Goal: Task Accomplishment & Management: Manage account settings

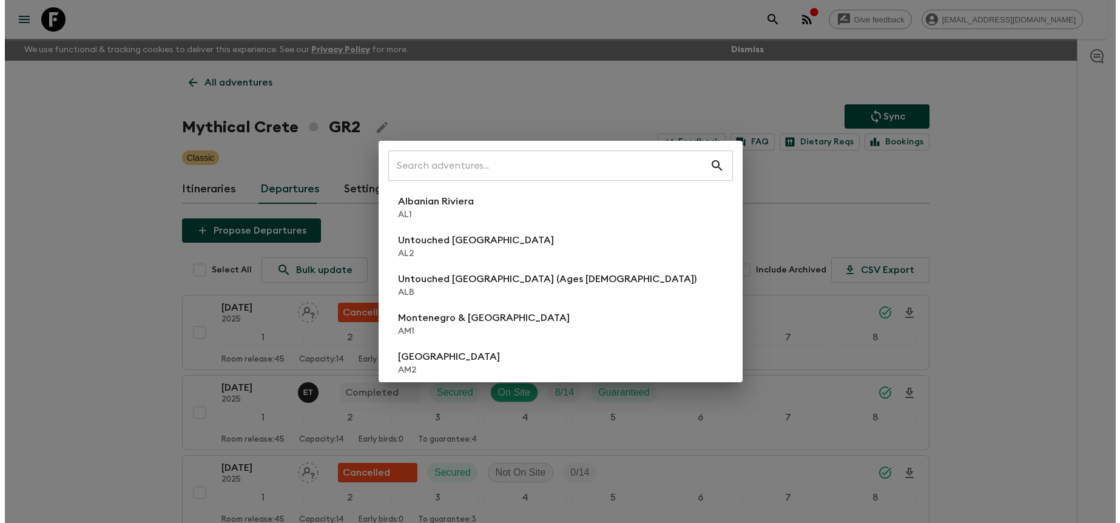
scroll to position [678, 0]
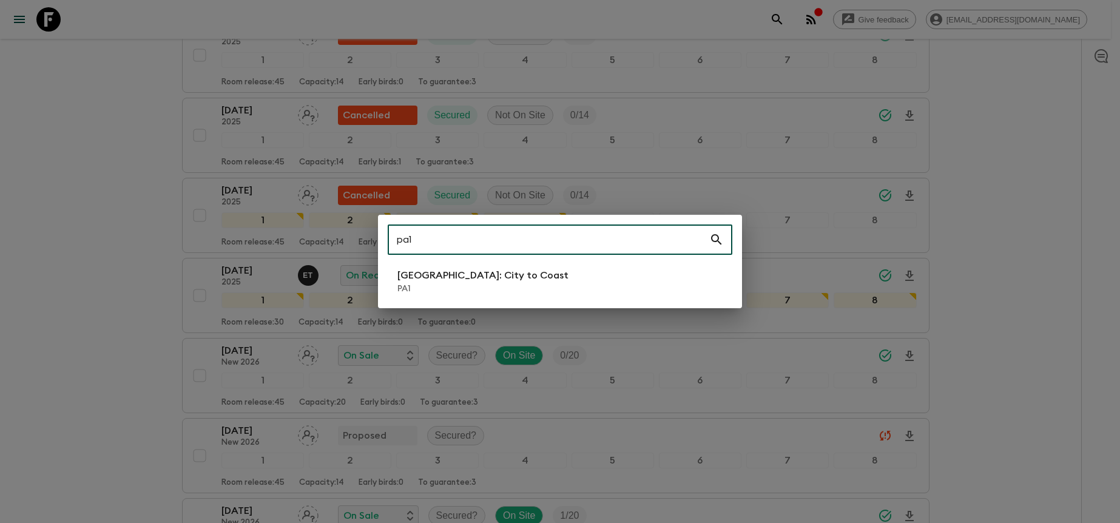
type input "pa1"
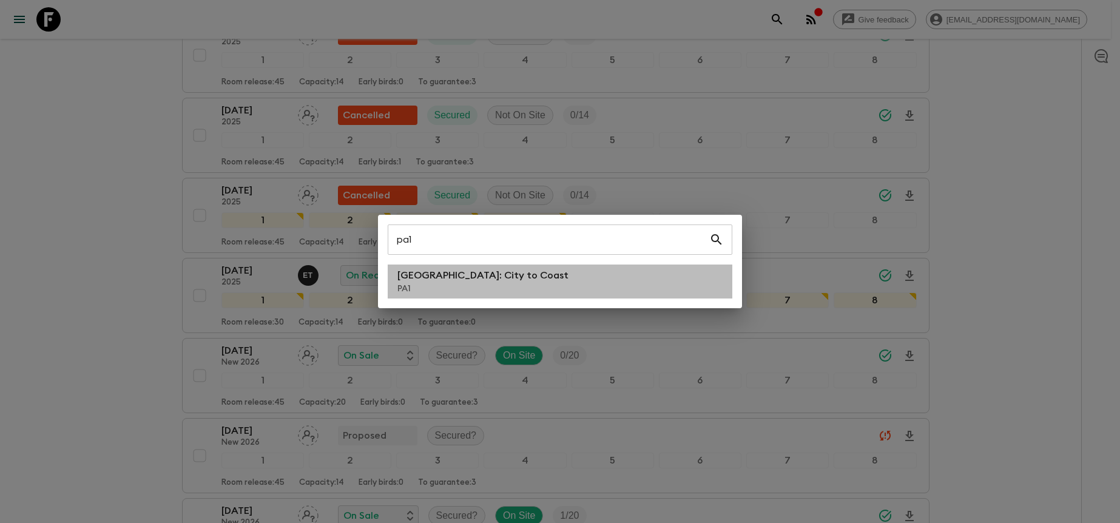
click at [621, 277] on li "[GEOGRAPHIC_DATA]: City to [GEOGRAPHIC_DATA]" at bounding box center [560, 281] width 345 height 34
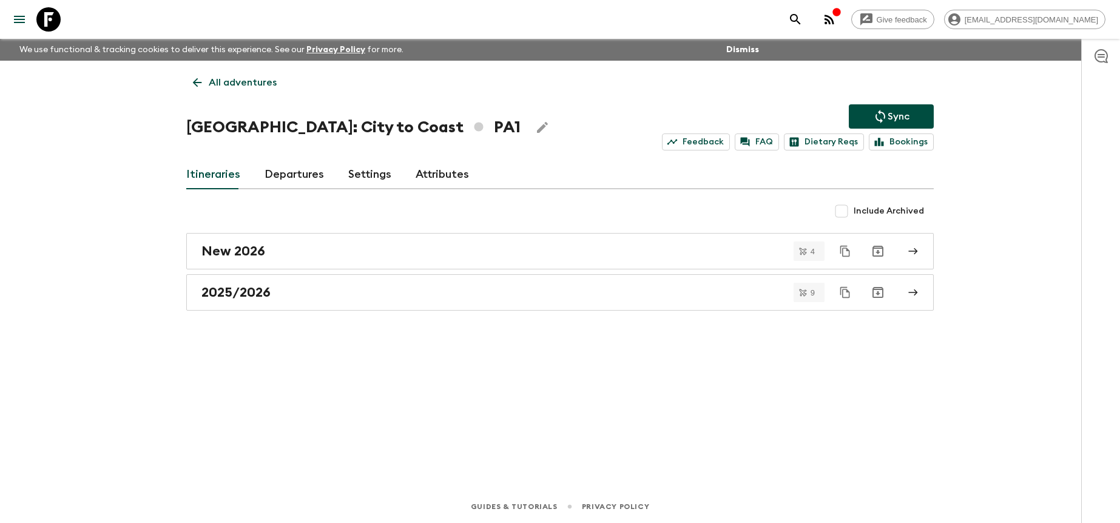
click at [290, 168] on link "Departures" at bounding box center [293, 174] width 59 height 29
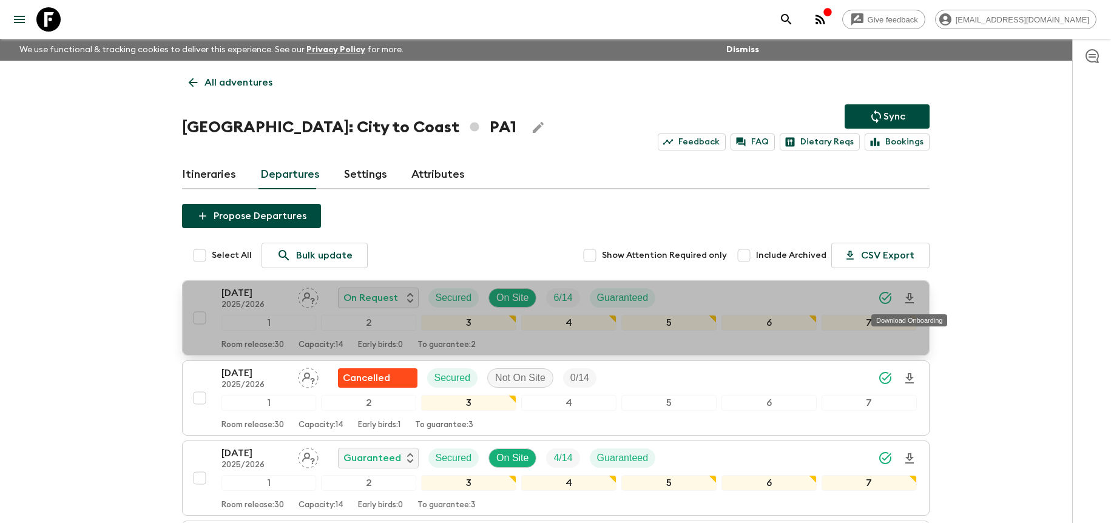
click at [911, 297] on icon "Download Onboarding" at bounding box center [909, 298] width 8 height 10
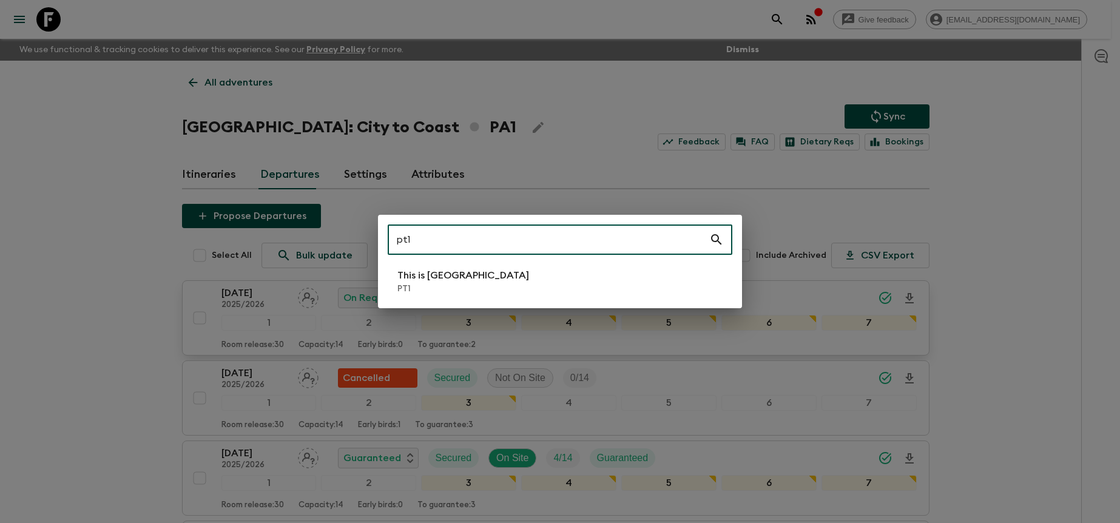
type input "pt1"
click at [621, 266] on li "This is Portugal PT1" at bounding box center [560, 281] width 345 height 34
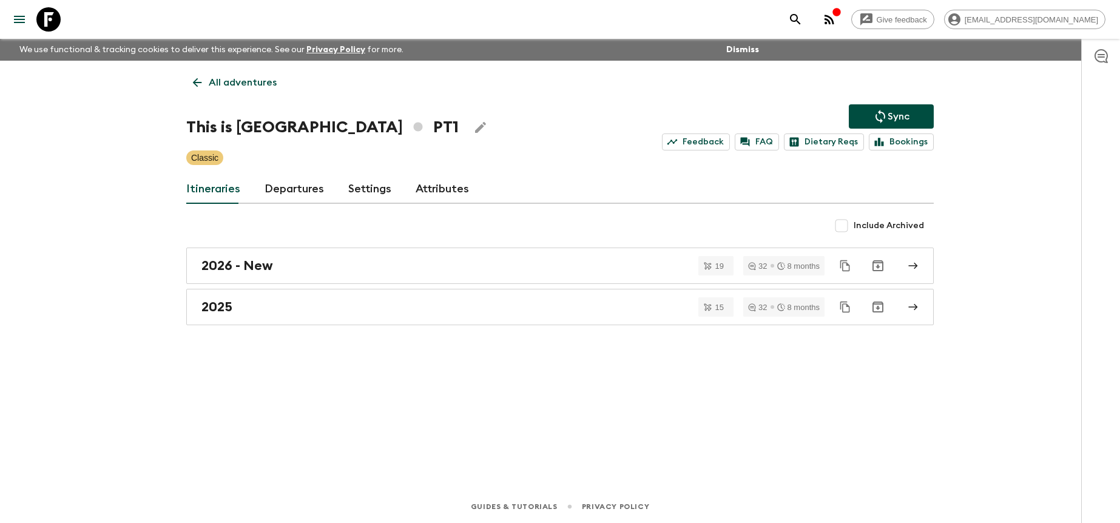
click at [318, 197] on link "Departures" at bounding box center [293, 189] width 59 height 29
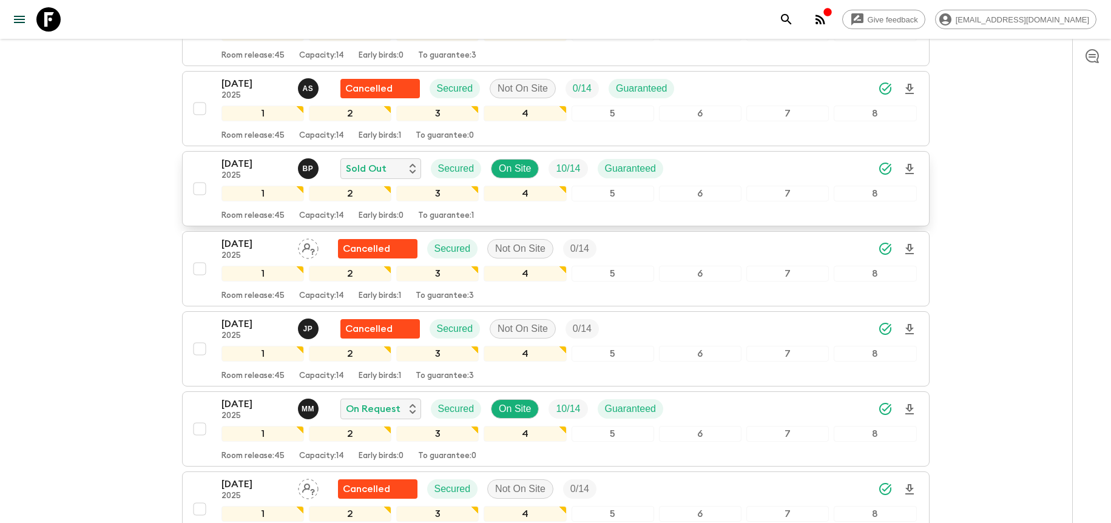
scroll to position [3747, 0]
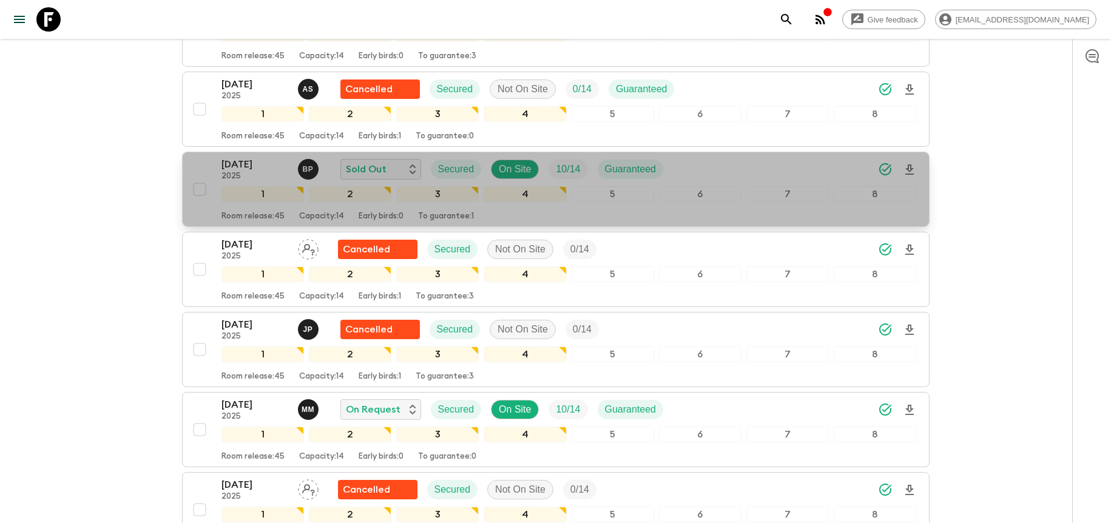
click at [710, 178] on div "[DATE] 2025 B P Sold Out Secured On Site 10 / 14 Guaranteed" at bounding box center [568, 169] width 695 height 24
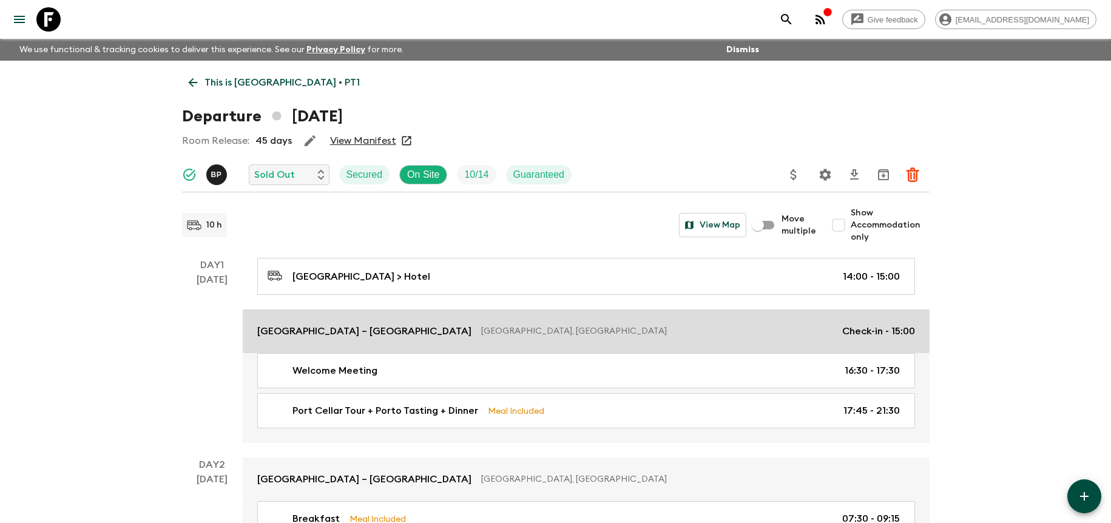
click at [332, 338] on link "[GEOGRAPHIC_DATA] – [GEOGRAPHIC_DATA], [GEOGRAPHIC_DATA] Check-in - 15:00" at bounding box center [586, 331] width 687 height 44
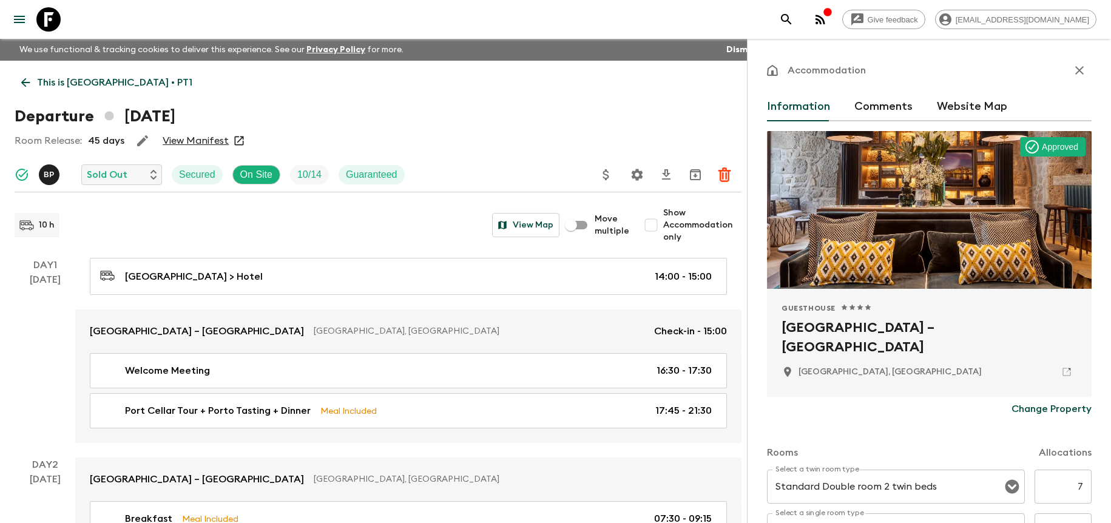
click at [1061, 374] on icon at bounding box center [1066, 371] width 11 height 11
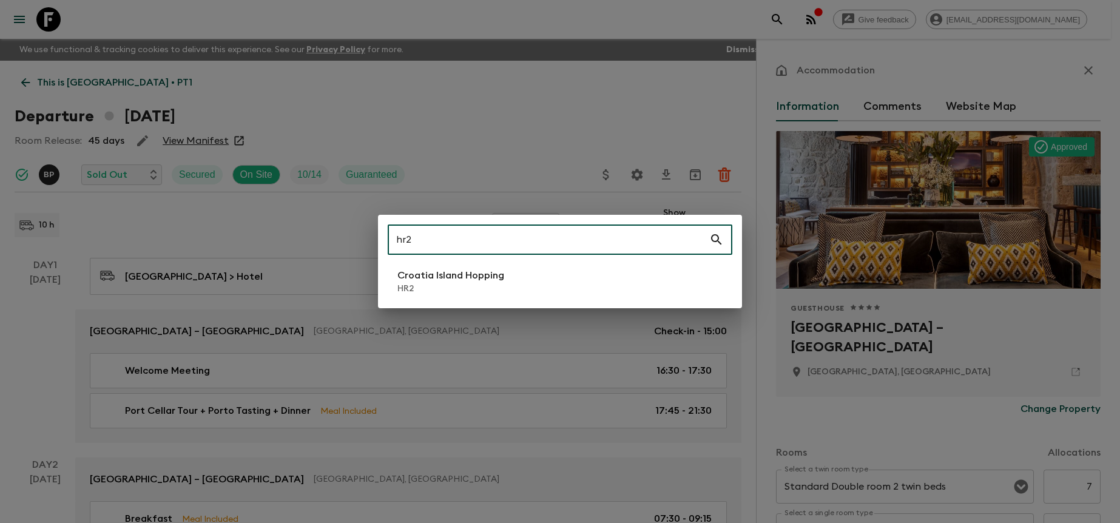
type input "hr2"
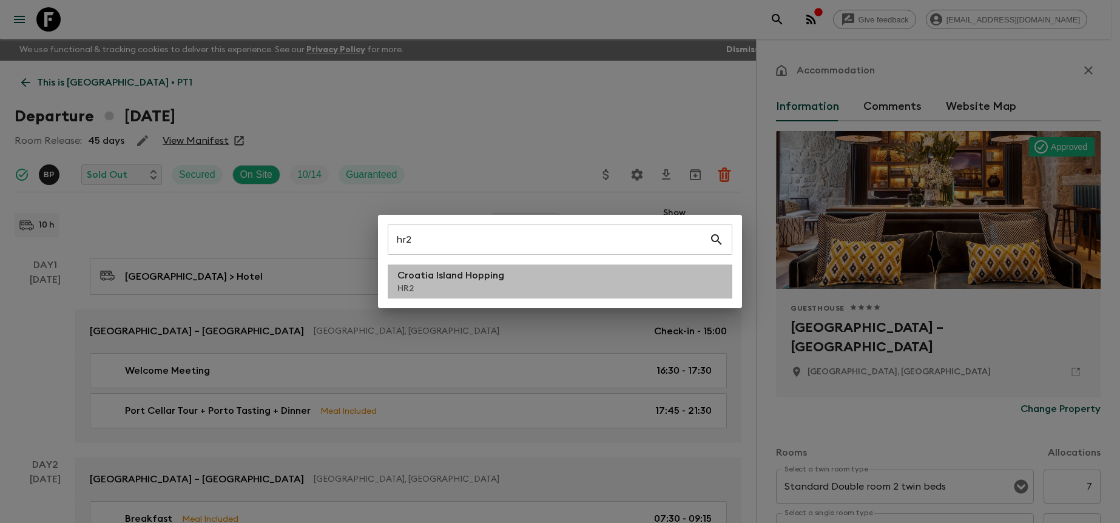
click at [548, 276] on li "Croatia Island Hopping HR2" at bounding box center [560, 281] width 345 height 34
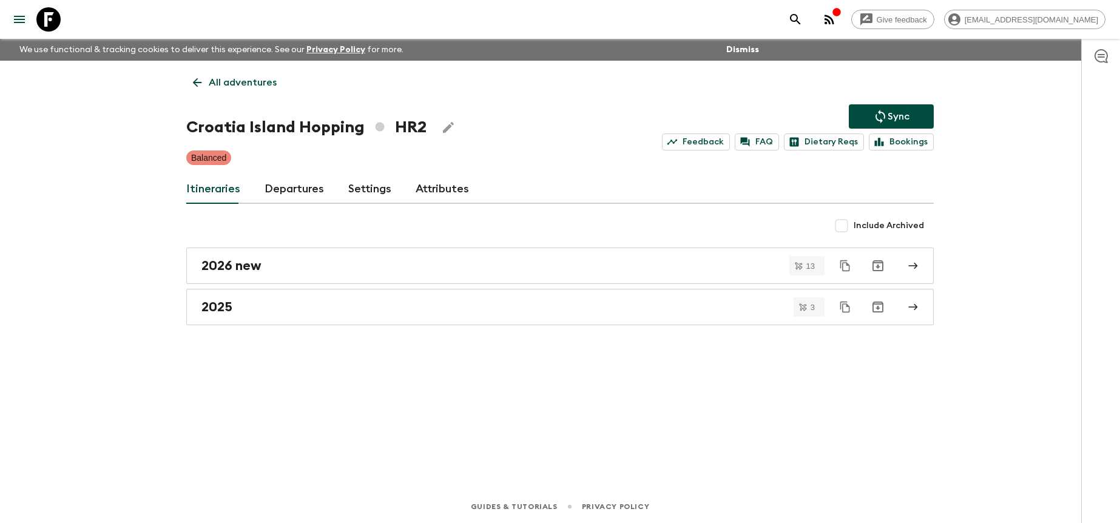
click at [306, 199] on link "Departures" at bounding box center [293, 189] width 59 height 29
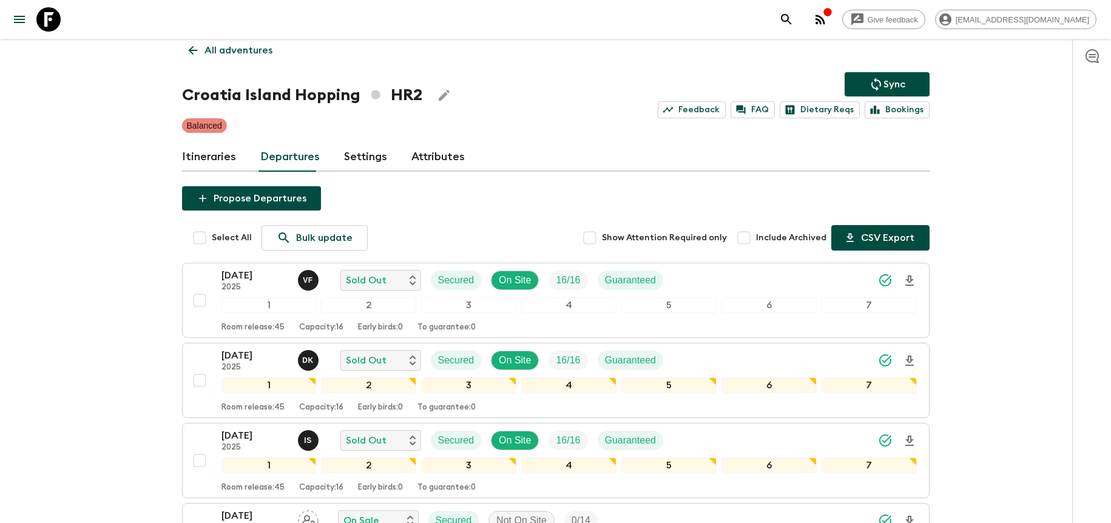
scroll to position [35, 0]
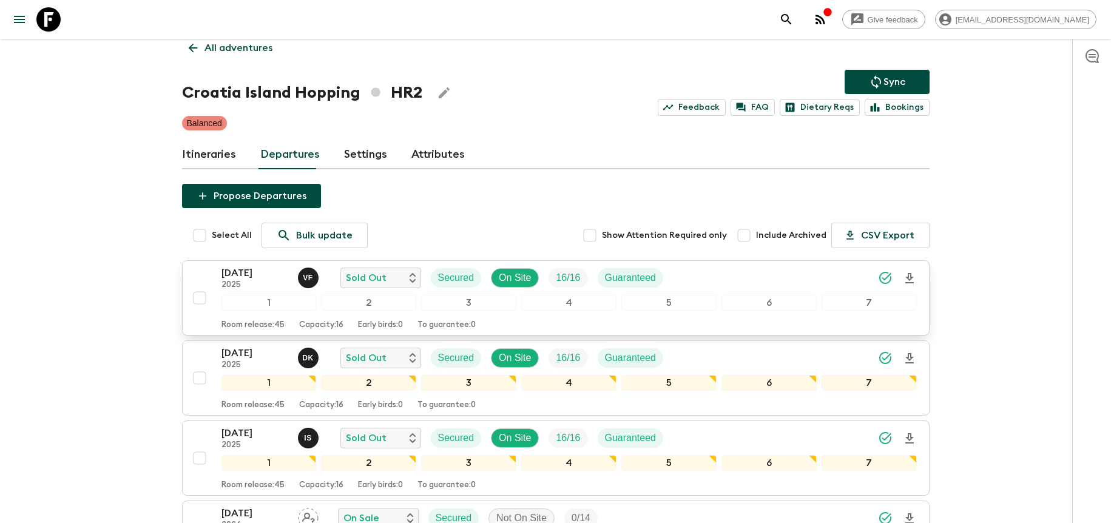
click at [724, 269] on div "[DATE] 2025 V F Sold Out Secured On Site 16 / 16 Guaranteed" at bounding box center [568, 278] width 695 height 24
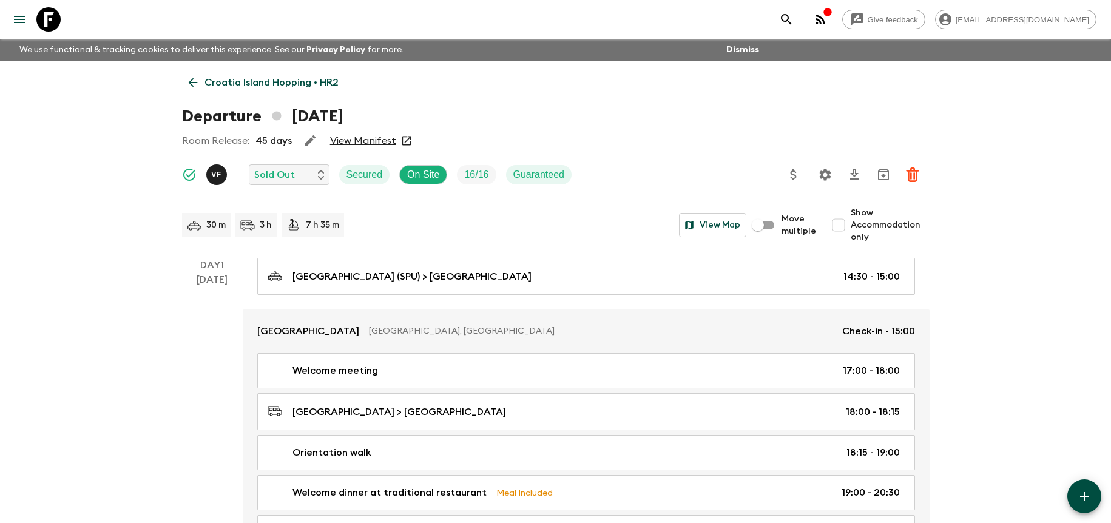
click at [877, 227] on span "Show Accommodation only" at bounding box center [889, 225] width 79 height 36
click at [850, 227] on input "Show Accommodation only" at bounding box center [838, 225] width 24 height 24
checkbox input "true"
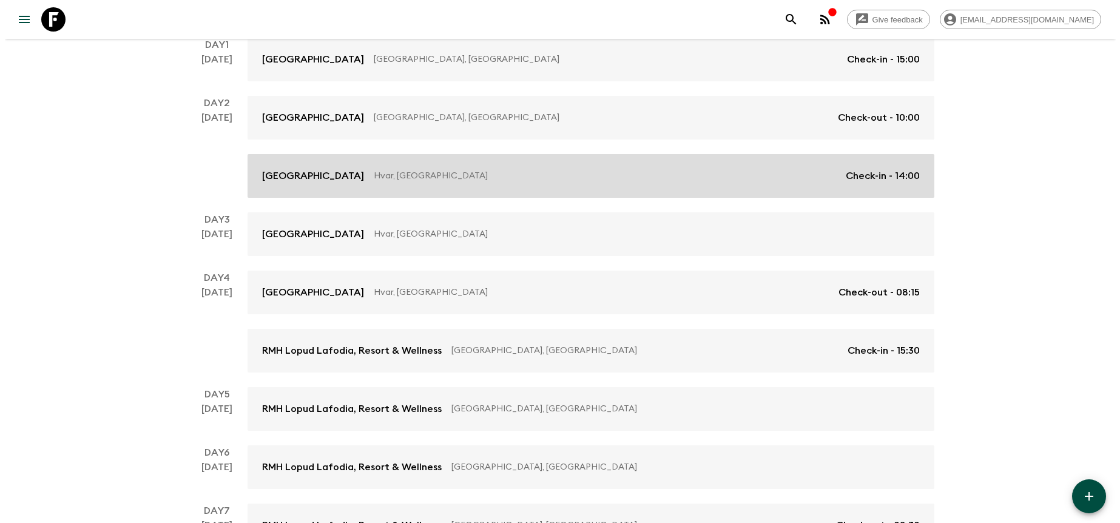
scroll to position [311, 0]
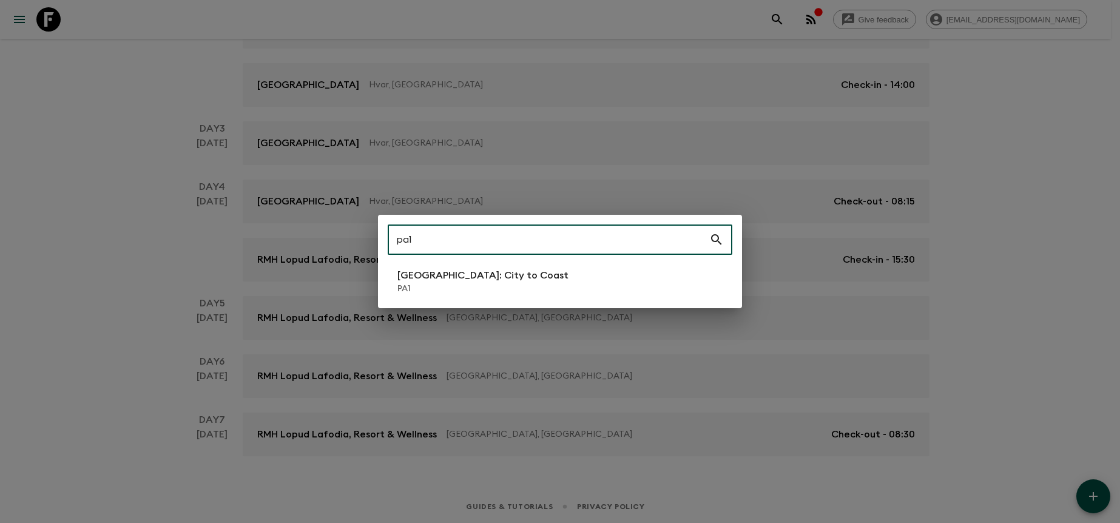
type input "pa1"
click at [552, 271] on li "[GEOGRAPHIC_DATA]: City to [GEOGRAPHIC_DATA]" at bounding box center [560, 281] width 345 height 34
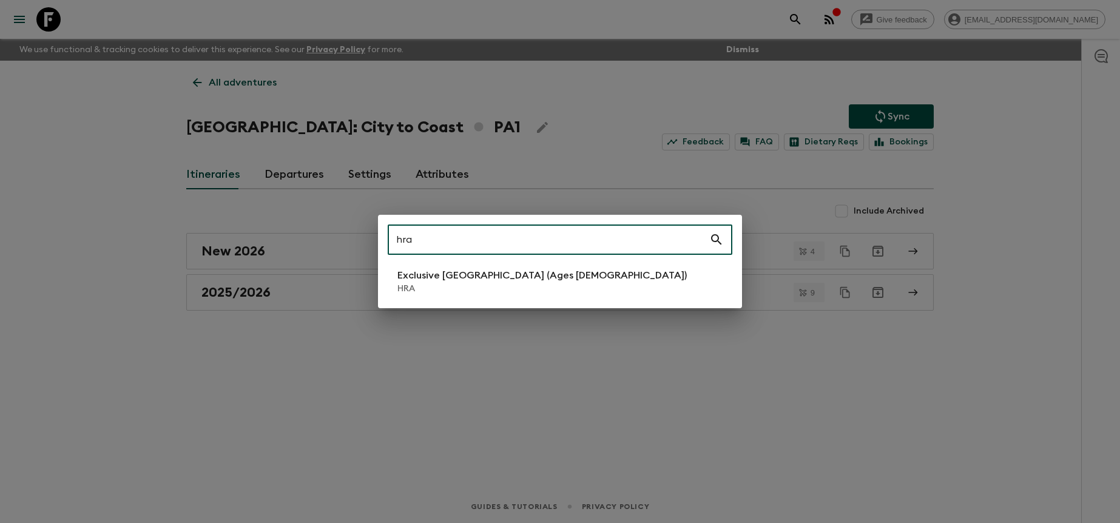
type input "hra"
click at [434, 294] on p "HRA" at bounding box center [541, 289] width 289 height 12
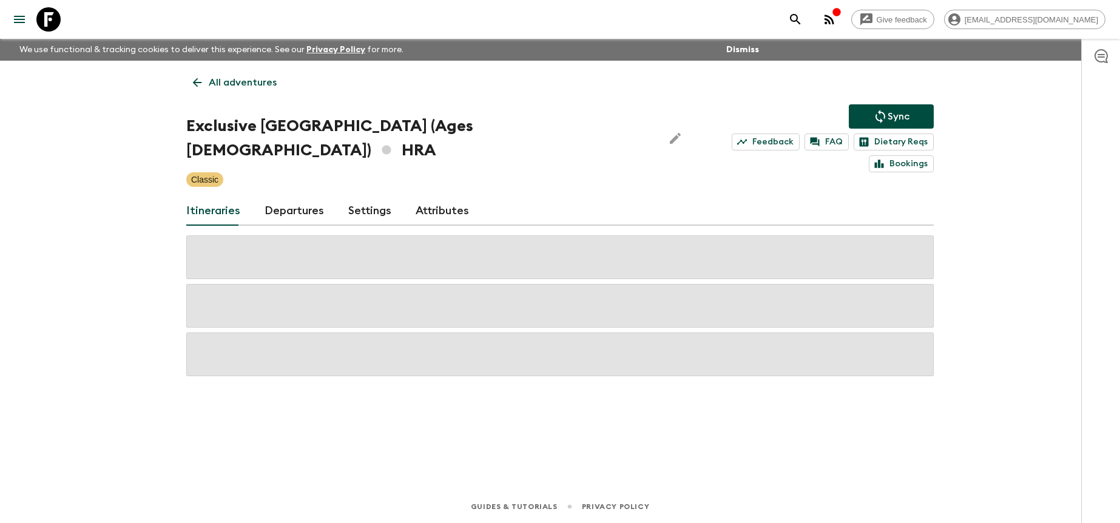
click at [309, 197] on link "Departures" at bounding box center [293, 211] width 59 height 29
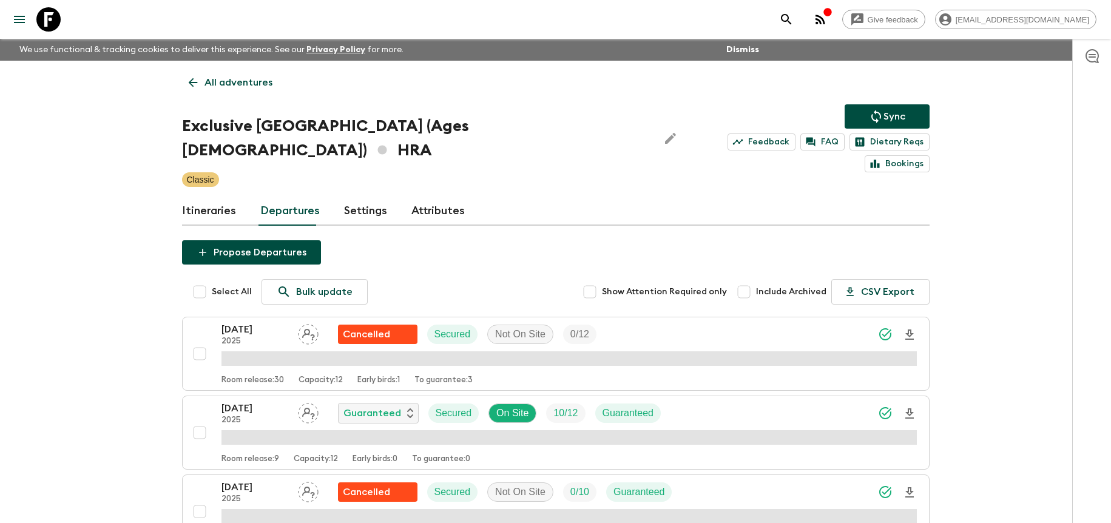
click at [978, 206] on div "Give feedback [PERSON_NAME][EMAIL_ADDRESS][DOMAIN_NAME] We use functional & tra…" at bounding box center [555, 447] width 1111 height 895
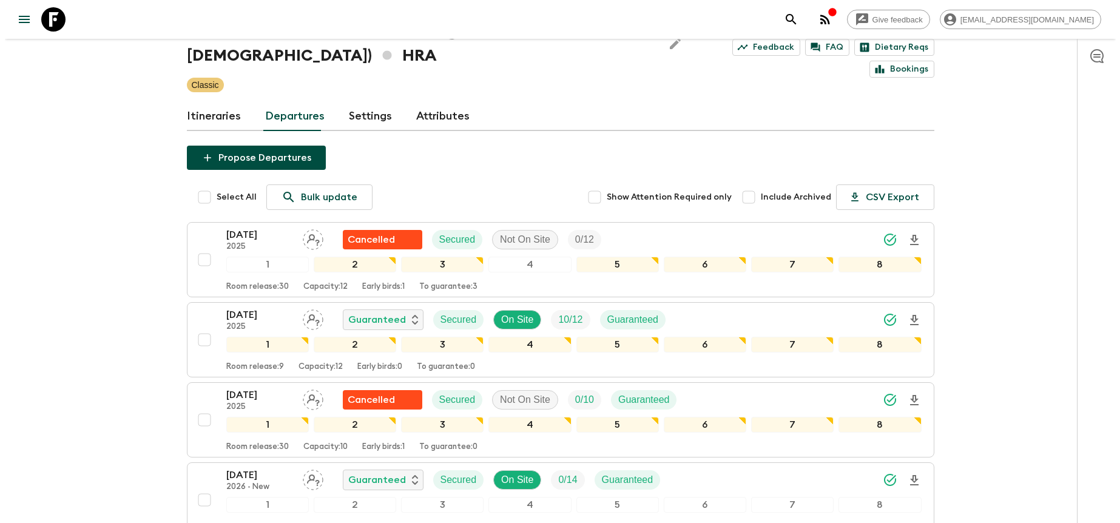
scroll to position [86, 0]
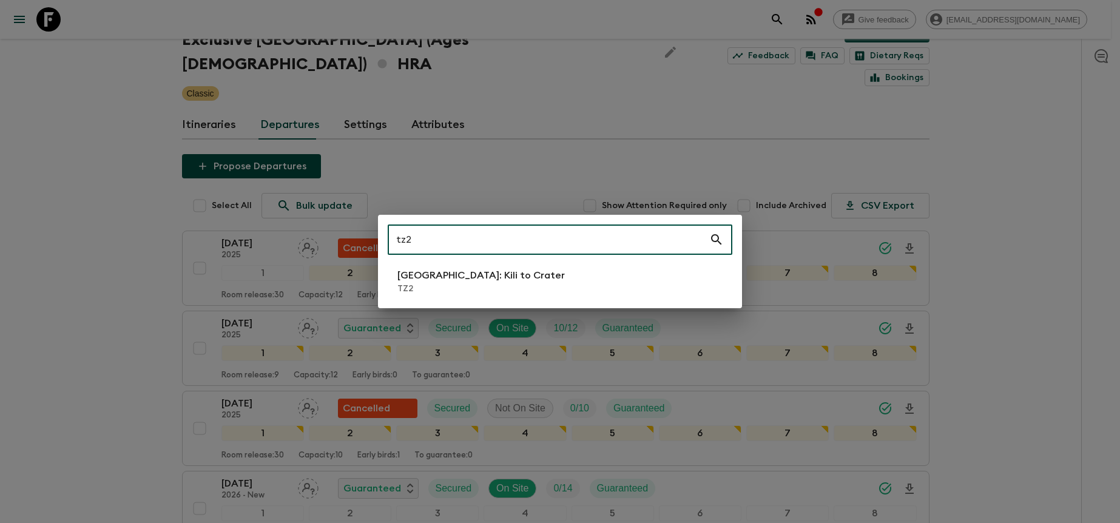
type input "tz2"
click at [588, 272] on li "[GEOGRAPHIC_DATA]: Kili to Crater TZ2" at bounding box center [560, 281] width 345 height 34
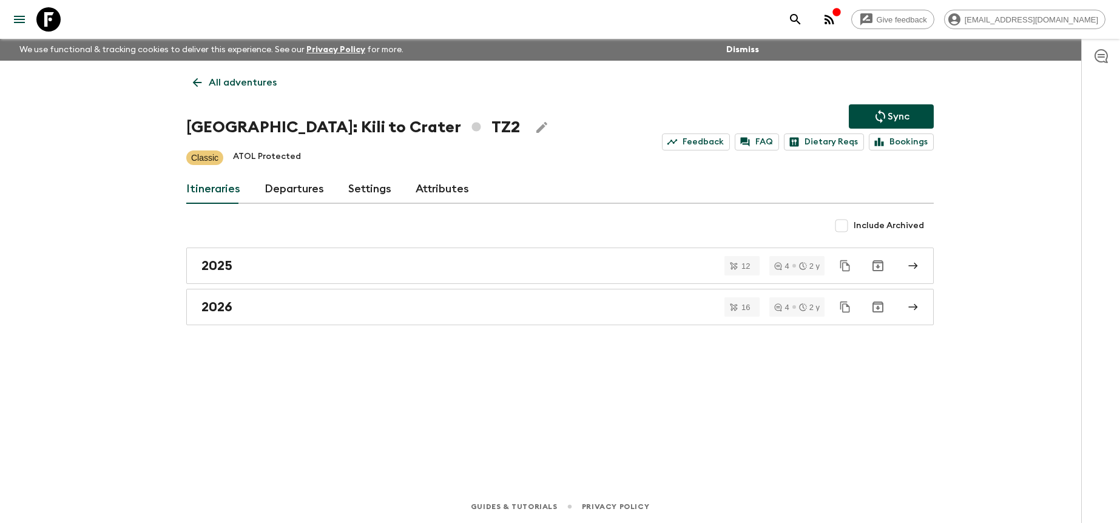
click at [308, 186] on link "Departures" at bounding box center [293, 189] width 59 height 29
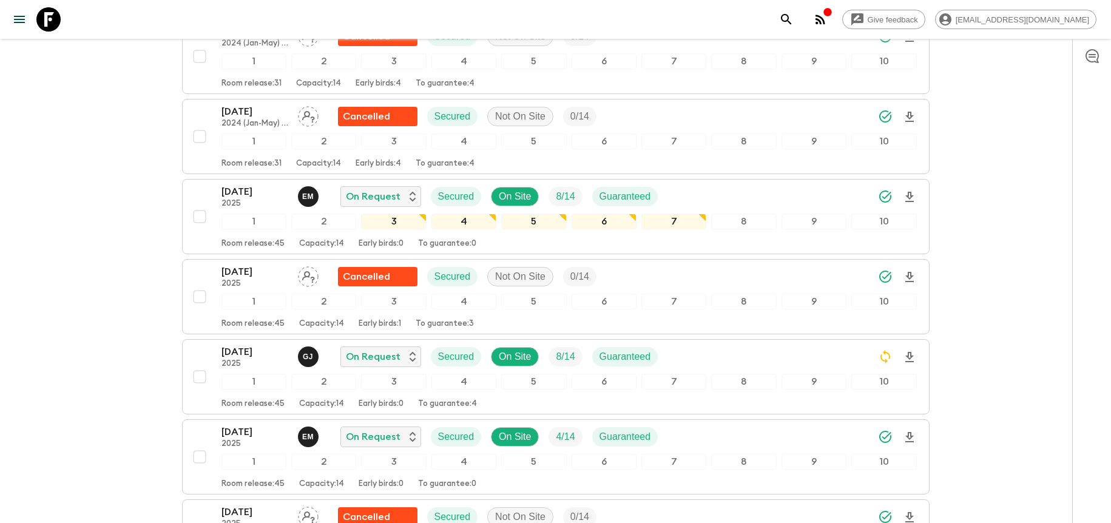
scroll to position [1316, 0]
click at [914, 198] on icon "Download Onboarding" at bounding box center [909, 197] width 15 height 15
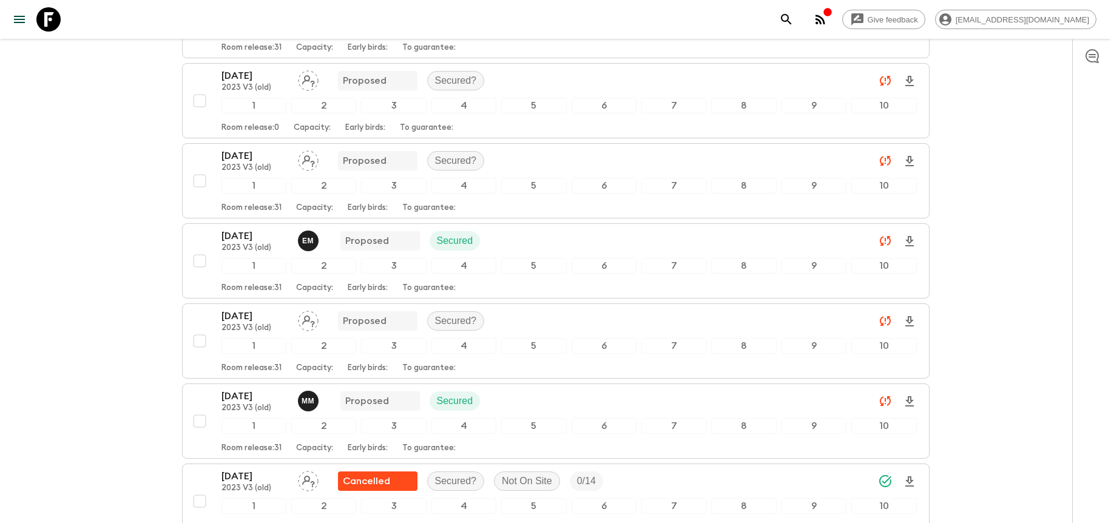
scroll to position [0, 0]
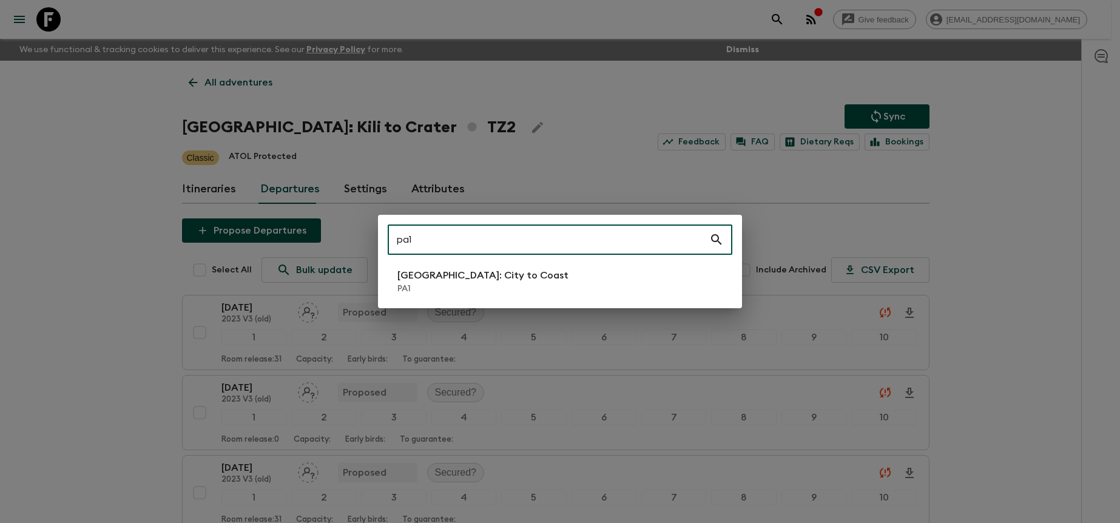
type input "pa1"
click at [562, 271] on li "[GEOGRAPHIC_DATA]: City to [GEOGRAPHIC_DATA]" at bounding box center [560, 281] width 345 height 34
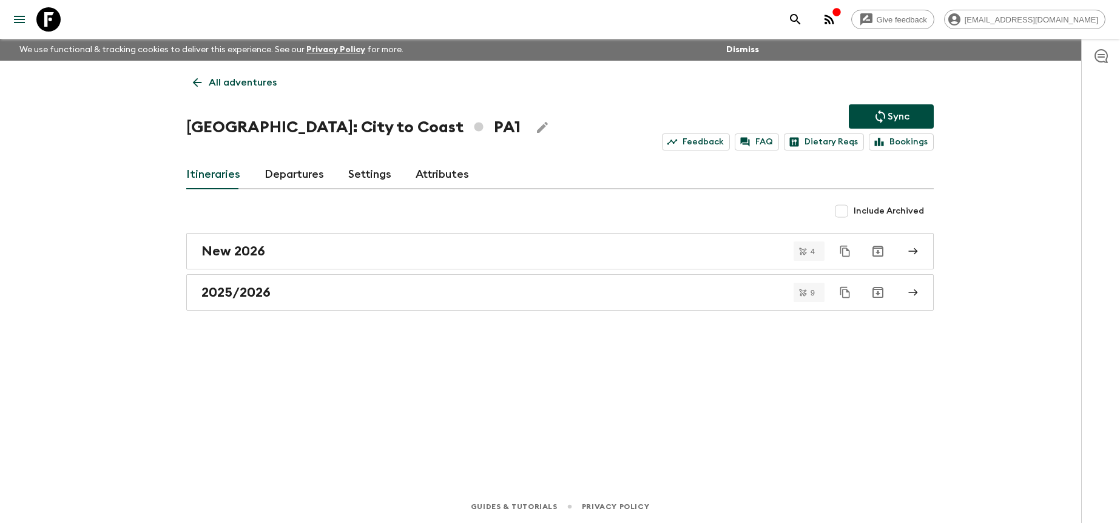
click at [309, 169] on link "Departures" at bounding box center [293, 174] width 59 height 29
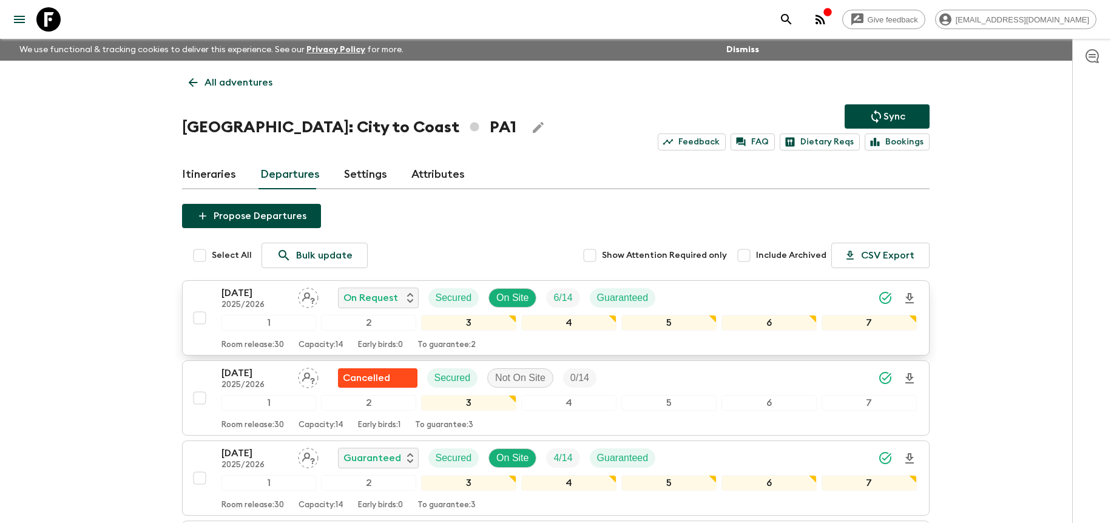
click at [800, 295] on div "[DATE] 2025/2026 On Request Secured On Site 6 / 14 Guaranteed" at bounding box center [568, 298] width 695 height 24
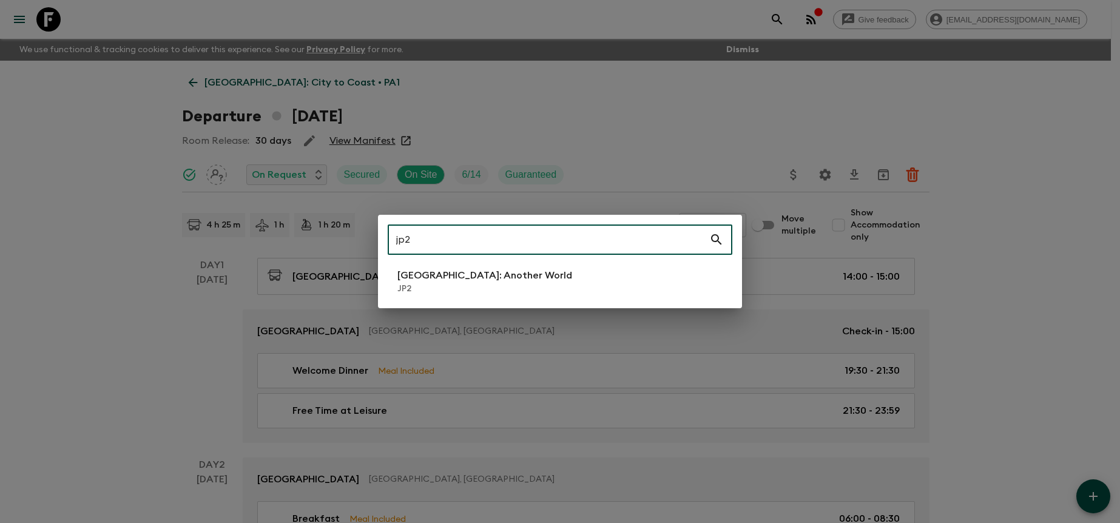
type input "jp2"
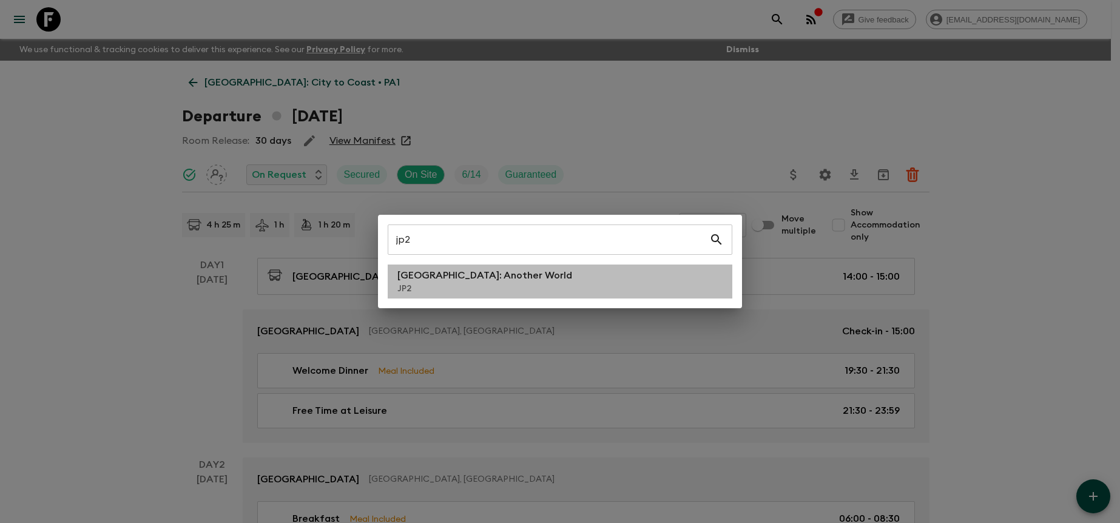
click at [525, 285] on li "[GEOGRAPHIC_DATA]: Another World JP2" at bounding box center [560, 281] width 345 height 34
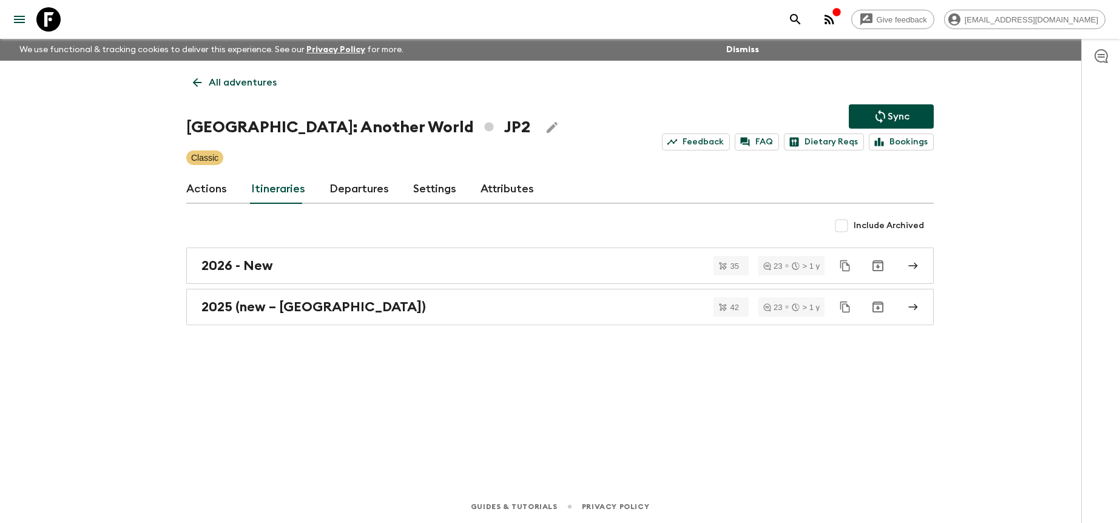
click at [358, 198] on link "Departures" at bounding box center [358, 189] width 59 height 29
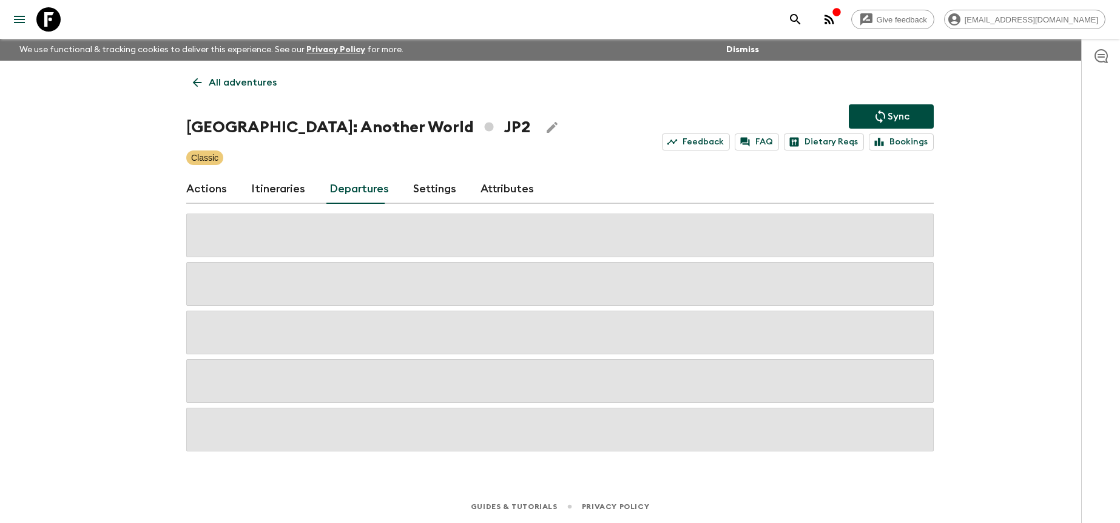
click at [1009, 235] on div "Give feedback [PERSON_NAME][EMAIL_ADDRESS][DOMAIN_NAME] We use functional & tra…" at bounding box center [560, 261] width 1120 height 523
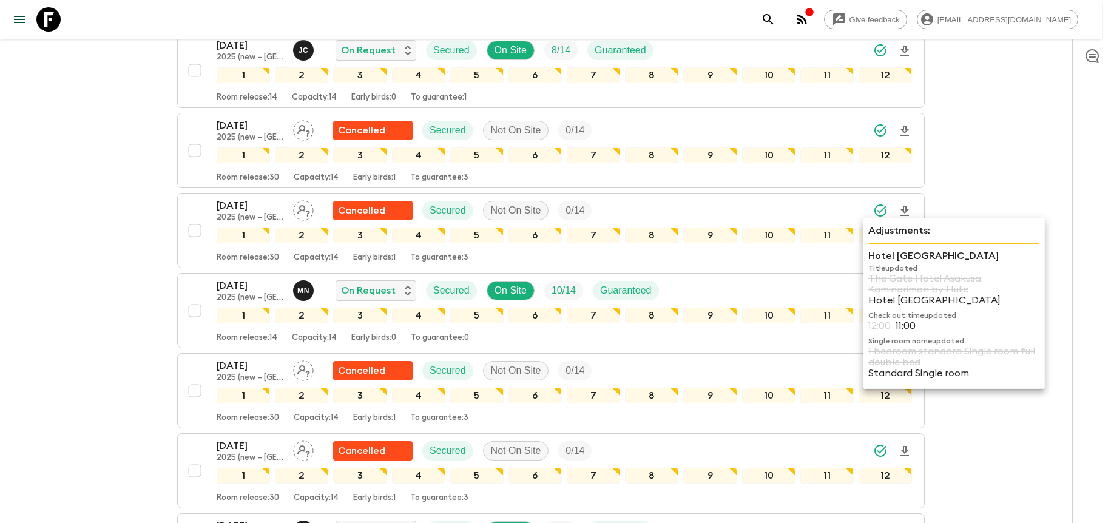
scroll to position [2334, 0]
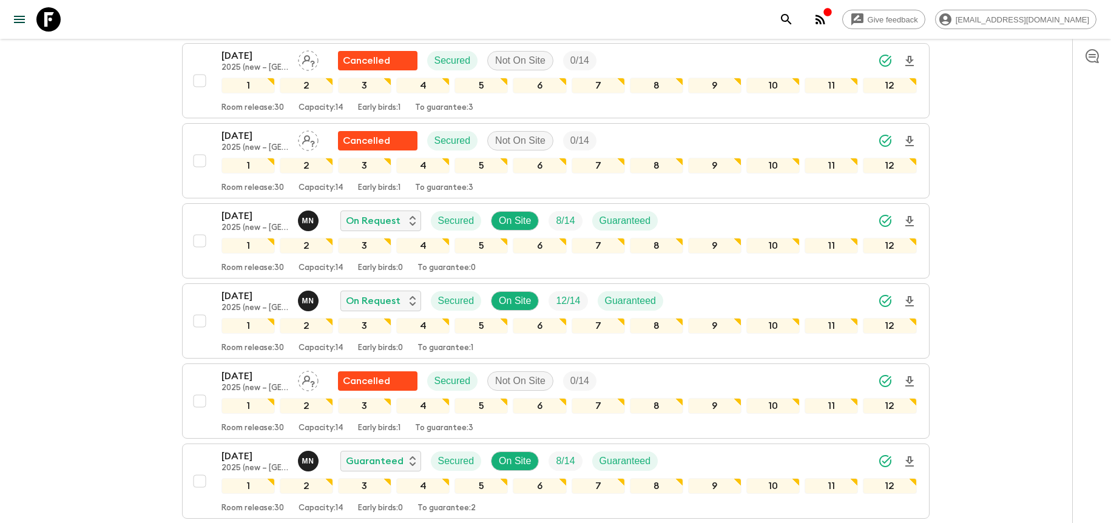
click at [910, 220] on div "Adjustments: [GEOGRAPHIC_DATA] Title updated The [GEOGRAPHIC_DATA] Kaminarimon …" at bounding box center [931, 266] width 136 height 96
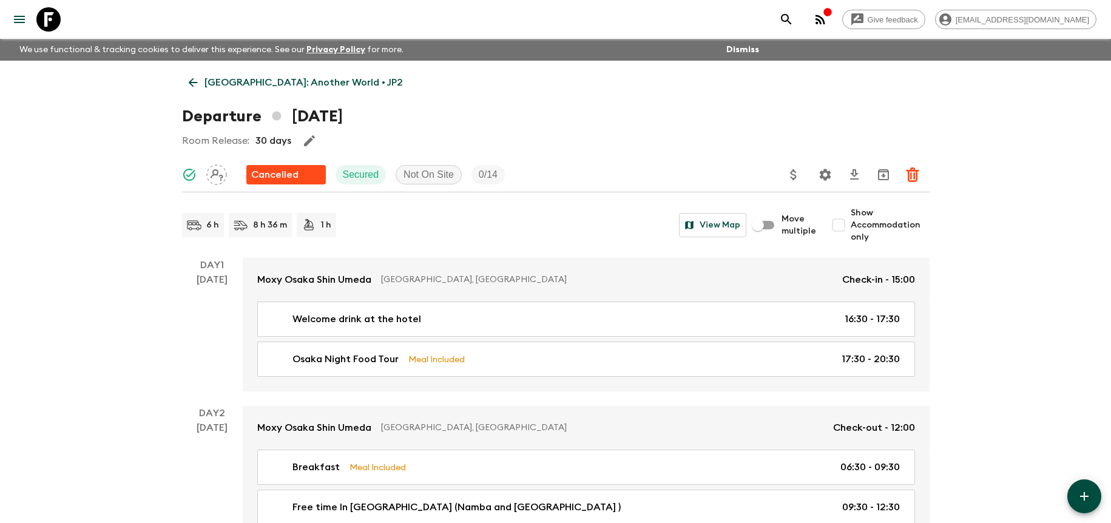
click at [276, 85] on p "[GEOGRAPHIC_DATA]: Another World • JP2" at bounding box center [303, 82] width 198 height 15
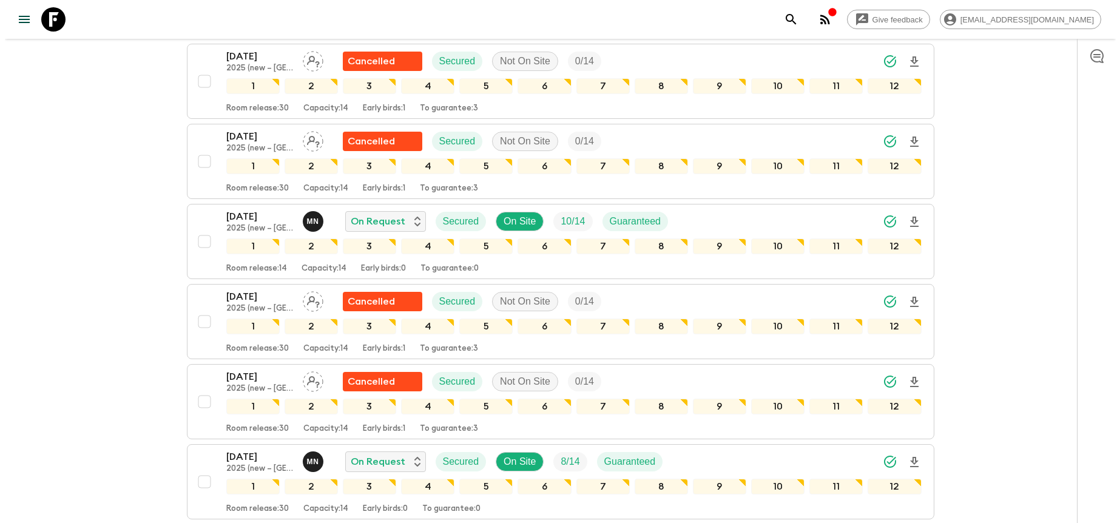
scroll to position [2402, 0]
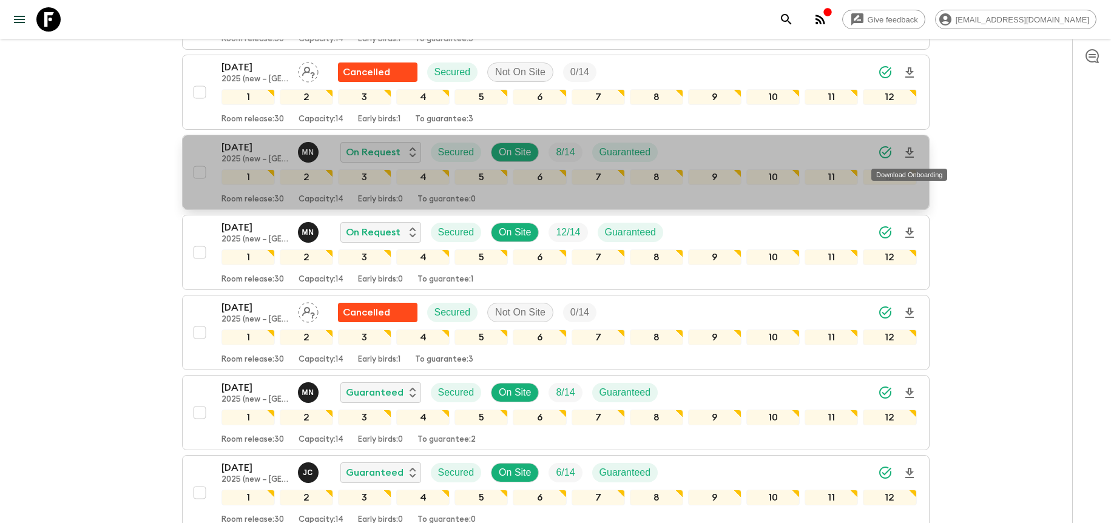
click at [910, 152] on icon "Download Onboarding" at bounding box center [909, 152] width 8 height 10
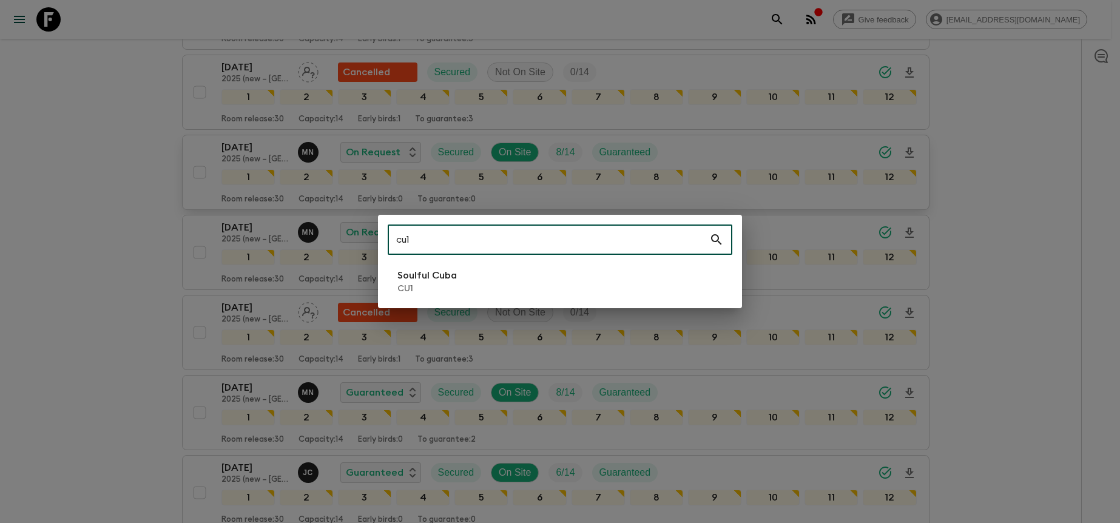
type input "cu1"
click at [621, 266] on li "Soulful Cuba CU1" at bounding box center [560, 281] width 345 height 34
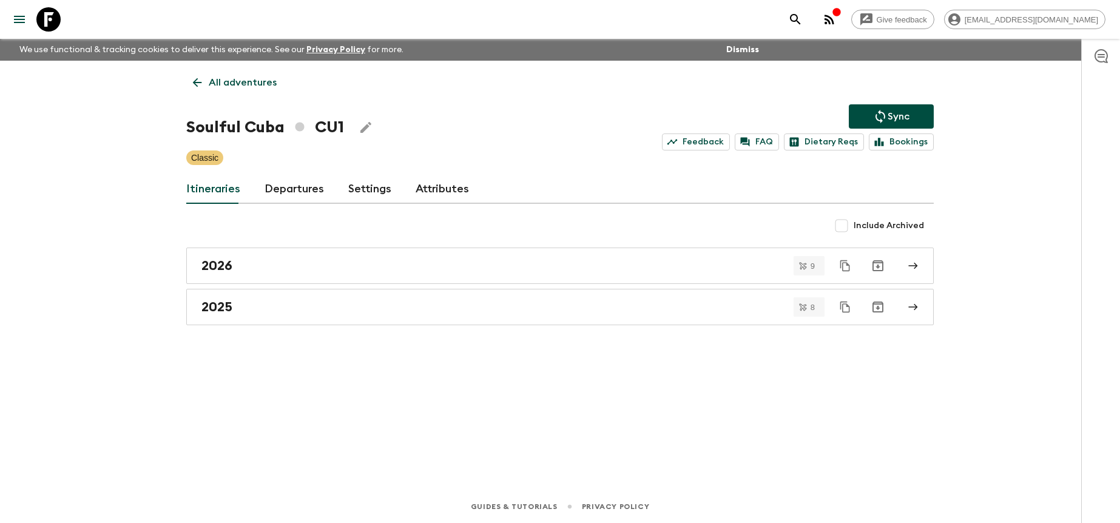
click at [318, 198] on link "Departures" at bounding box center [293, 189] width 59 height 29
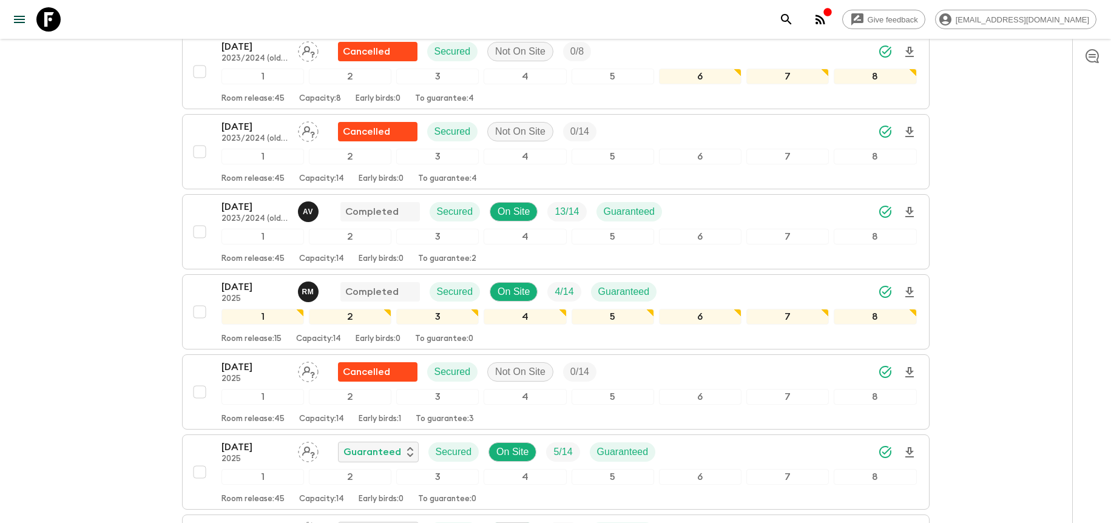
scroll to position [910, 0]
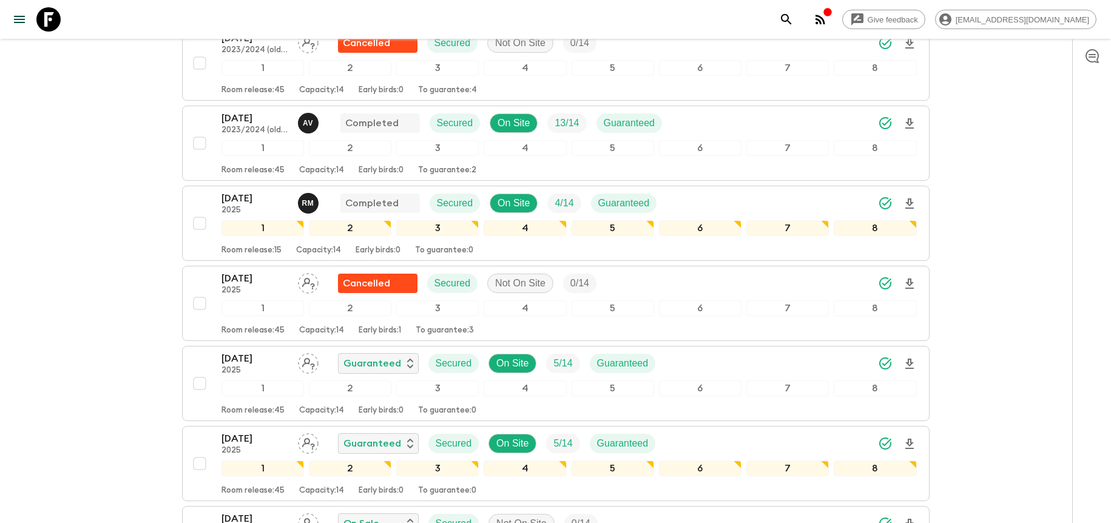
click at [719, 359] on div "[DATE] 2025 Guaranteed Secured On Site 5 / 14 Guaranteed" at bounding box center [568, 363] width 695 height 24
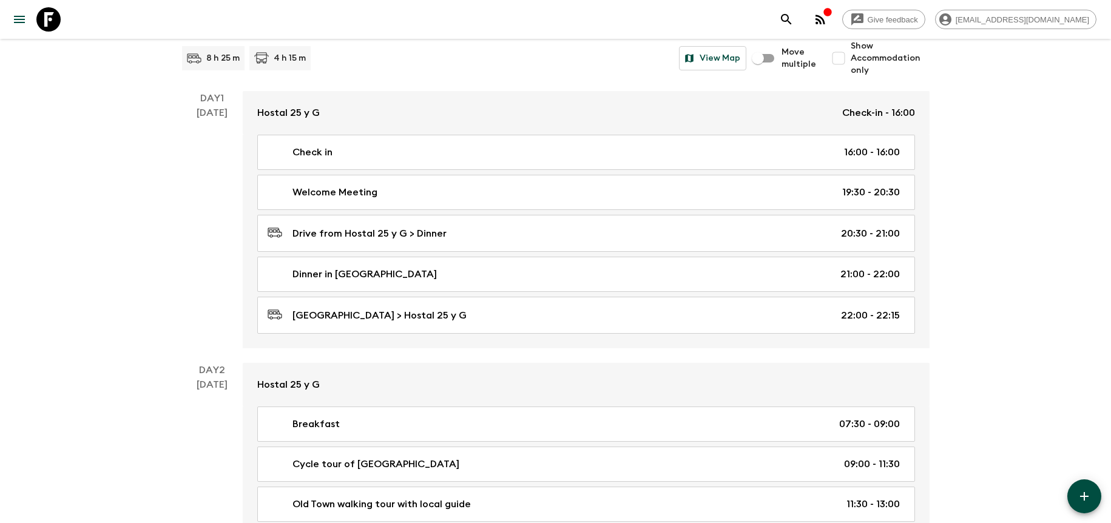
scroll to position [167, 0]
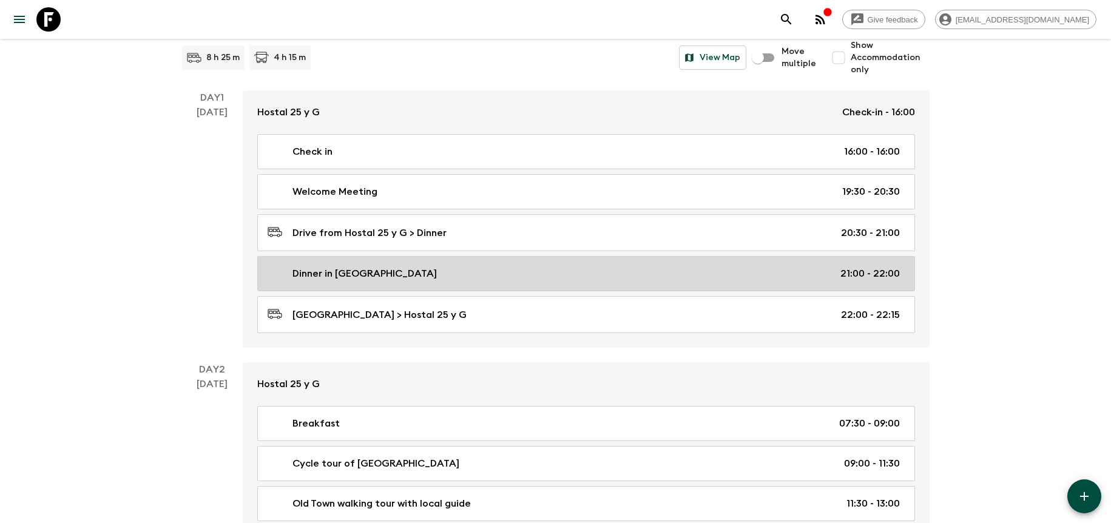
click at [742, 275] on div "Dinner in [GEOGRAPHIC_DATA] 21:00 - 22:00" at bounding box center [584, 273] width 632 height 15
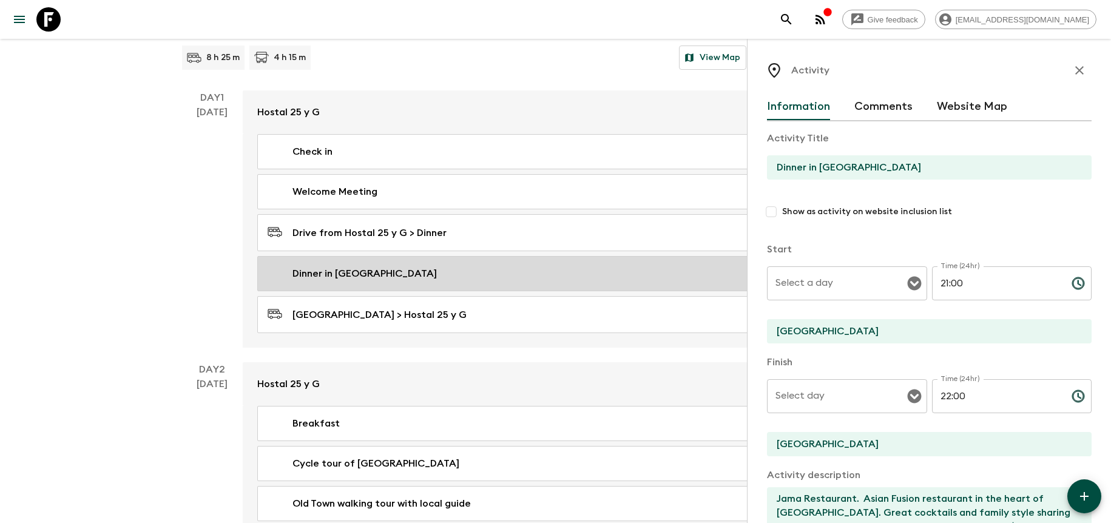
type input "Day 1"
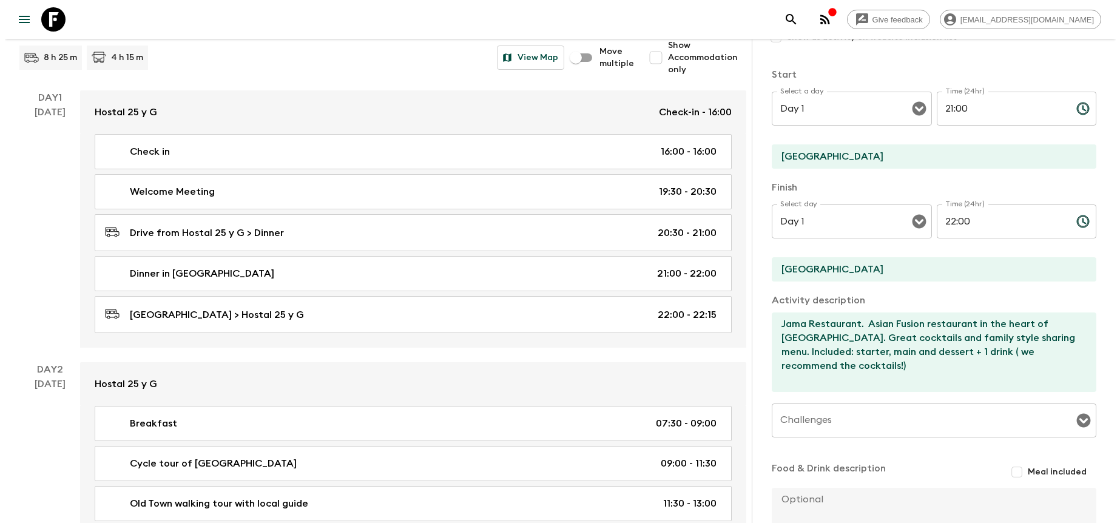
scroll to position [212, 0]
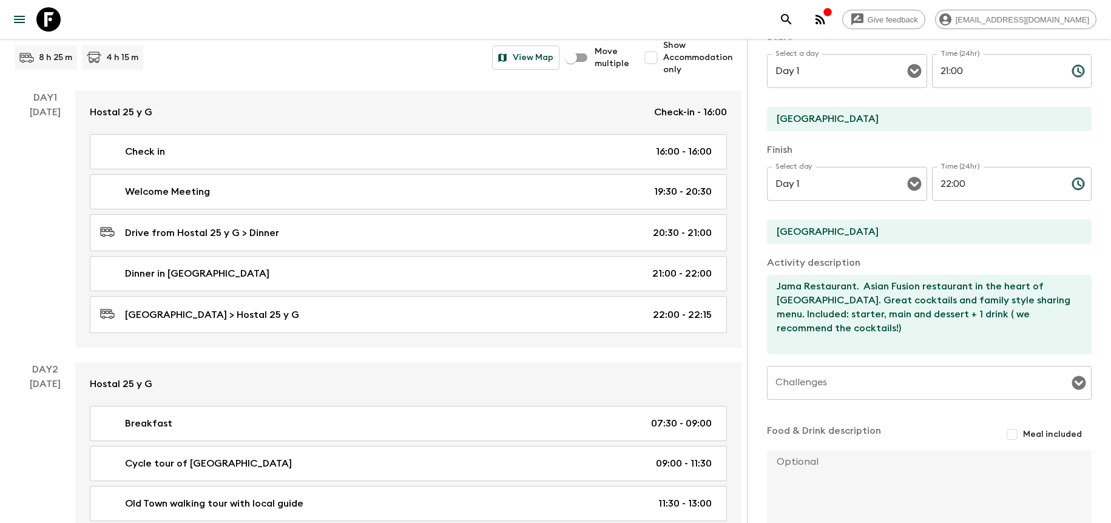
click at [729, 172] on div "Check in 16:00 - 16:00 Welcome Meeting 19:30 - 20:30 Drive from Hostal 25 y G >…" at bounding box center [408, 241] width 666 height 214
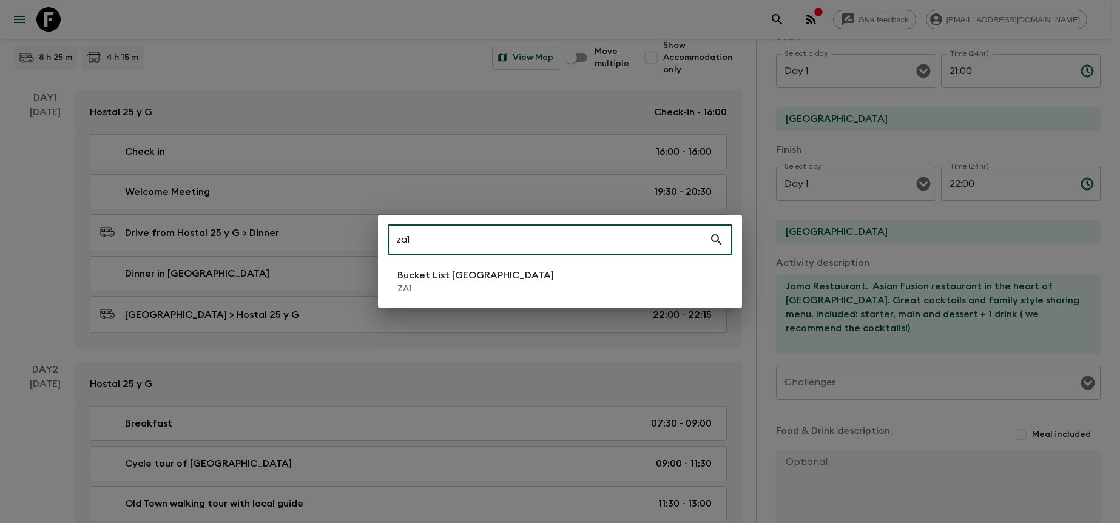
type input "za1"
click at [564, 269] on li "Bucket List [GEOGRAPHIC_DATA] ZA1" at bounding box center [560, 281] width 345 height 34
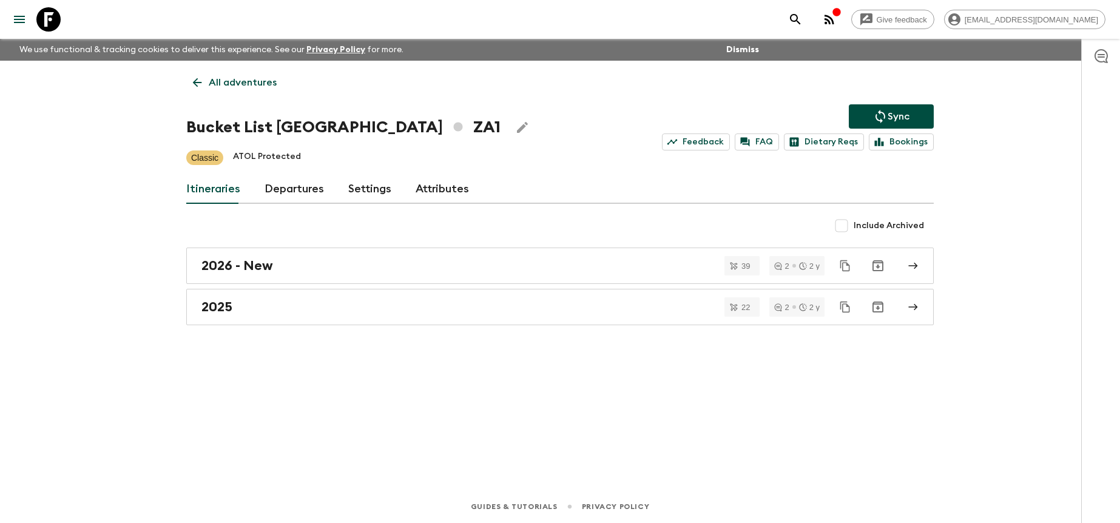
click at [311, 193] on link "Departures" at bounding box center [293, 189] width 59 height 29
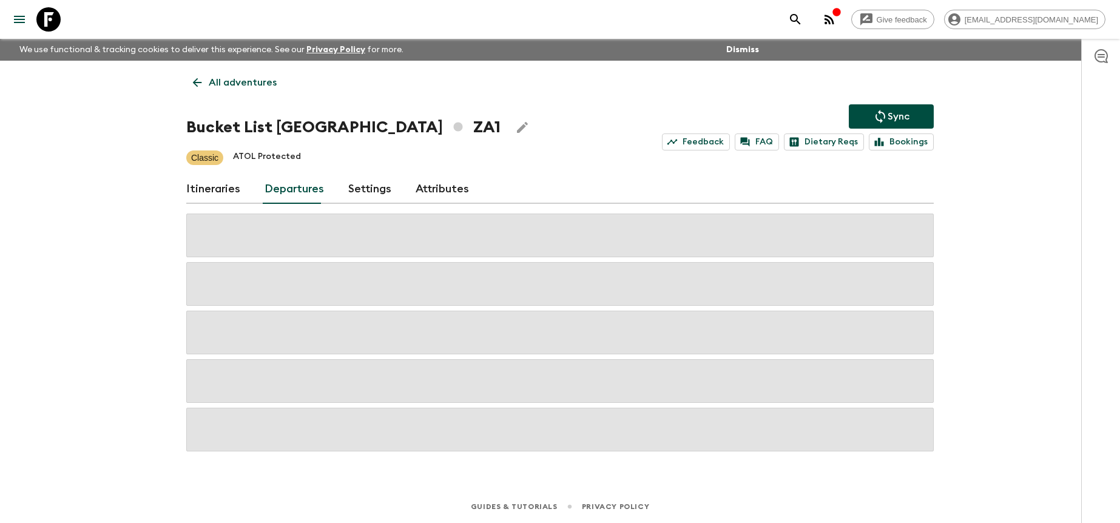
click at [988, 231] on div "Give feedback [PERSON_NAME][EMAIL_ADDRESS][DOMAIN_NAME] We use functional & tra…" at bounding box center [560, 261] width 1120 height 523
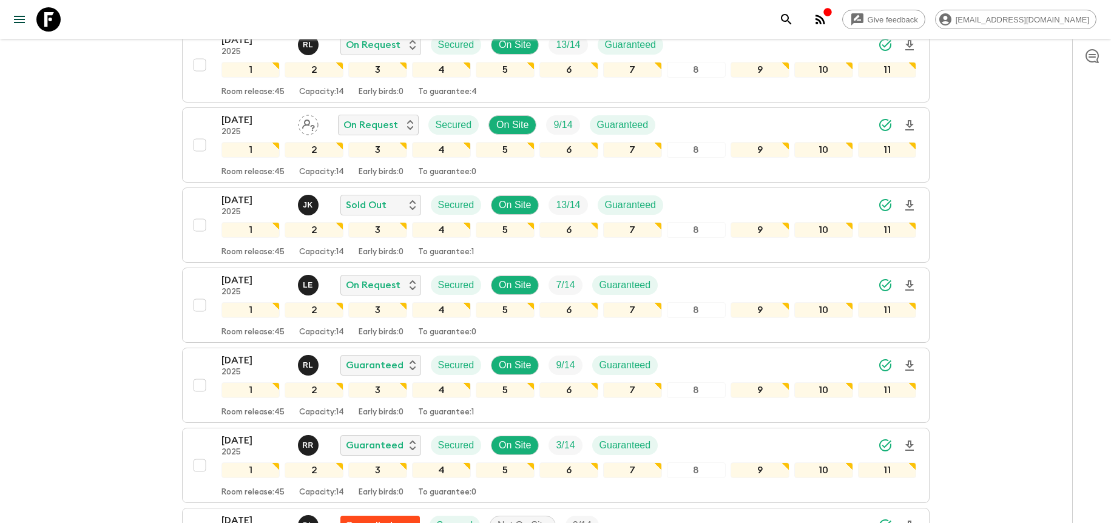
scroll to position [596, 0]
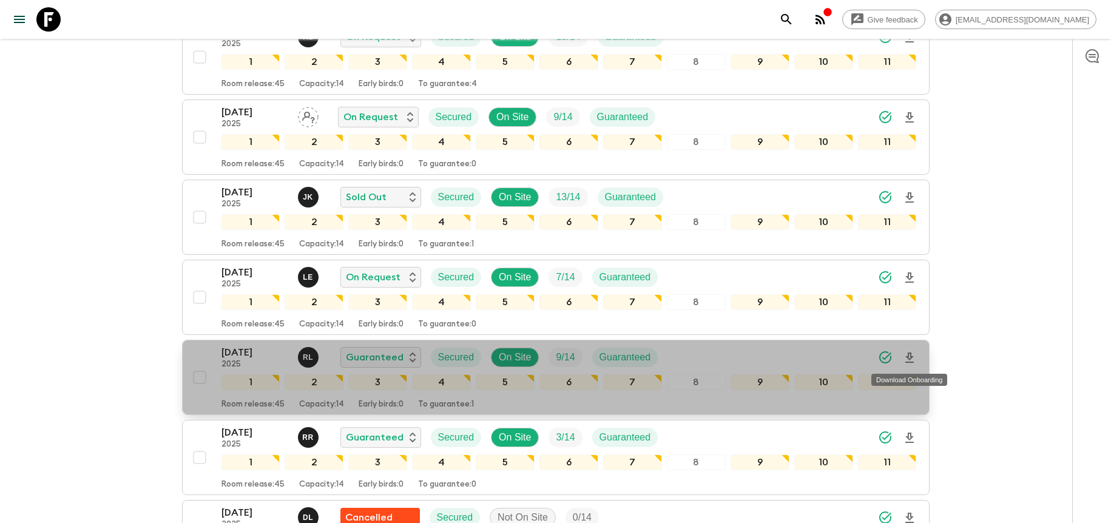
click at [909, 356] on icon "Download Onboarding" at bounding box center [909, 357] width 8 height 10
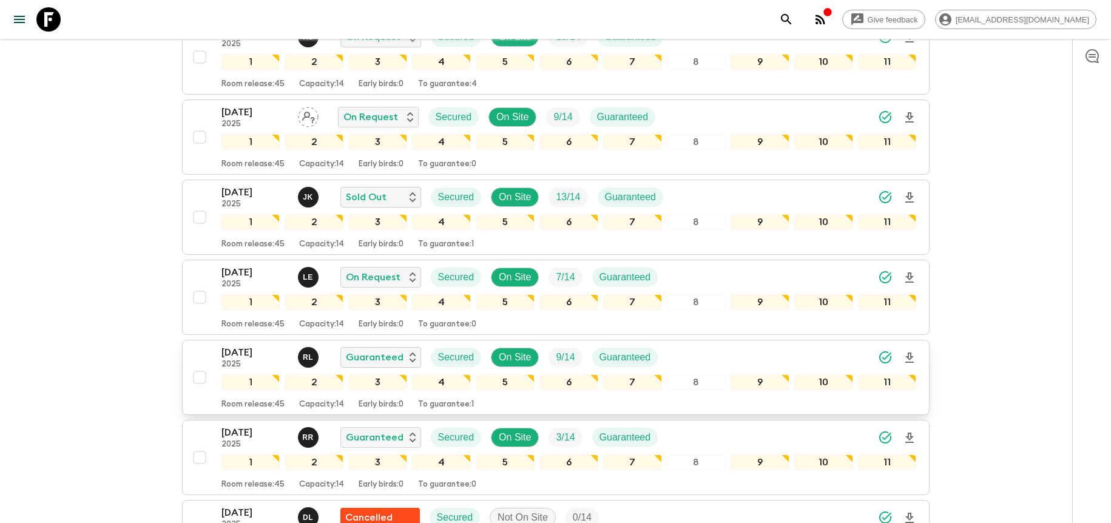
click at [911, 355] on icon "Download Onboarding" at bounding box center [909, 358] width 15 height 15
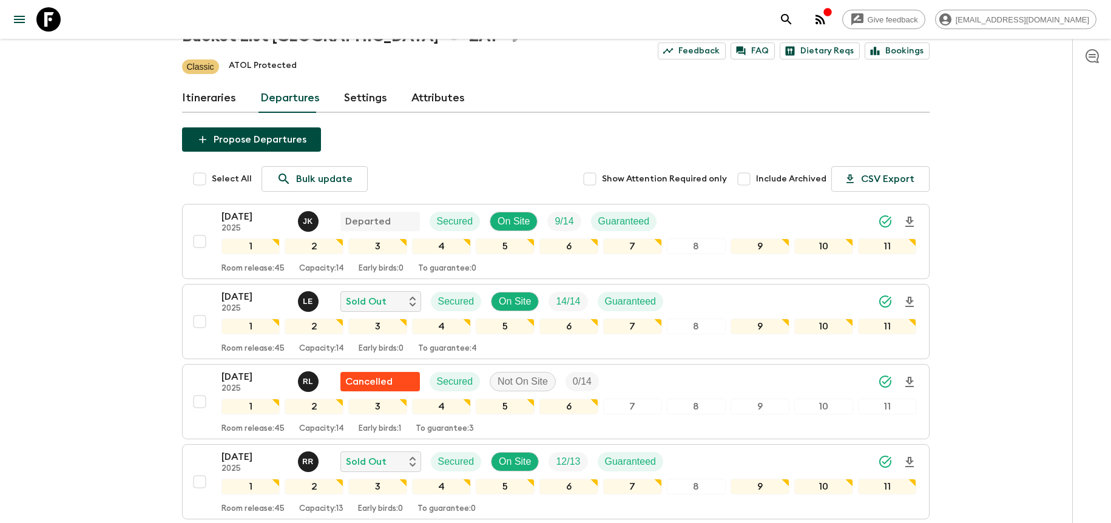
scroll to position [0, 0]
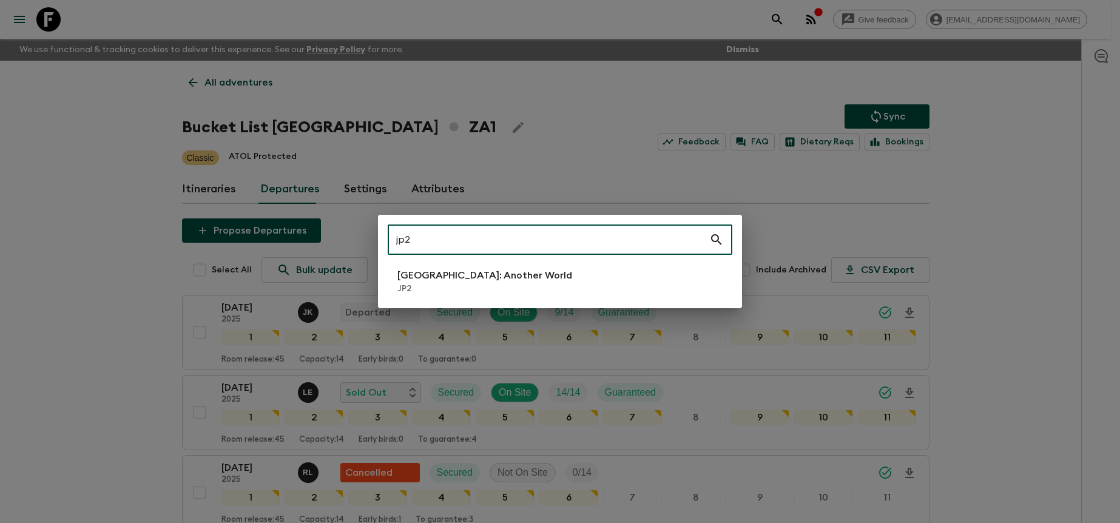
type input "jp2"
click at [576, 287] on li "[GEOGRAPHIC_DATA]: Another World JP2" at bounding box center [560, 281] width 345 height 34
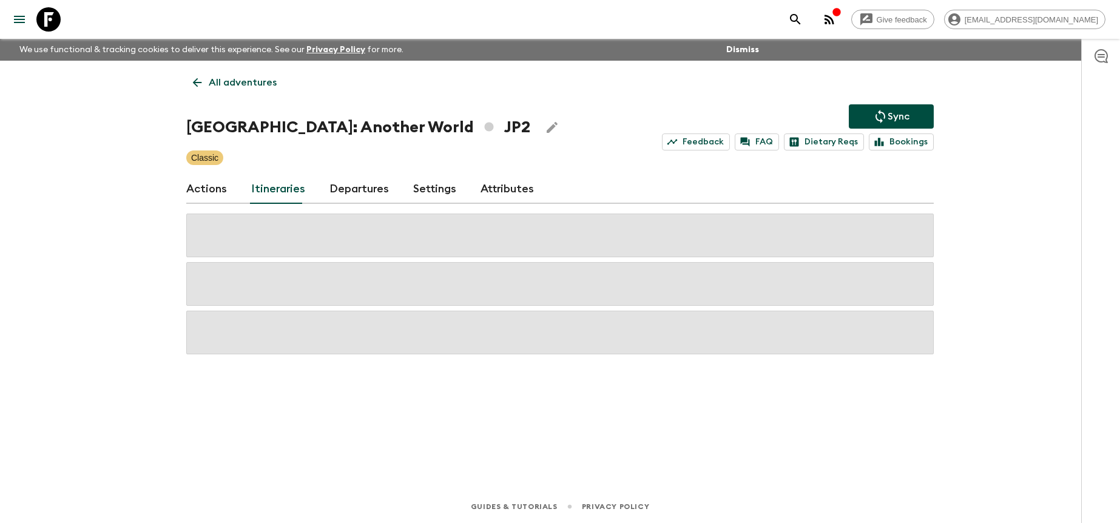
click at [363, 184] on link "Departures" at bounding box center [358, 189] width 59 height 29
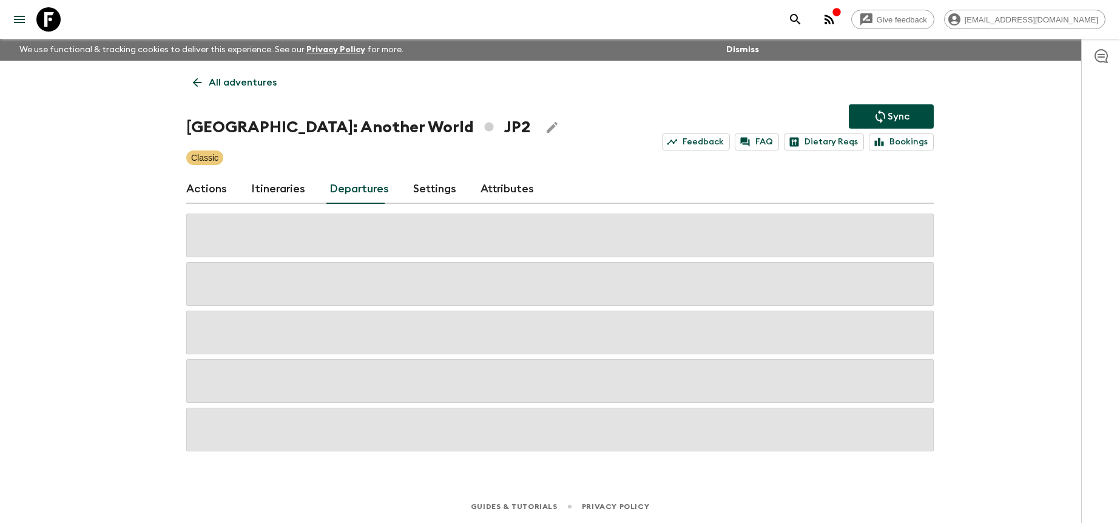
click at [1002, 226] on div "Give feedback [PERSON_NAME][EMAIL_ADDRESS][DOMAIN_NAME] We use functional & tra…" at bounding box center [560, 261] width 1120 height 523
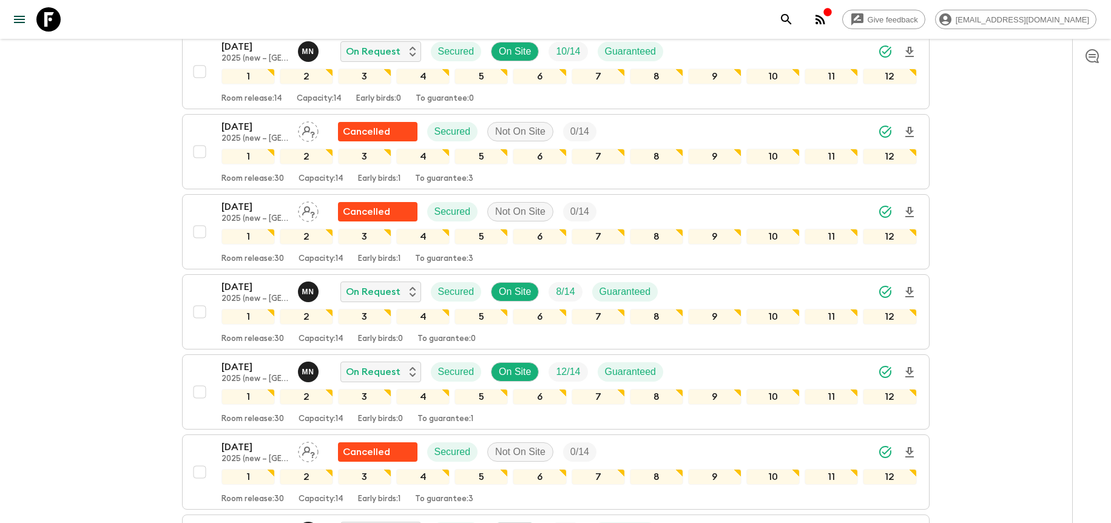
scroll to position [2287, 0]
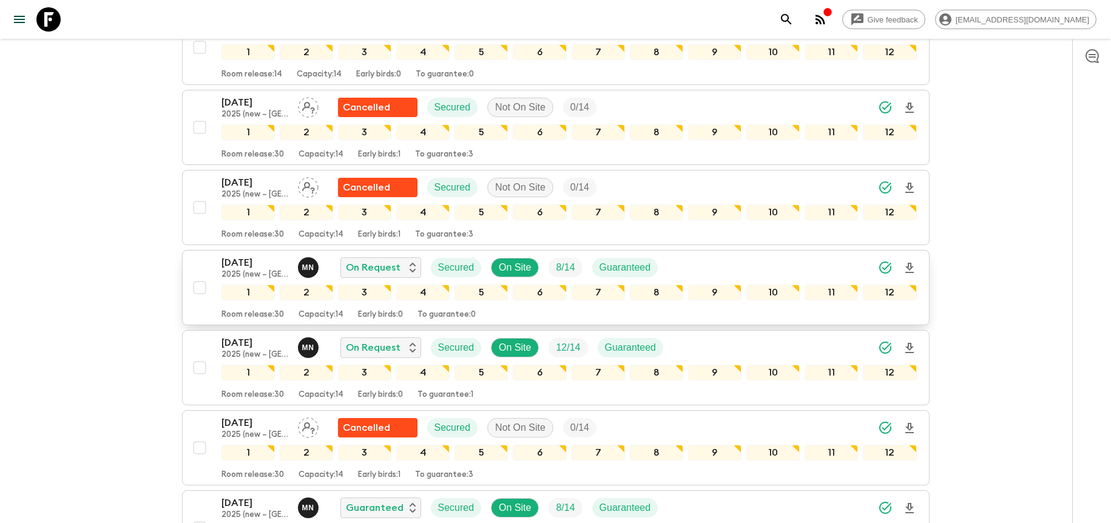
click at [854, 263] on div "[DATE] 2025 (new – [GEOGRAPHIC_DATA]) M N On Request Secured On Site 8 / 14 Gua…" at bounding box center [568, 267] width 695 height 24
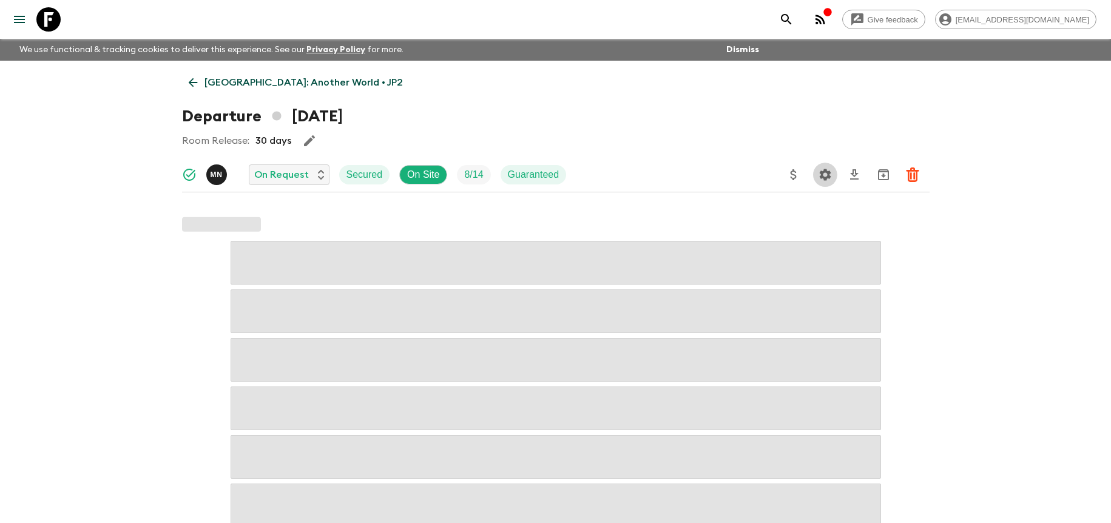
click at [818, 173] on icon "Settings" at bounding box center [825, 174] width 15 height 15
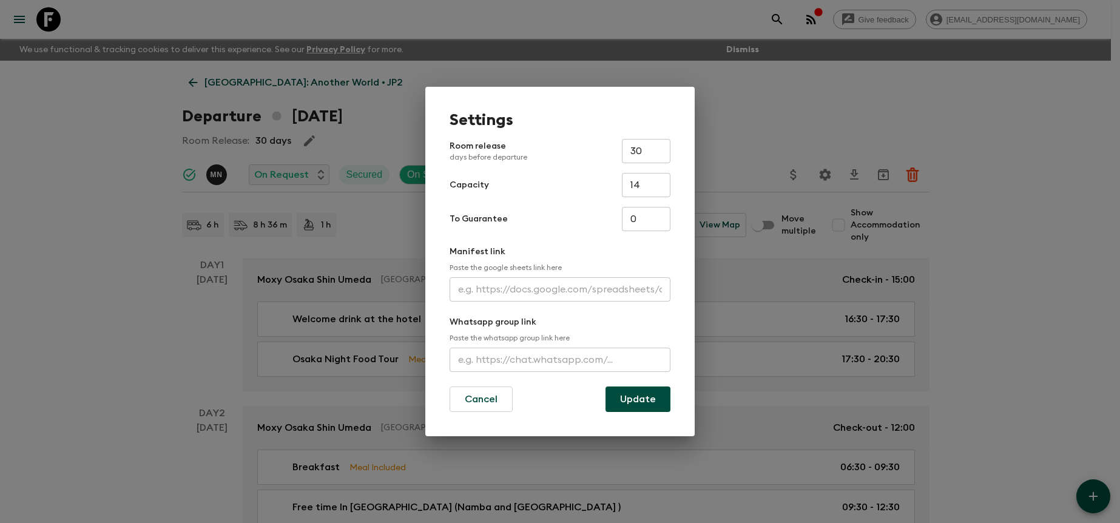
click at [557, 285] on input "text" at bounding box center [560, 289] width 221 height 24
paste input "[URL][DOMAIN_NAME]"
type input "[URL][DOMAIN_NAME]"
click at [625, 395] on button "Update" at bounding box center [637, 398] width 65 height 25
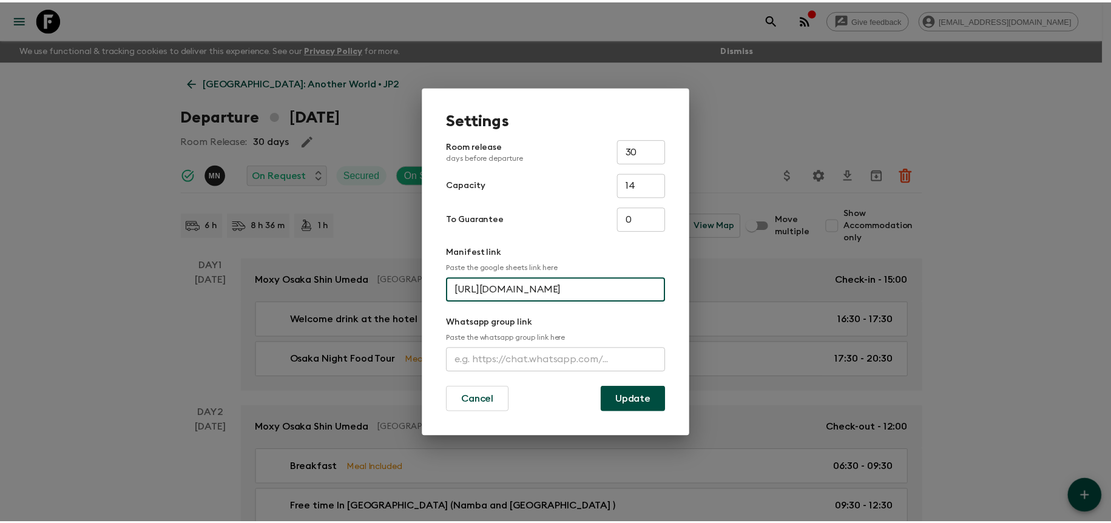
scroll to position [0, 0]
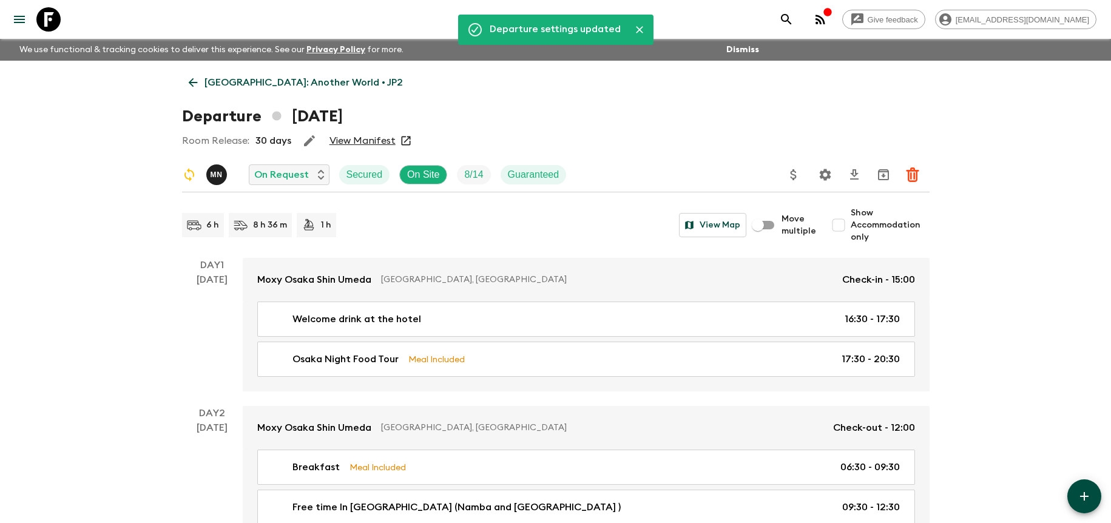
click at [841, 220] on input "Show Accommodation only" at bounding box center [838, 225] width 24 height 24
checkbox input "true"
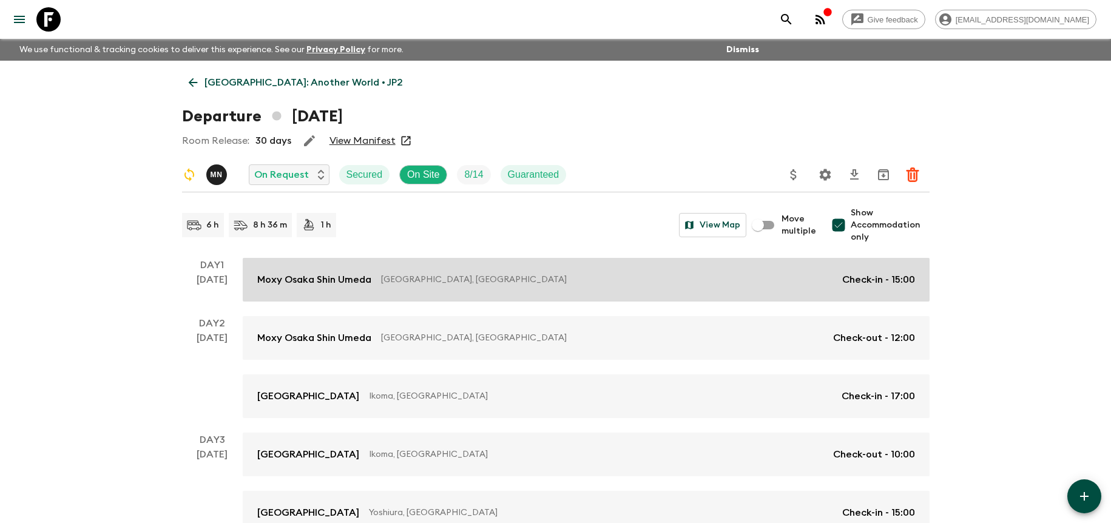
click at [766, 269] on link "Moxy Osaka Shin Umeda [GEOGRAPHIC_DATA], [GEOGRAPHIC_DATA] Check-in - 15:00" at bounding box center [586, 280] width 687 height 44
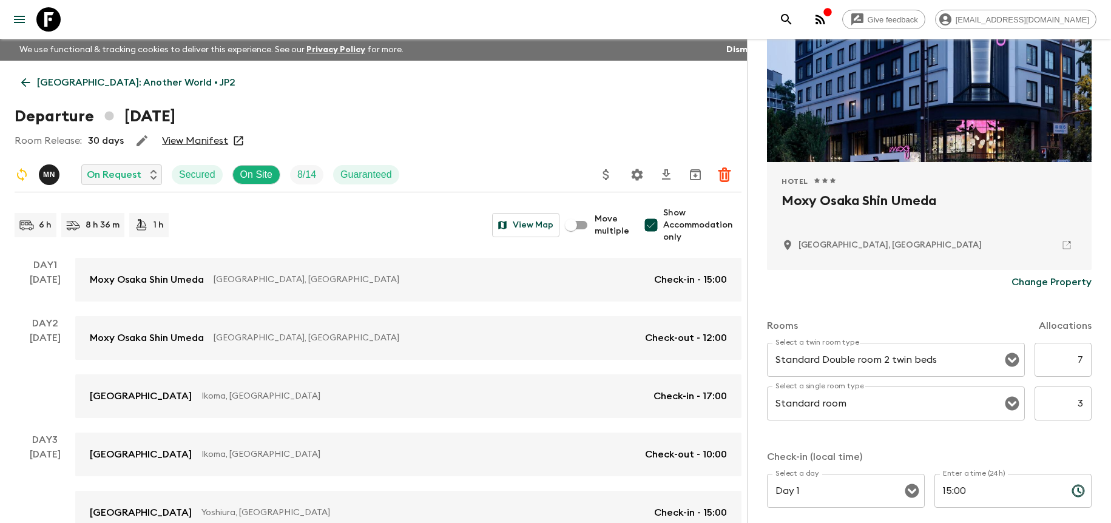
scroll to position [131, 0]
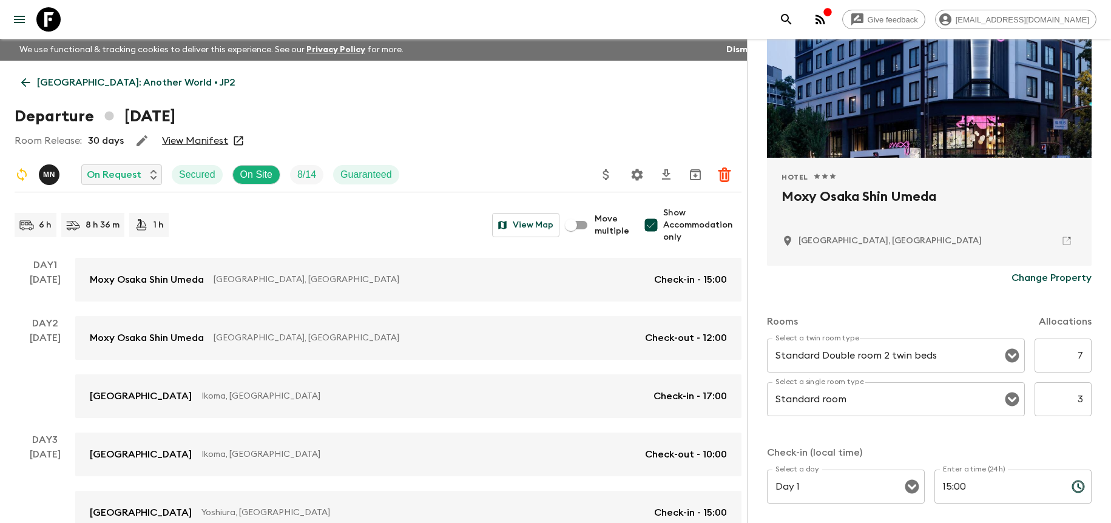
click at [1069, 355] on input "7" at bounding box center [1062, 355] width 57 height 34
type input "4"
drag, startPoint x: 1079, startPoint y: 399, endPoint x: 1068, endPoint y: 400, distance: 11.5
click at [1068, 400] on input "3" at bounding box center [1062, 399] width 57 height 34
click at [1075, 400] on input "43" at bounding box center [1062, 399] width 57 height 34
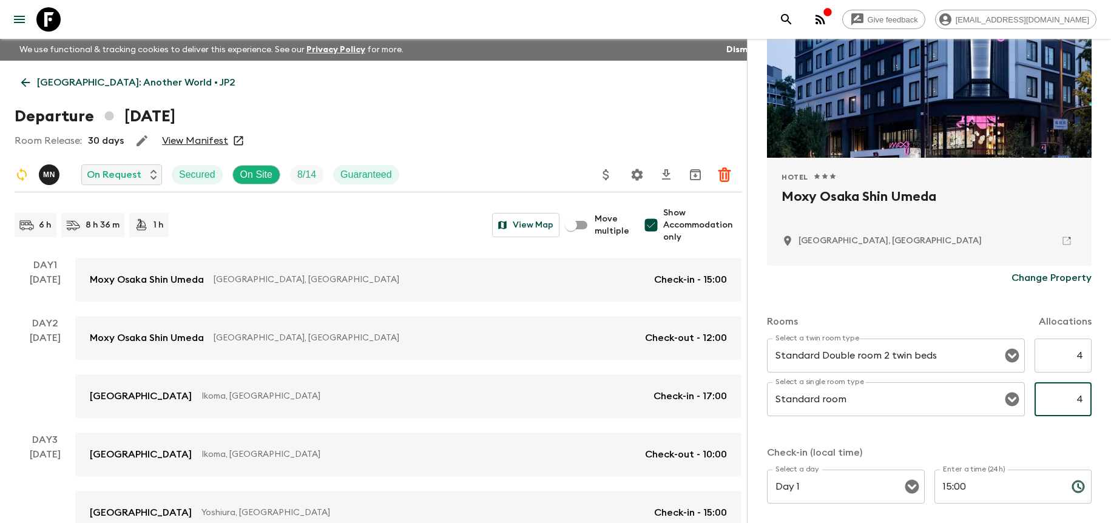
type input "4"
click at [1079, 436] on div "Rooms Allocations Select a twin room type Standard Double room 2 twin beds Sele…" at bounding box center [929, 447] width 325 height 314
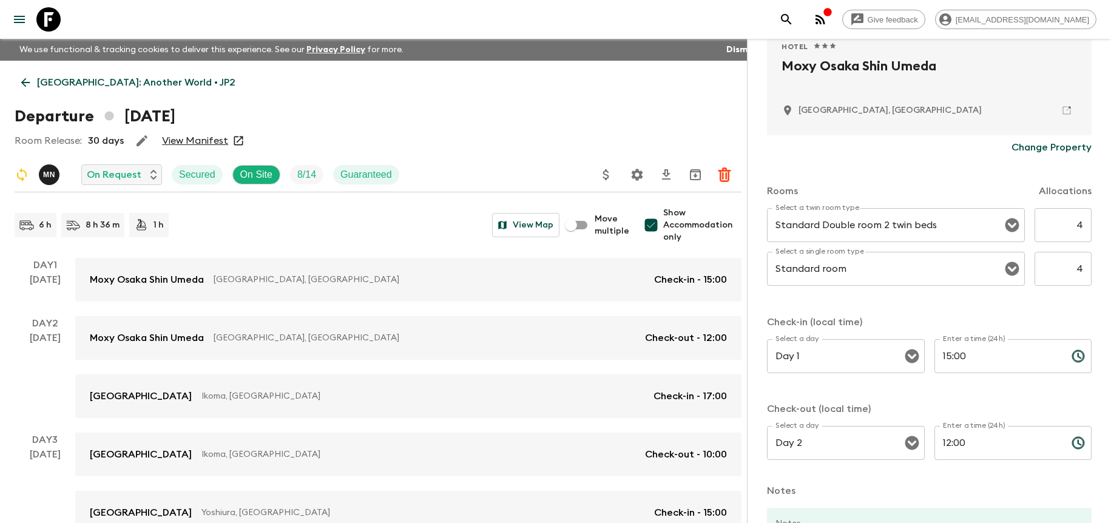
scroll to position [389, 0]
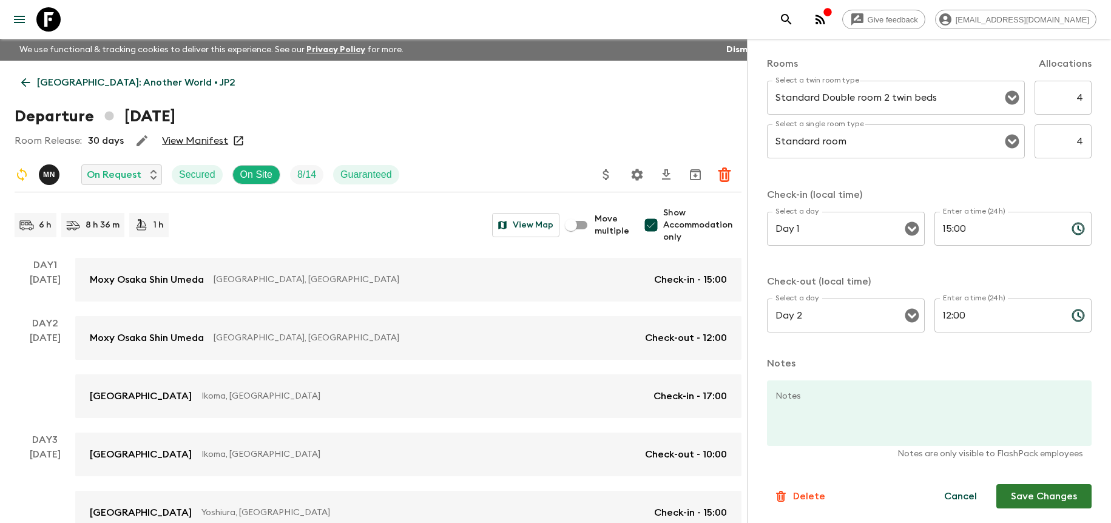
click at [1051, 502] on button "Save Changes" at bounding box center [1043, 496] width 95 height 24
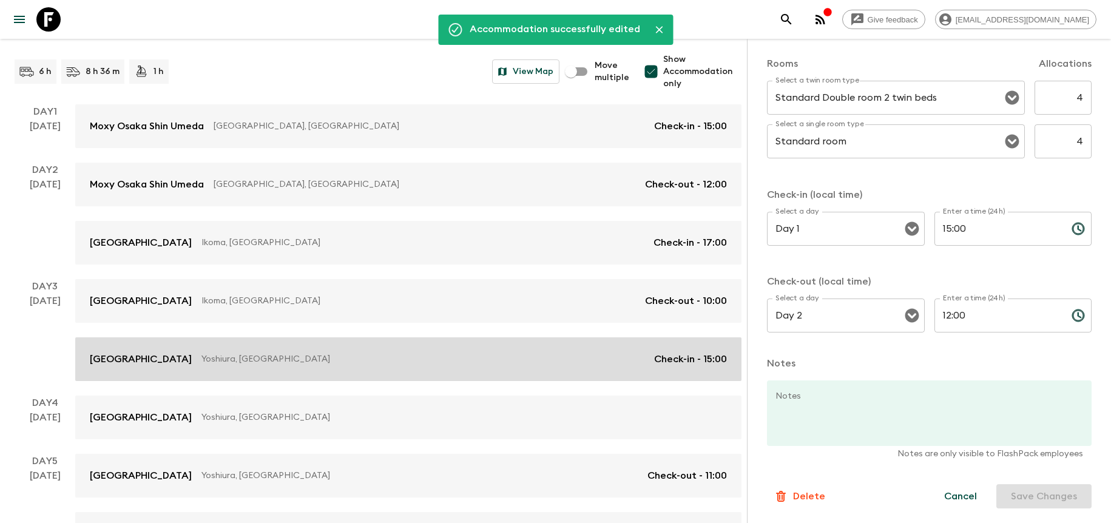
scroll to position [155, 0]
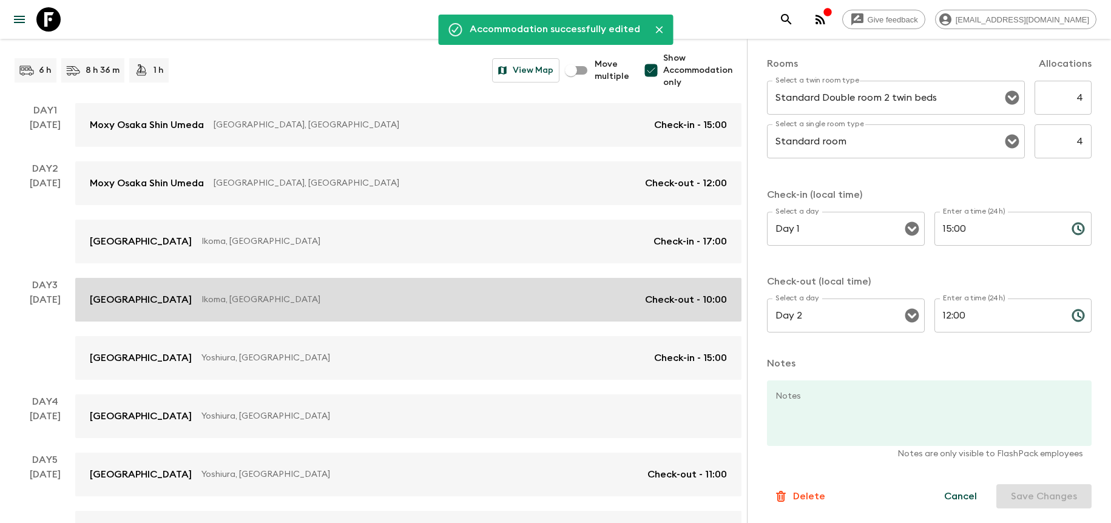
click at [514, 310] on link "[GEOGRAPHIC_DATA], [GEOGRAPHIC_DATA] Check-out - 10:00" at bounding box center [408, 300] width 666 height 44
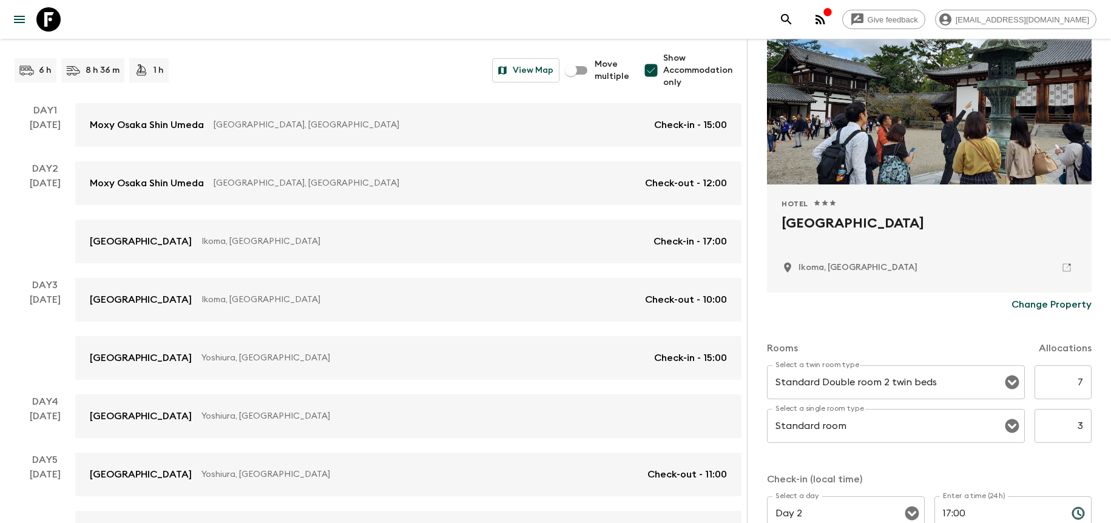
scroll to position [112, 0]
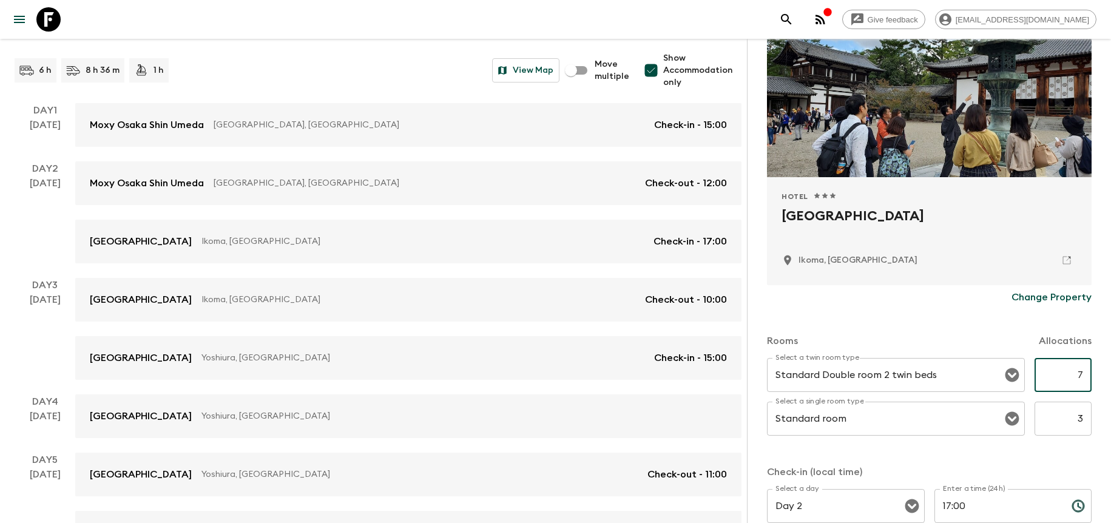
click at [1068, 371] on input "7" at bounding box center [1062, 375] width 57 height 34
type input "4"
click at [1075, 412] on input "3" at bounding box center [1062, 419] width 57 height 34
type input "4"
click at [1060, 448] on div "Select a twin room type Standard Double room 2 twin beds Select a twin room typ…" at bounding box center [929, 404] width 325 height 92
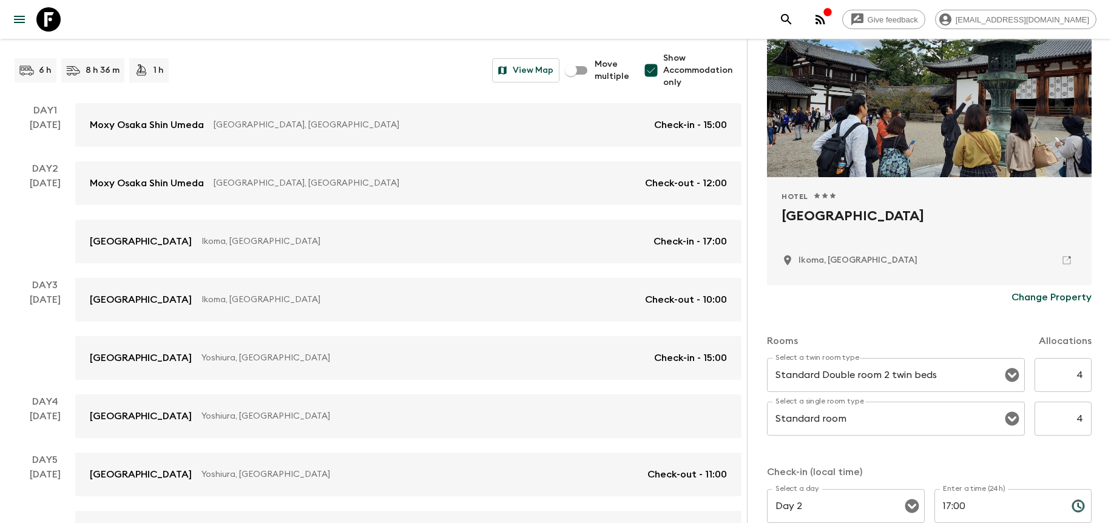
scroll to position [389, 0]
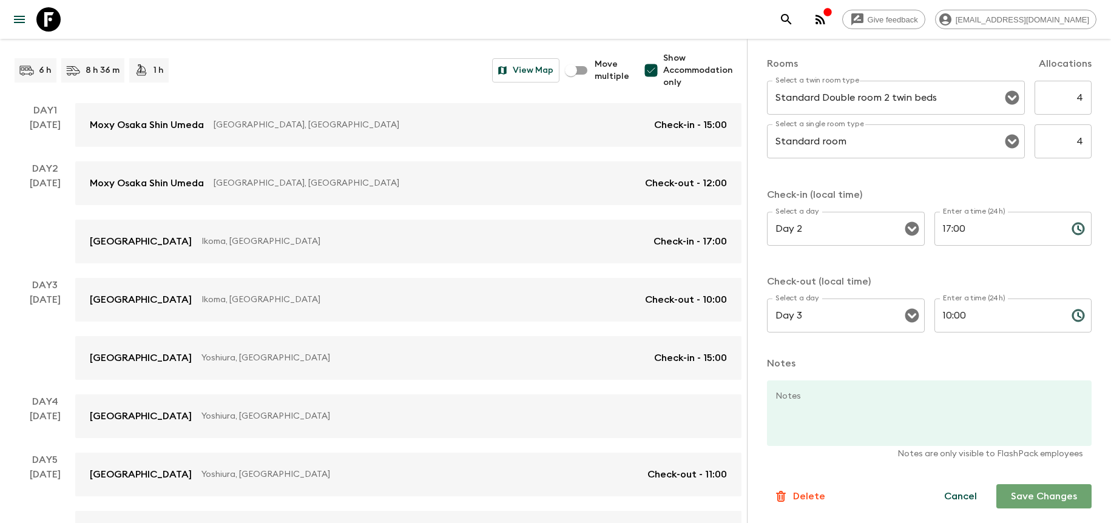
click at [1057, 503] on button "Save Changes" at bounding box center [1043, 496] width 95 height 24
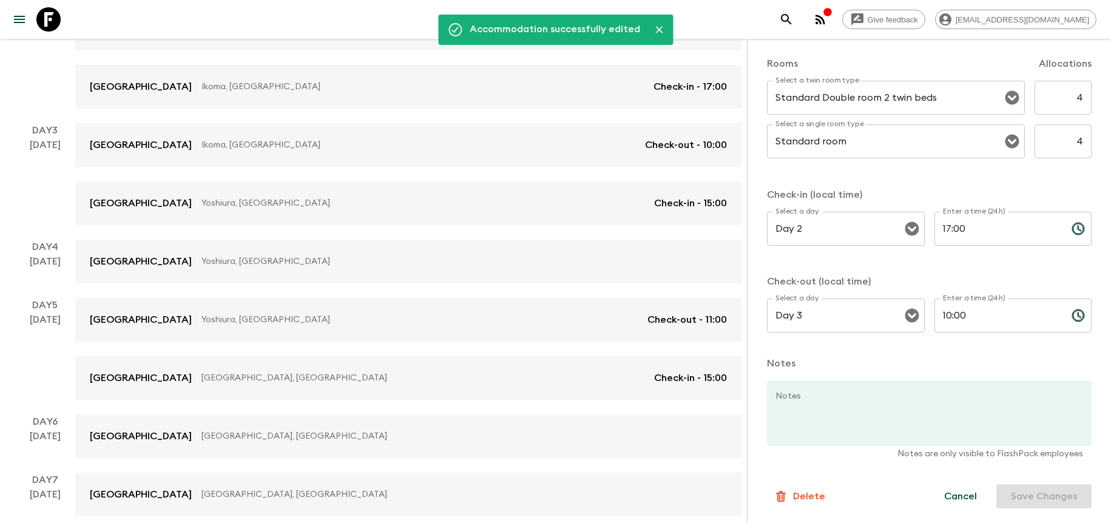
scroll to position [310, 0]
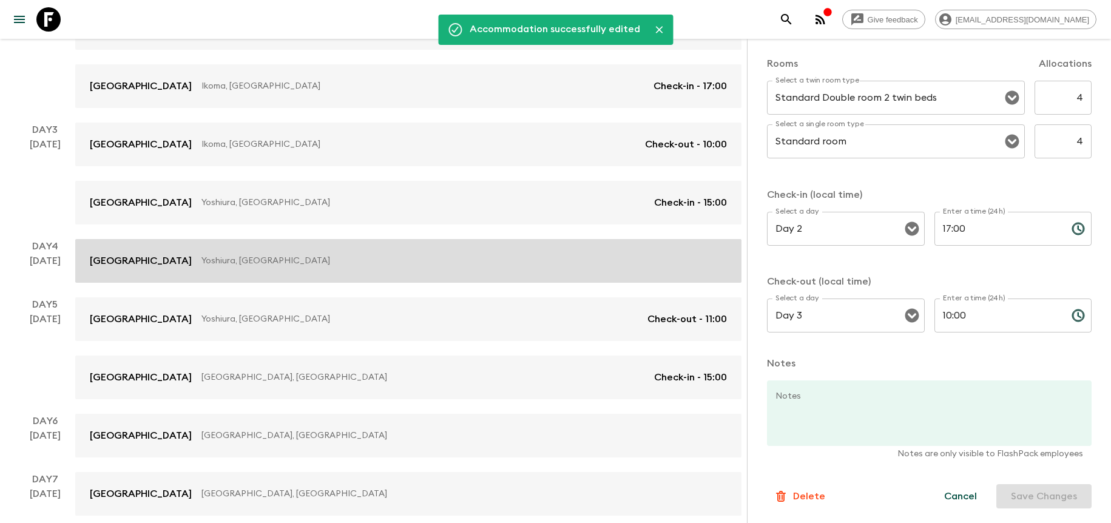
click at [360, 258] on p "Yoshiura, [GEOGRAPHIC_DATA]" at bounding box center [459, 261] width 516 height 12
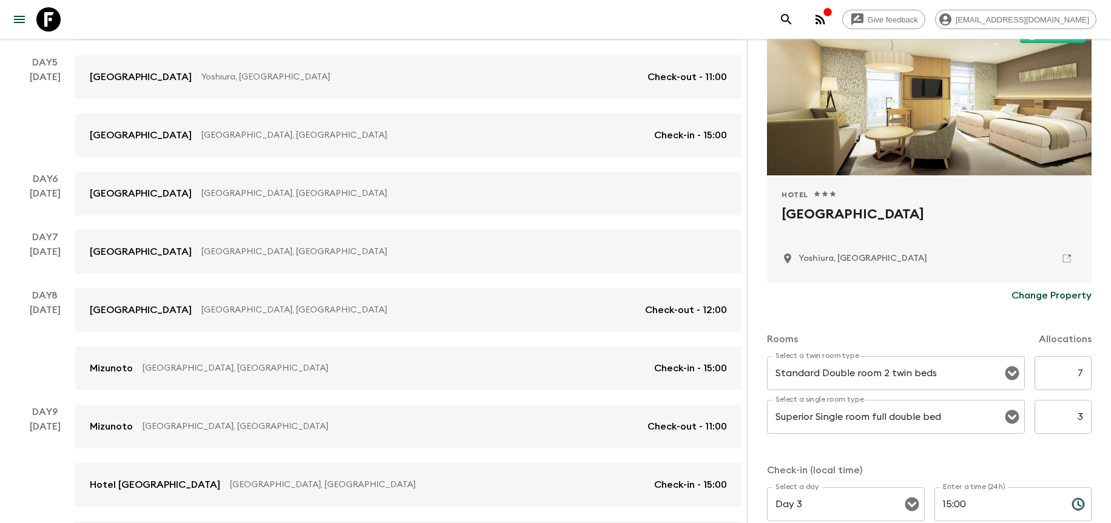
scroll to position [120, 0]
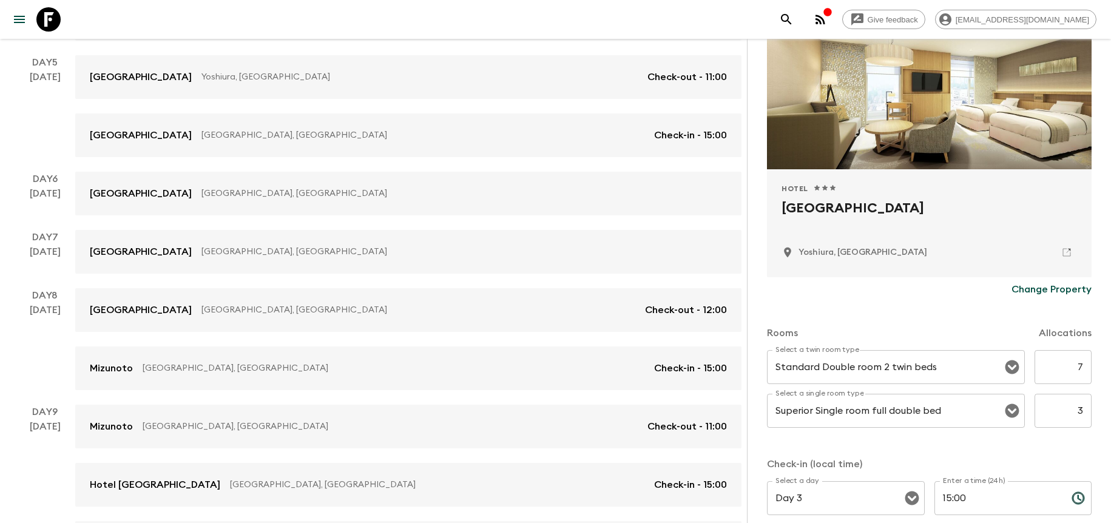
click at [1074, 359] on input "7" at bounding box center [1062, 367] width 57 height 34
drag, startPoint x: 1069, startPoint y: 368, endPoint x: 1081, endPoint y: 367, distance: 11.5
click at [1081, 367] on input "47" at bounding box center [1062, 367] width 57 height 34
type input "4"
drag, startPoint x: 1076, startPoint y: 414, endPoint x: 1062, endPoint y: 414, distance: 14.0
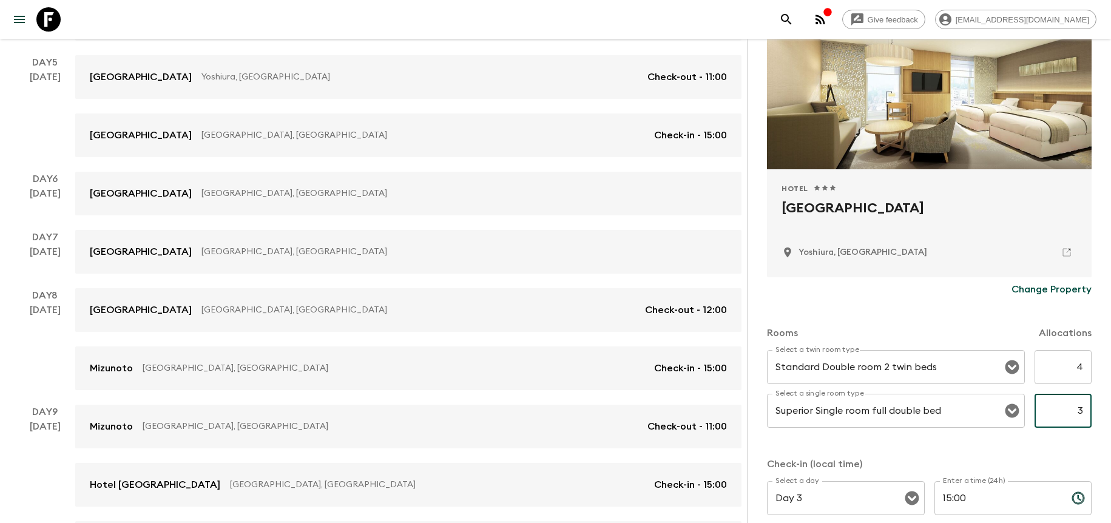
click at [1062, 414] on input "3" at bounding box center [1062, 411] width 57 height 34
drag, startPoint x: 1061, startPoint y: 410, endPoint x: 1128, endPoint y: 406, distance: 67.5
click at [1110, 406] on html "Give feedback [PERSON_NAME][EMAIL_ADDRESS][DOMAIN_NAME] We use functional & tra…" at bounding box center [555, 98] width 1111 height 1300
type input "4"
click at [1081, 454] on div "Rooms Allocations Select a twin room type Standard Double room 2 twin beds Sele…" at bounding box center [929, 458] width 325 height 314
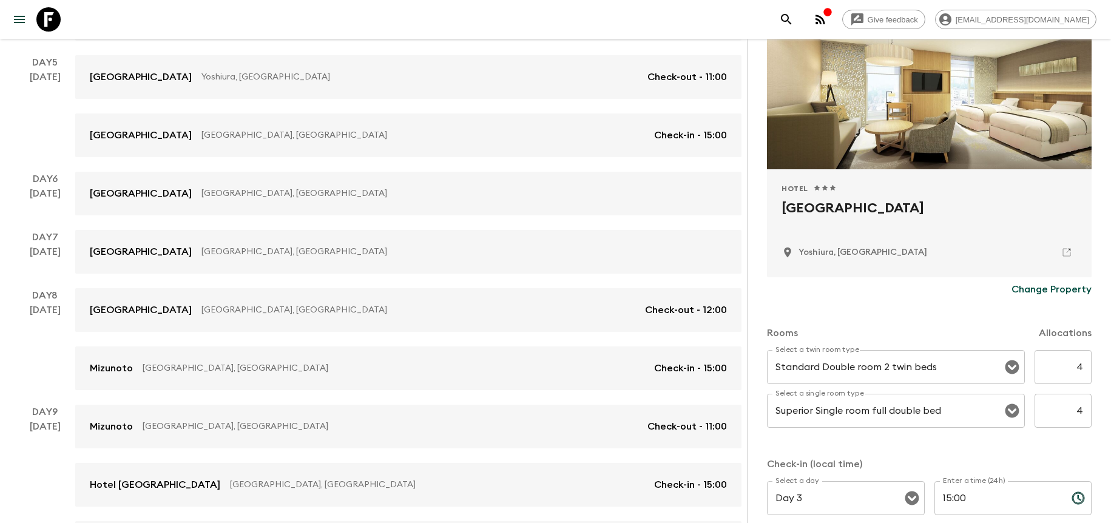
scroll to position [389, 0]
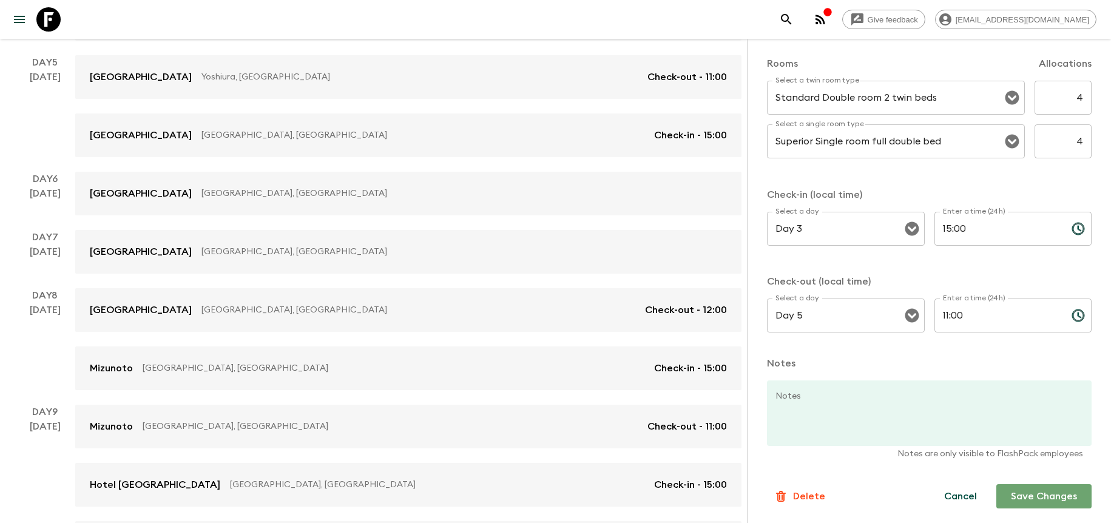
click at [1052, 489] on button "Save Changes" at bounding box center [1043, 496] width 95 height 24
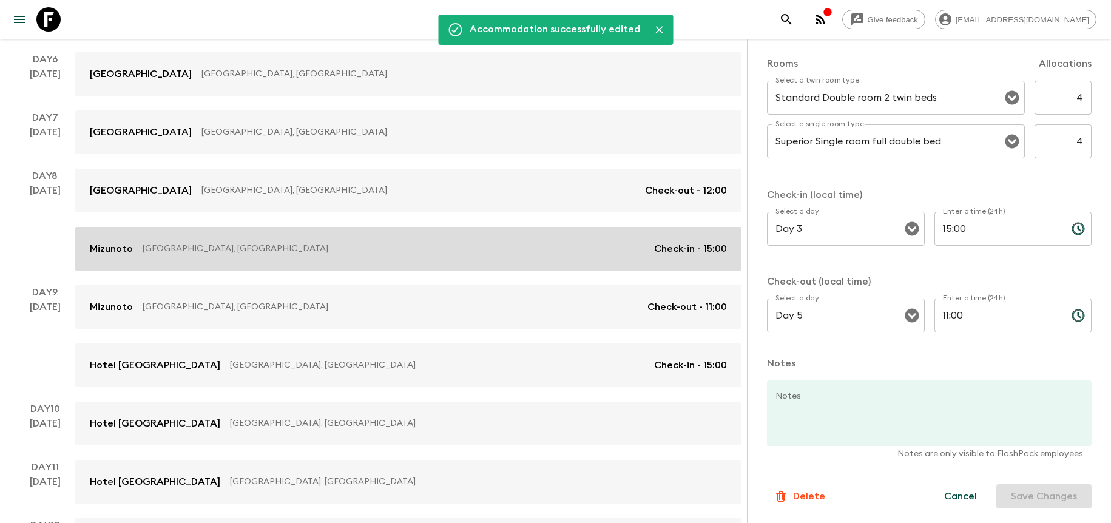
scroll to position [673, 0]
click at [344, 253] on div "[PERSON_NAME], [GEOGRAPHIC_DATA] Check-in - 15:00" at bounding box center [408, 247] width 637 height 15
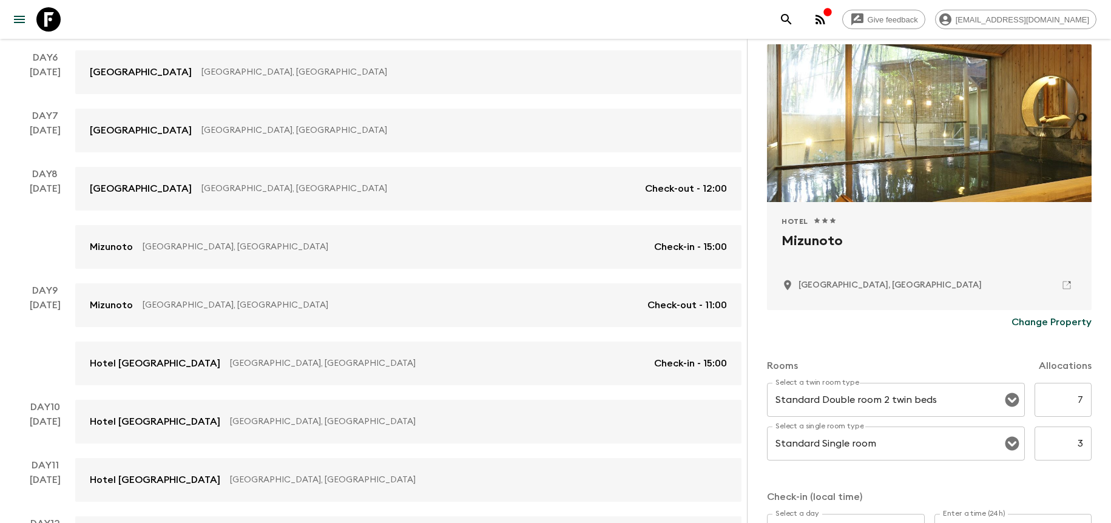
scroll to position [101, 0]
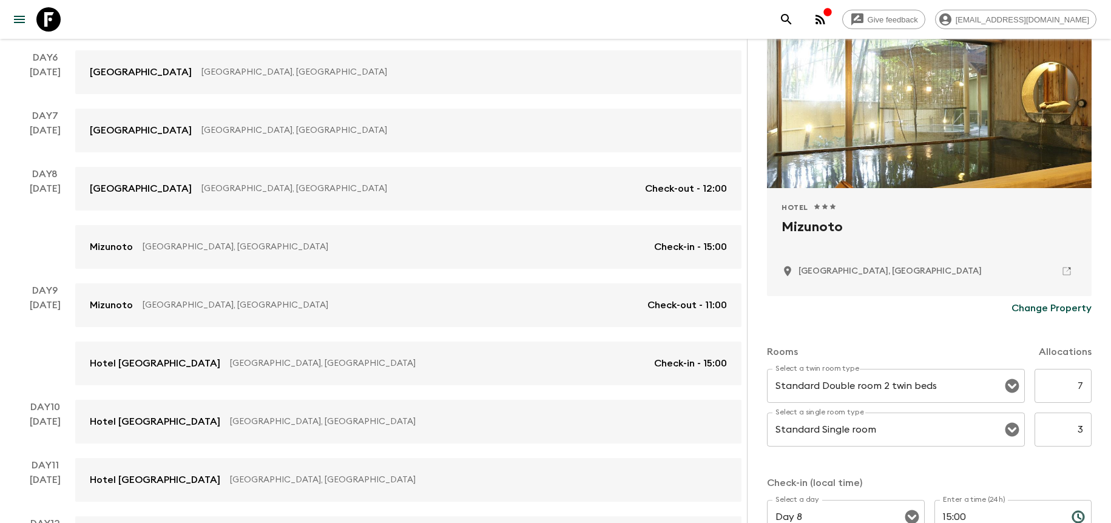
drag, startPoint x: 1061, startPoint y: 384, endPoint x: 1098, endPoint y: 389, distance: 37.4
click at [1098, 389] on div "Accommodation Information Comments Website Map Hotel 1 Star 2 Stars 3 Stars 4 S…" at bounding box center [929, 300] width 364 height 523
type input "4"
drag, startPoint x: 1054, startPoint y: 433, endPoint x: 1083, endPoint y: 433, distance: 29.1
click at [1083, 433] on div "Accommodation Information Comments Website Map Hotel 1 Star 2 Stars 3 Stars 4 S…" at bounding box center [929, 300] width 364 height 523
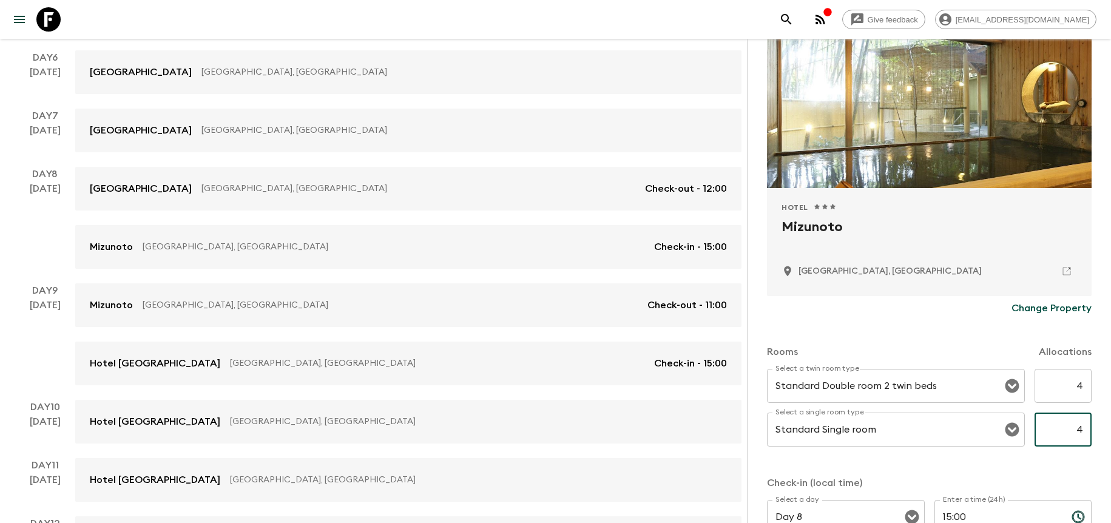
type input "4"
click at [1050, 471] on div "Rooms Allocations Select a twin room type Standard Double room 2 twin beds Sele…" at bounding box center [929, 477] width 325 height 314
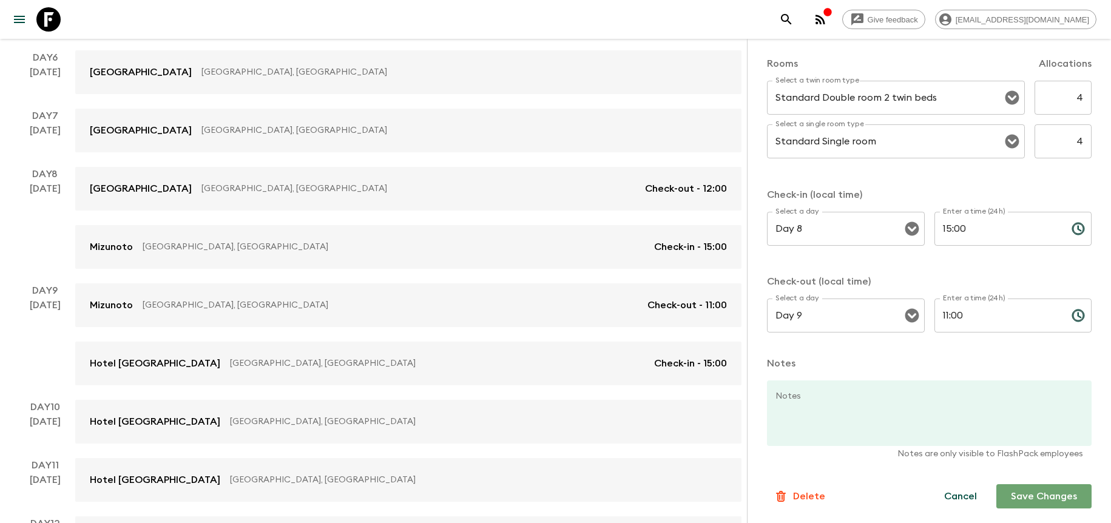
click at [1059, 500] on button "Save Changes" at bounding box center [1043, 496] width 95 height 24
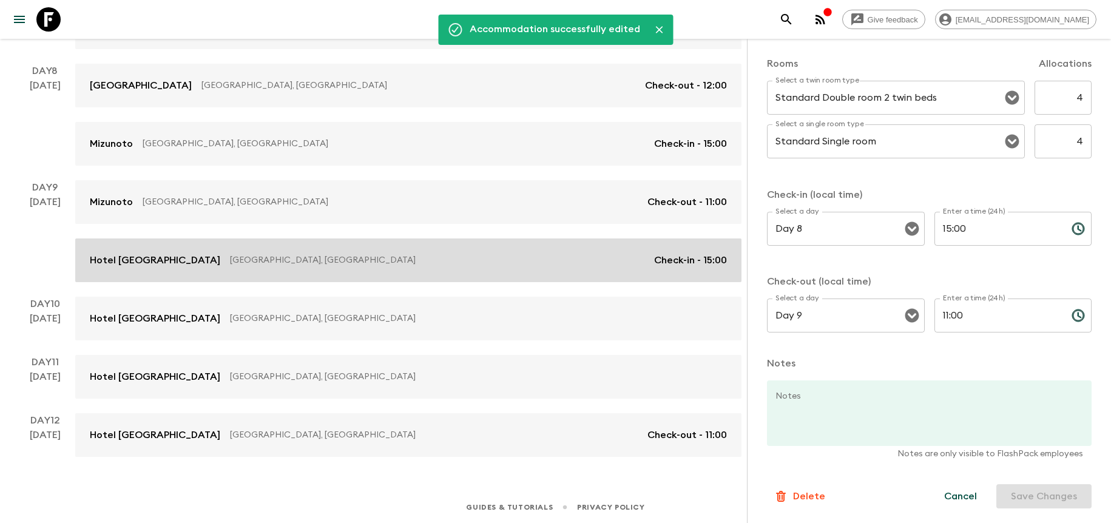
scroll to position [777, 0]
click at [368, 254] on p "[GEOGRAPHIC_DATA], [GEOGRAPHIC_DATA]" at bounding box center [437, 260] width 414 height 12
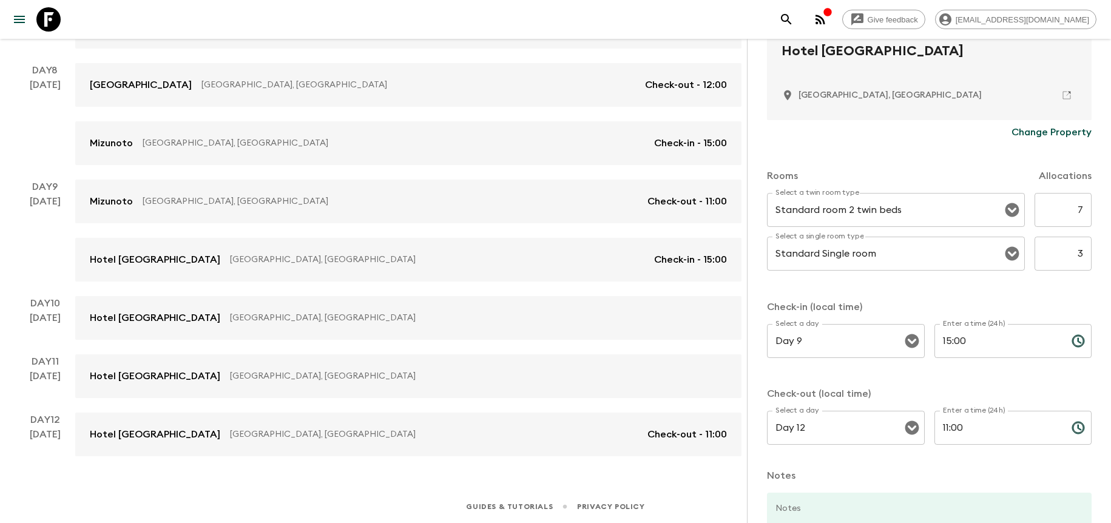
scroll to position [278, 0]
drag, startPoint x: 1074, startPoint y: 212, endPoint x: 1066, endPoint y: 212, distance: 7.3
click at [1066, 212] on input "7" at bounding box center [1062, 208] width 57 height 34
drag, startPoint x: 1066, startPoint y: 212, endPoint x: 1096, endPoint y: 210, distance: 29.7
click at [1096, 210] on div "Accommodation Information Comments Website Map Hotel 1 Star 2 Stars 3 Stars 4 S…" at bounding box center [929, 300] width 364 height 523
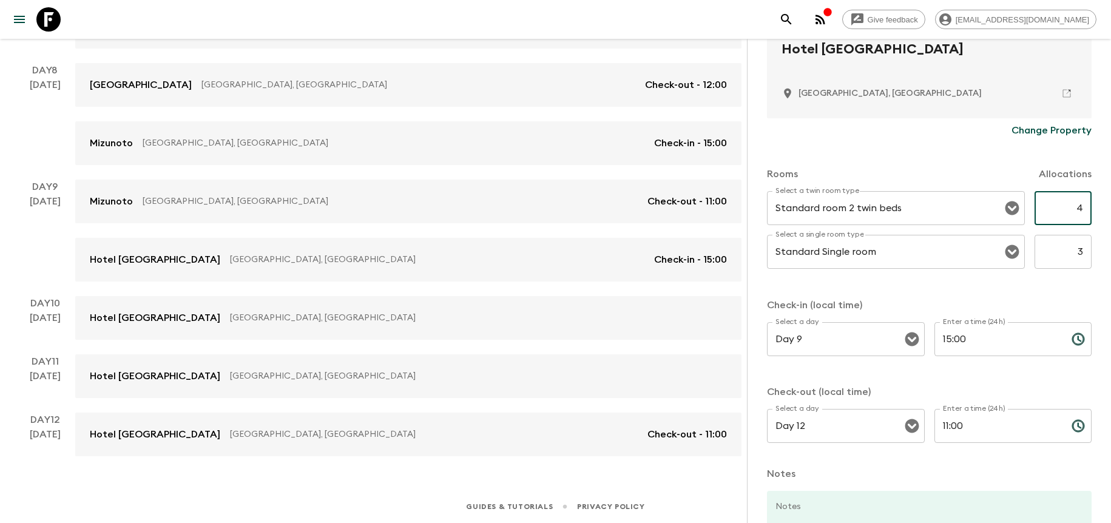
type input "4"
drag, startPoint x: 1066, startPoint y: 258, endPoint x: 1086, endPoint y: 252, distance: 20.7
click at [1085, 252] on div "Accommodation Information Comments Website Map Hotel 1 Star 2 Stars 3 Stars 4 S…" at bounding box center [929, 300] width 364 height 523
type input "4"
click at [1085, 252] on div "Accommodation Information Comments Website Map Hotel 1 Star 2 Stars 3 Stars 4 S…" at bounding box center [929, 300] width 364 height 523
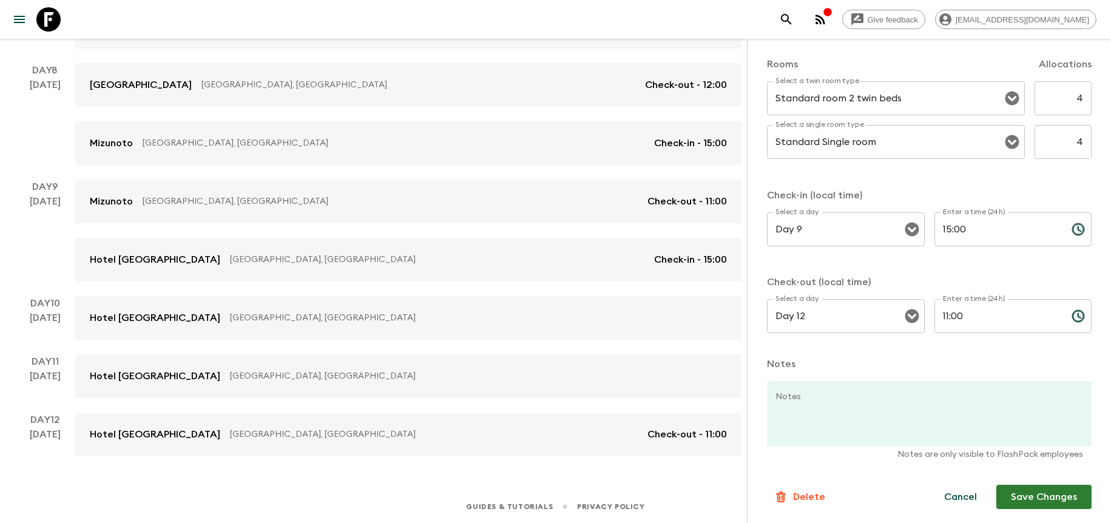
scroll to position [389, 0]
click at [1058, 499] on button "Save Changes" at bounding box center [1043, 496] width 95 height 24
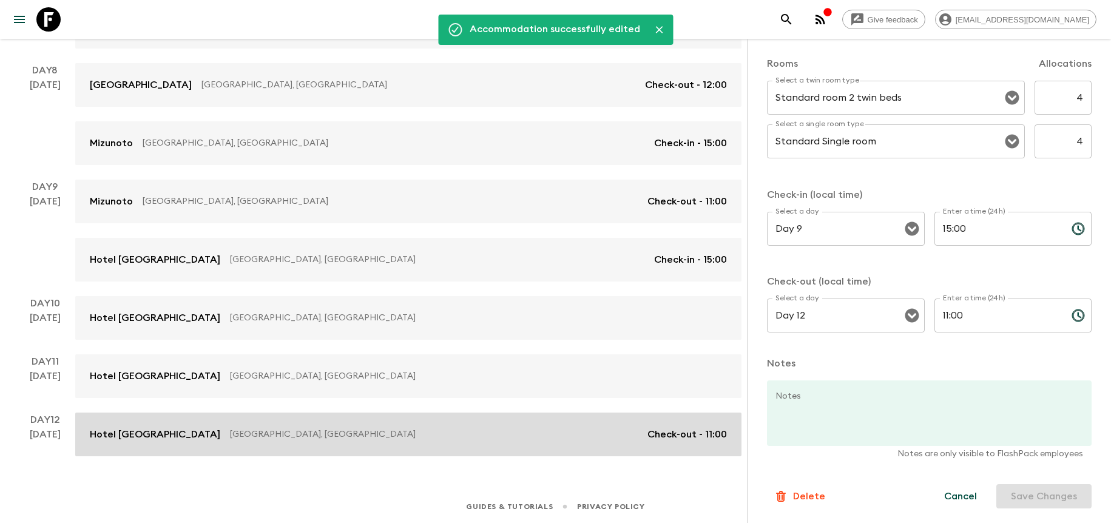
click at [493, 423] on link "Hotel [GEOGRAPHIC_DATA] [GEOGRAPHIC_DATA], [GEOGRAPHIC_DATA] Check-out - 11:00" at bounding box center [408, 435] width 666 height 44
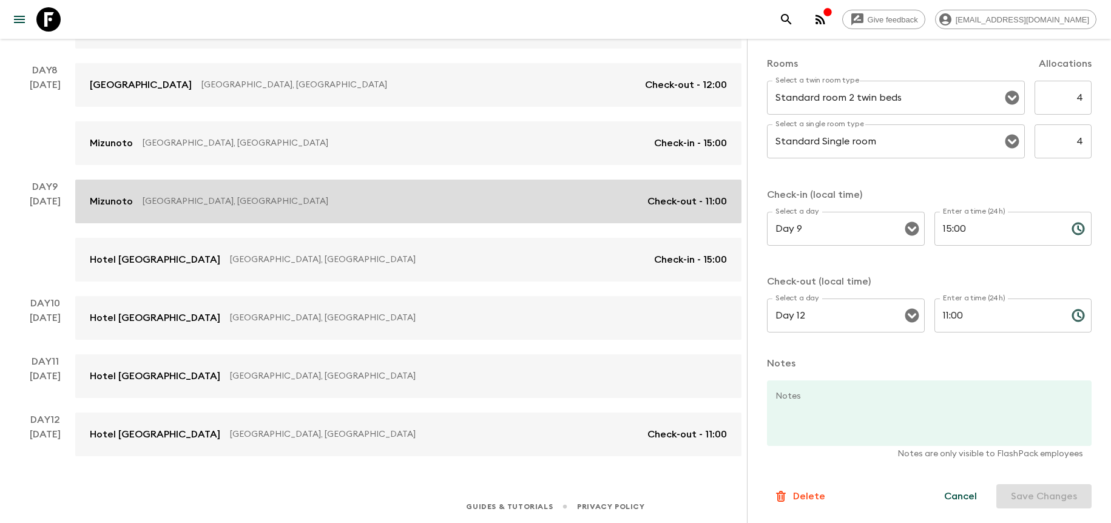
click at [416, 215] on link "[PERSON_NAME], [GEOGRAPHIC_DATA] Check-out - 11:00" at bounding box center [408, 202] width 666 height 44
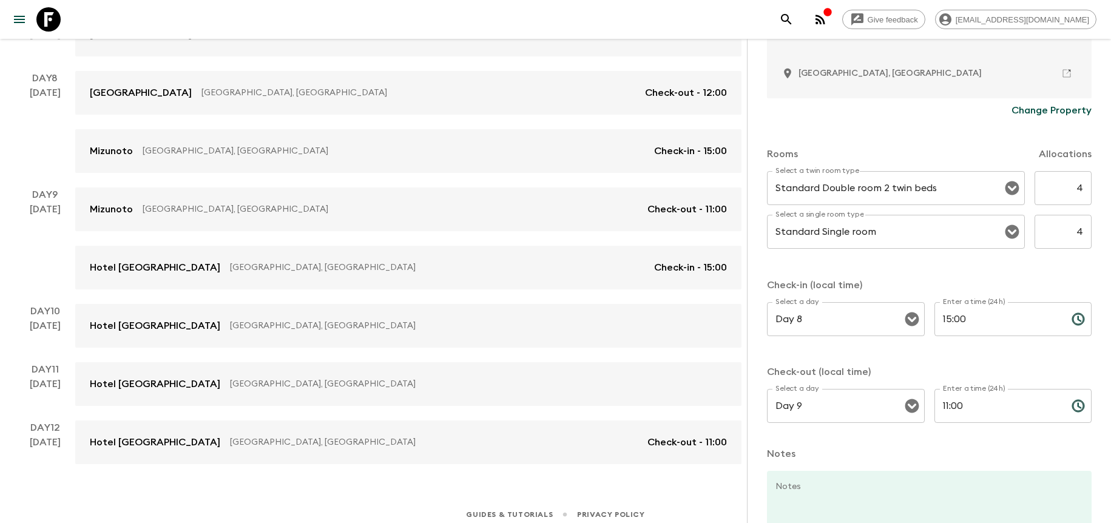
scroll to position [529, 0]
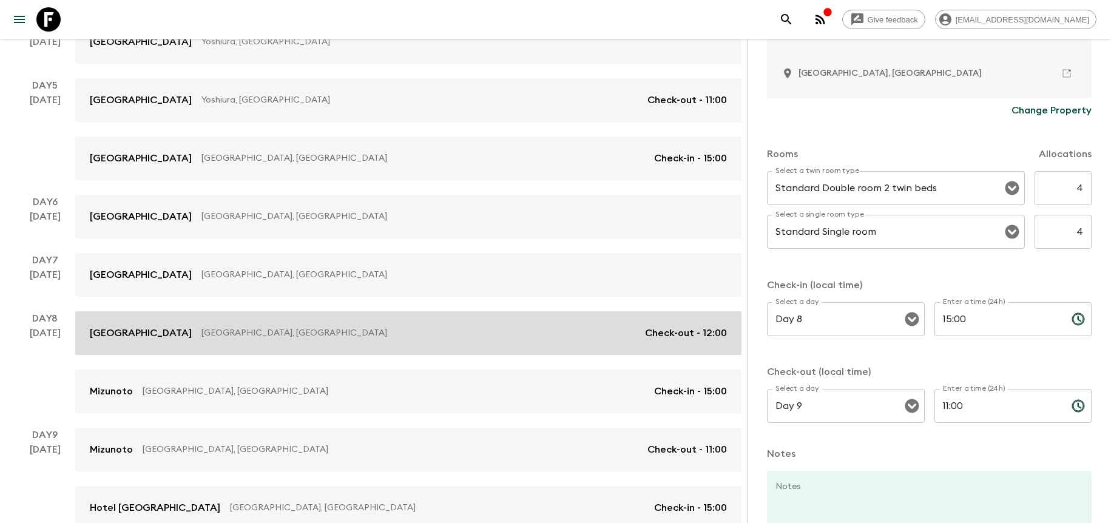
click at [299, 338] on p "[GEOGRAPHIC_DATA], [GEOGRAPHIC_DATA]" at bounding box center [418, 333] width 434 height 12
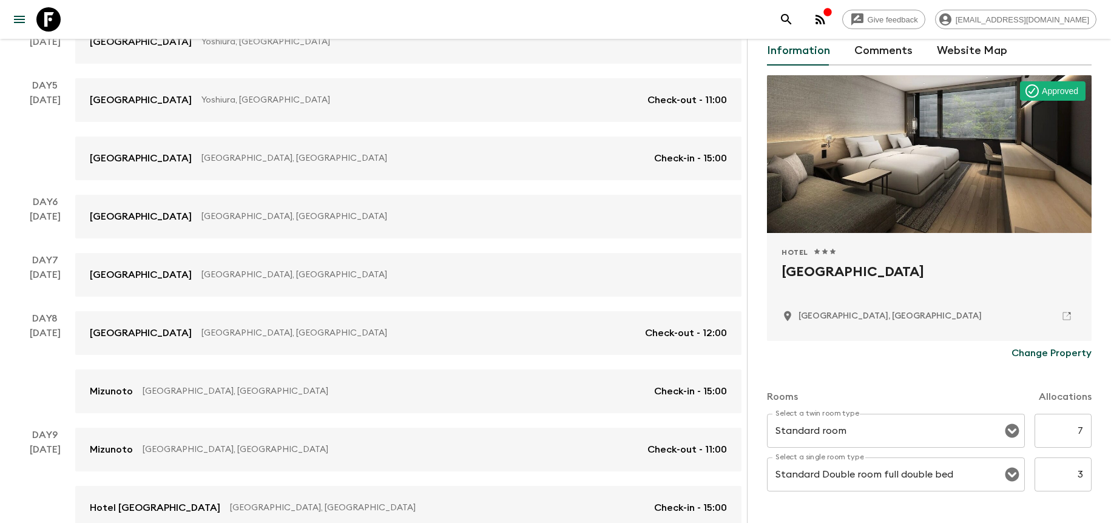
scroll to position [89, 0]
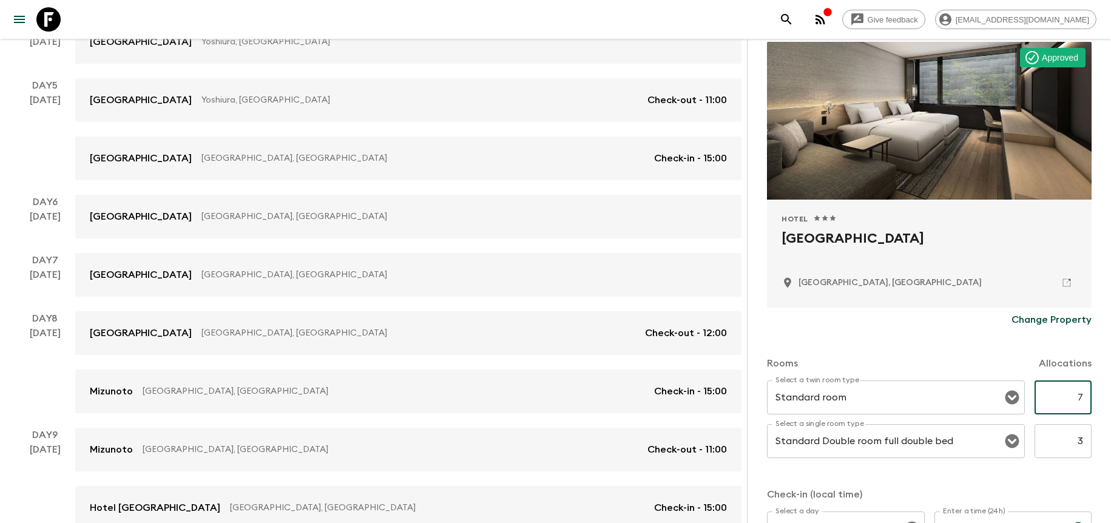
click at [1069, 403] on input "7" at bounding box center [1062, 397] width 57 height 34
type input "4"
drag, startPoint x: 1063, startPoint y: 445, endPoint x: 1091, endPoint y: 444, distance: 27.9
click at [1091, 444] on div "Accommodation Information Comments Website Map Approved Hotel 1 Star 2 Stars 3 …" at bounding box center [929, 300] width 364 height 523
type input "4"
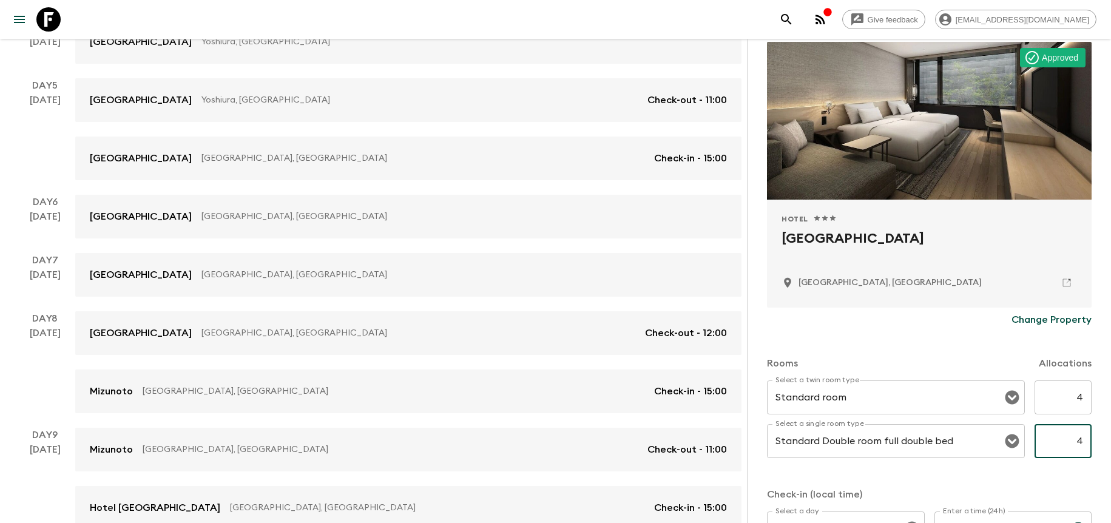
click at [1068, 466] on div "Select a twin room type Standard room Select a twin room type 4 ​ Select a sing…" at bounding box center [929, 426] width 325 height 92
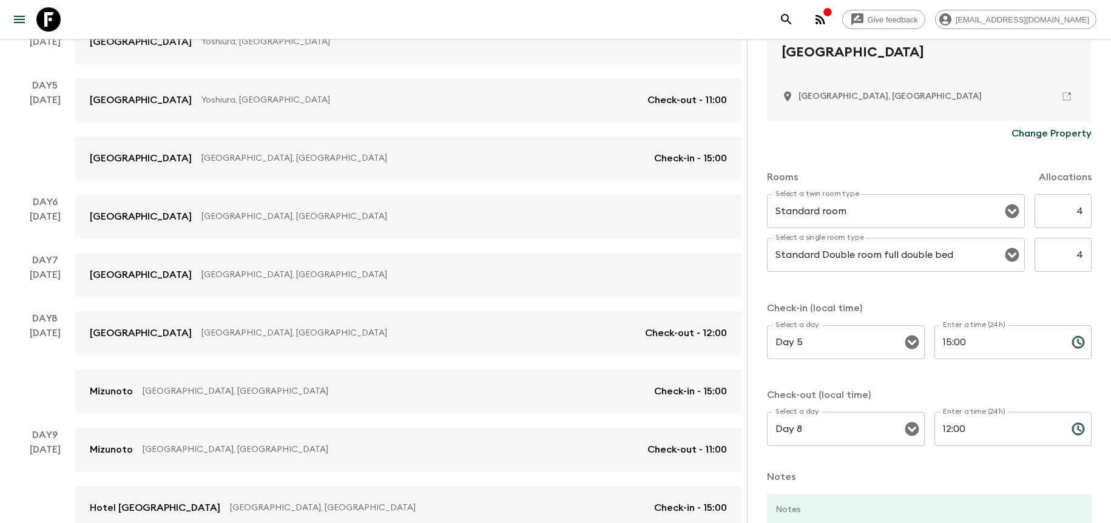
scroll to position [389, 0]
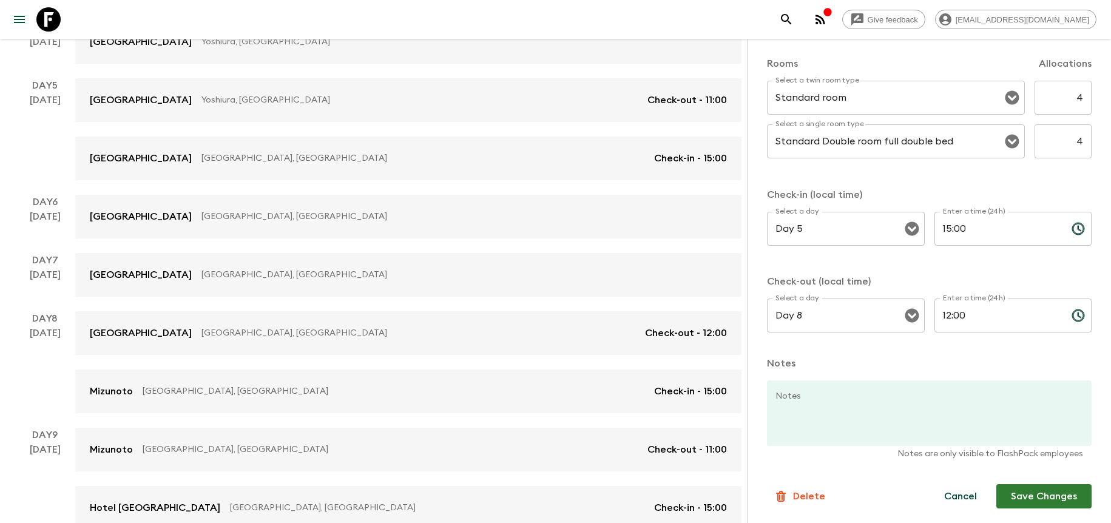
click at [1025, 498] on button "Save Changes" at bounding box center [1043, 496] width 95 height 24
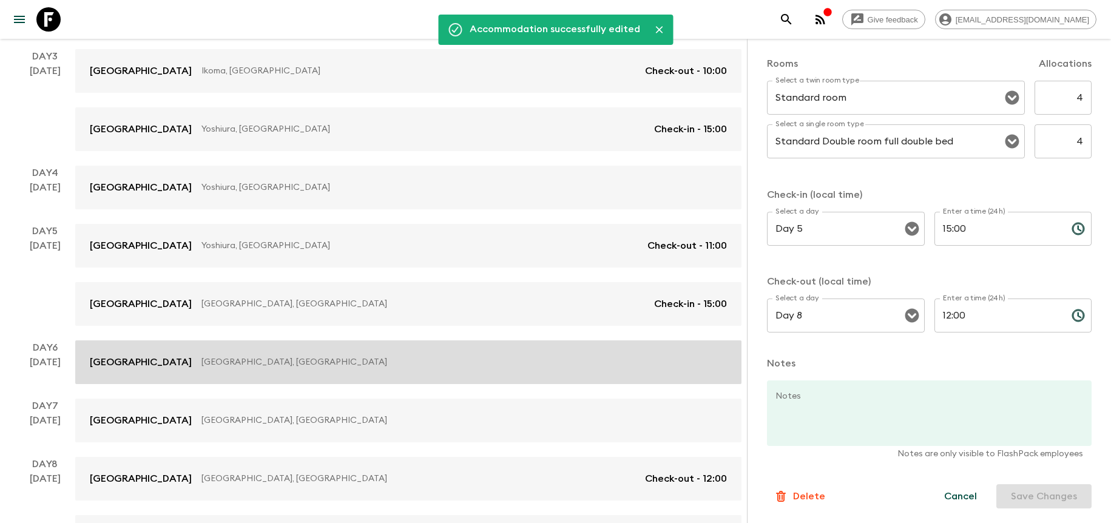
scroll to position [382, 0]
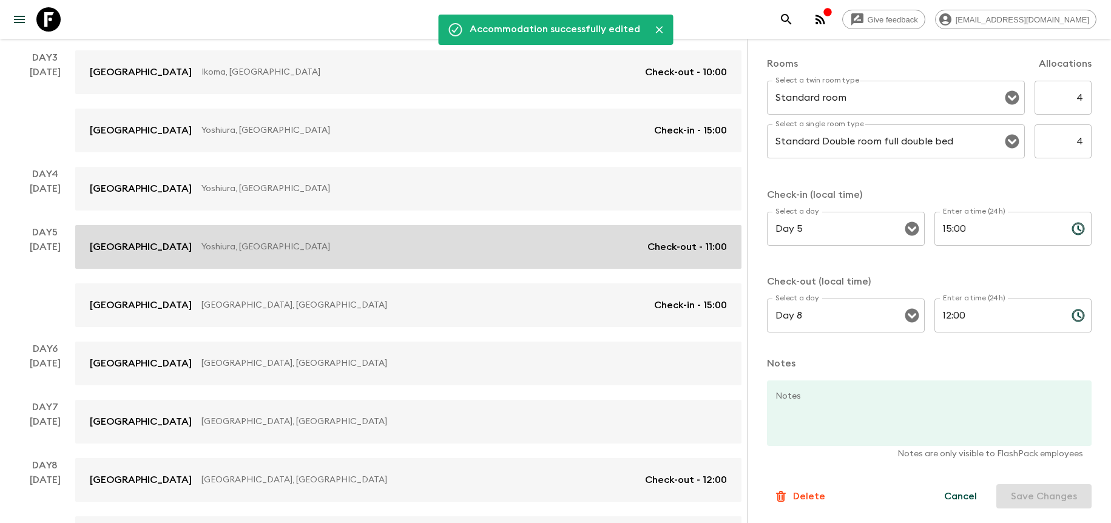
click at [413, 249] on p "Yoshiura, [GEOGRAPHIC_DATA]" at bounding box center [419, 247] width 436 height 12
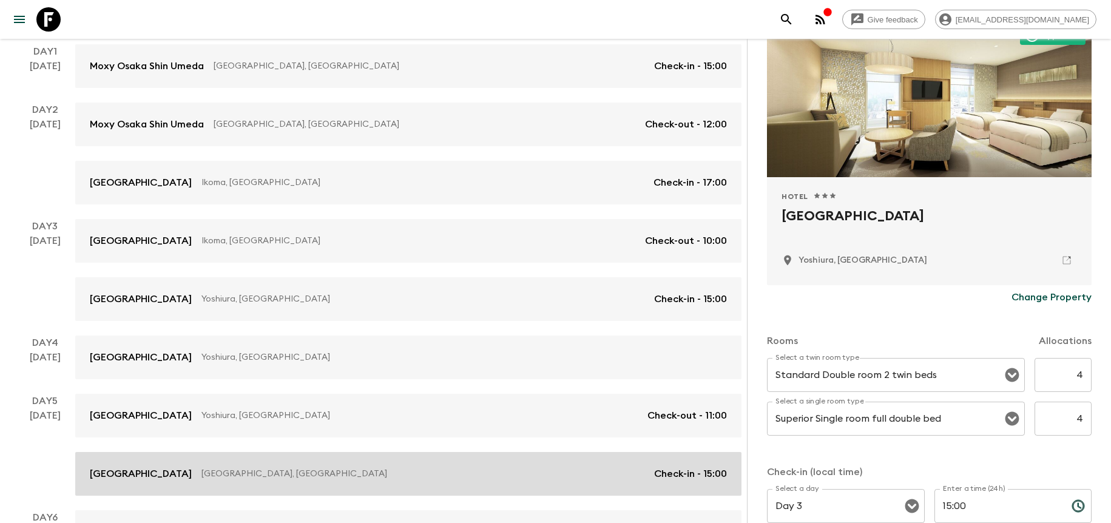
scroll to position [50, 0]
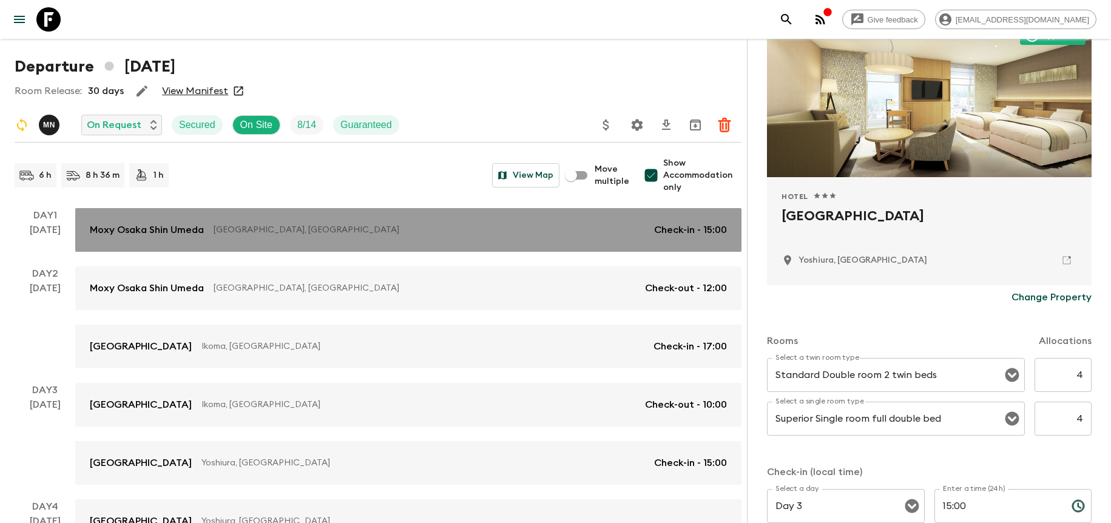
click at [375, 240] on link "Moxy Osaka Shin Umeda [GEOGRAPHIC_DATA], [GEOGRAPHIC_DATA] Check-in - 15:00" at bounding box center [408, 230] width 666 height 44
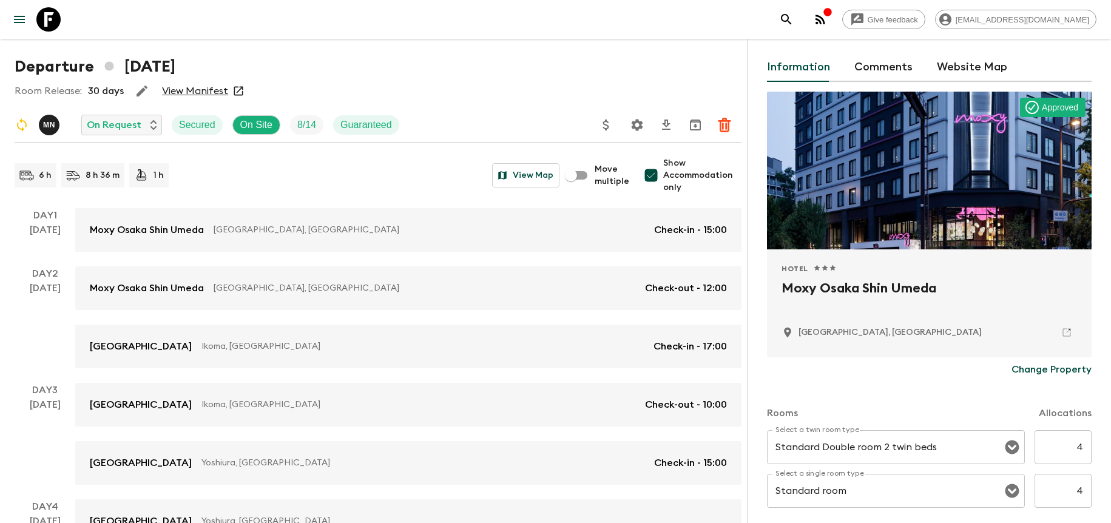
scroll to position [66, 0]
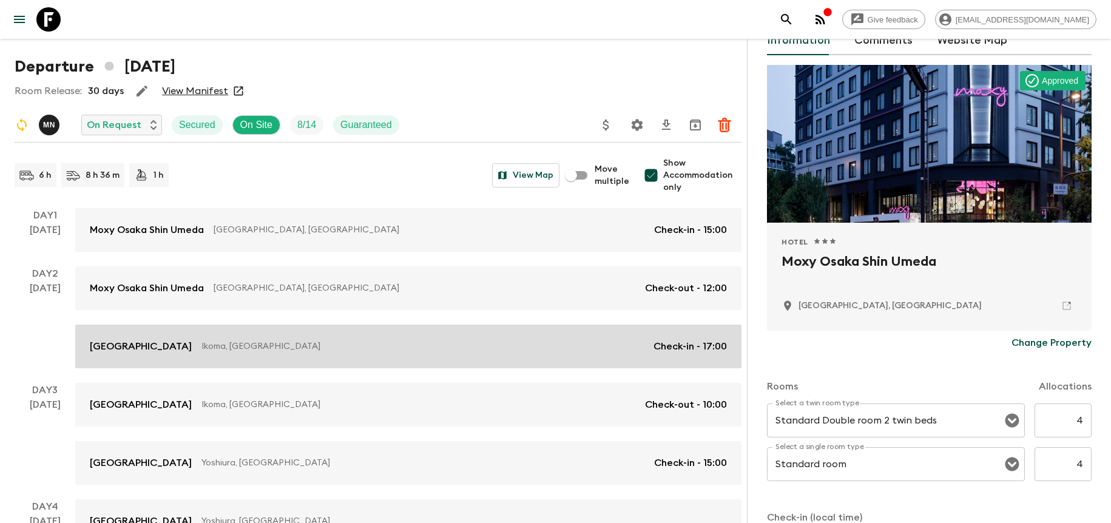
click at [554, 349] on p "Ikoma, [GEOGRAPHIC_DATA]" at bounding box center [422, 346] width 442 height 12
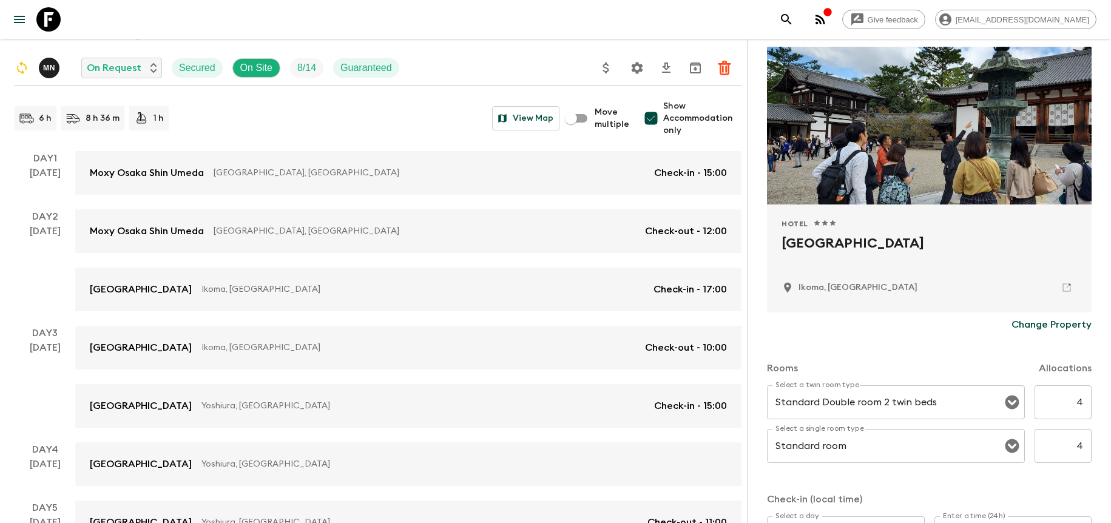
scroll to position [127, 0]
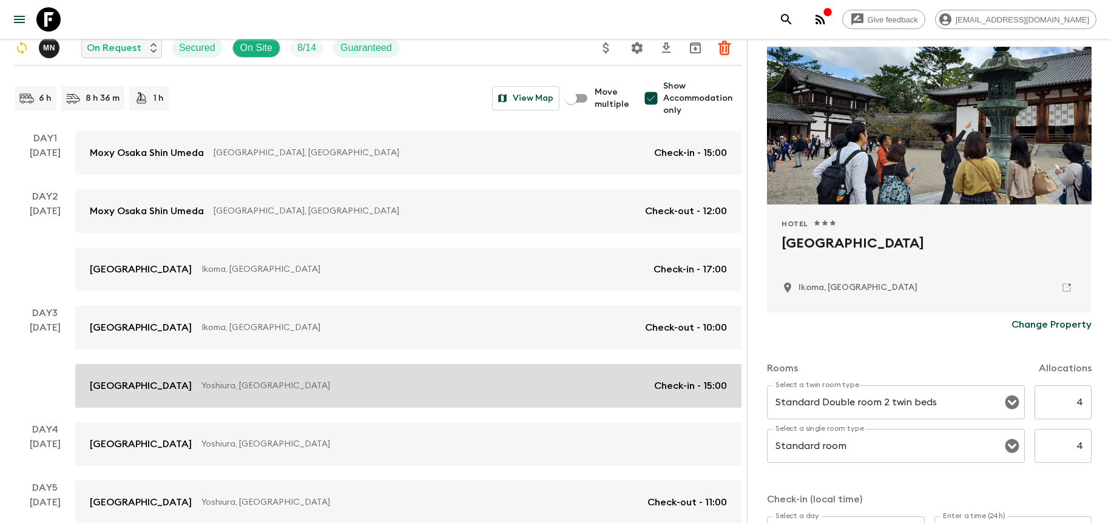
click at [388, 399] on link "[GEOGRAPHIC_DATA], [GEOGRAPHIC_DATA] Check-in - 15:00" at bounding box center [408, 386] width 666 height 44
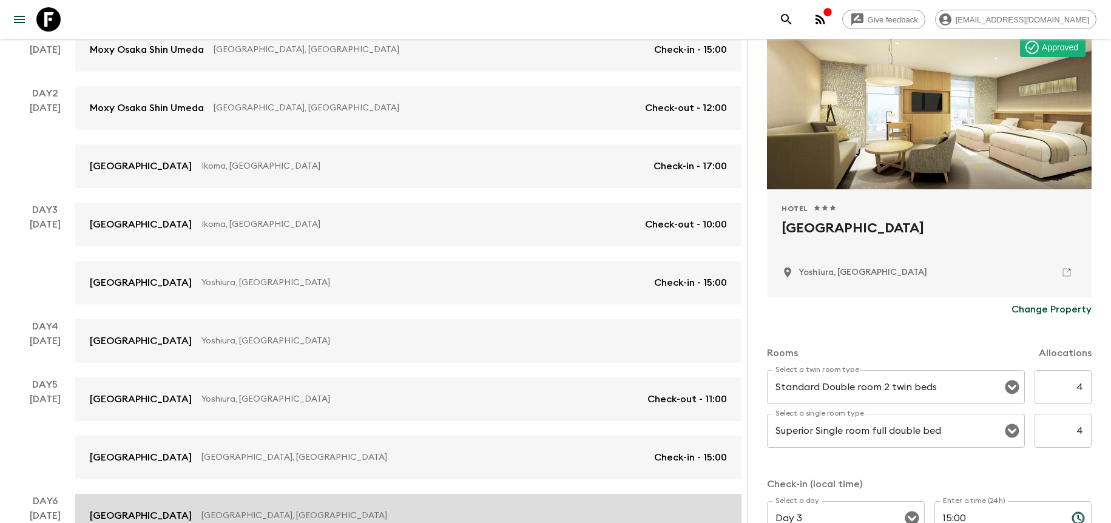
scroll to position [343, 0]
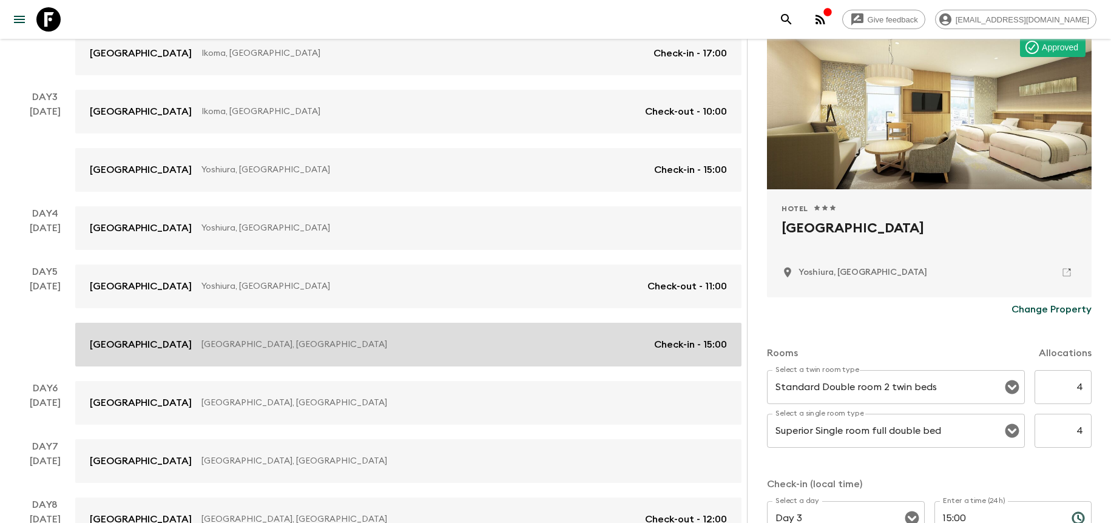
click at [309, 344] on p "[GEOGRAPHIC_DATA], [GEOGRAPHIC_DATA]" at bounding box center [422, 344] width 443 height 12
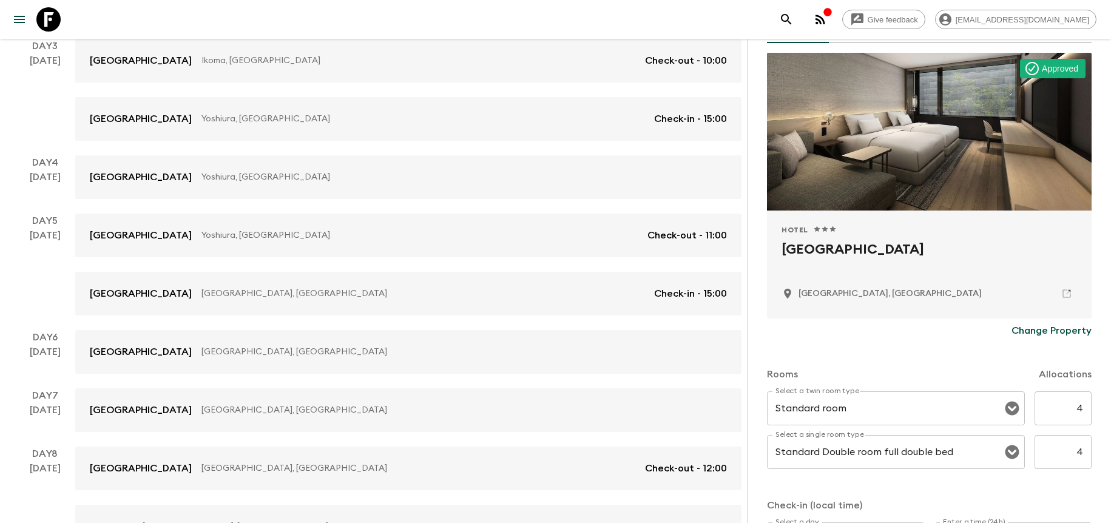
scroll to position [651, 0]
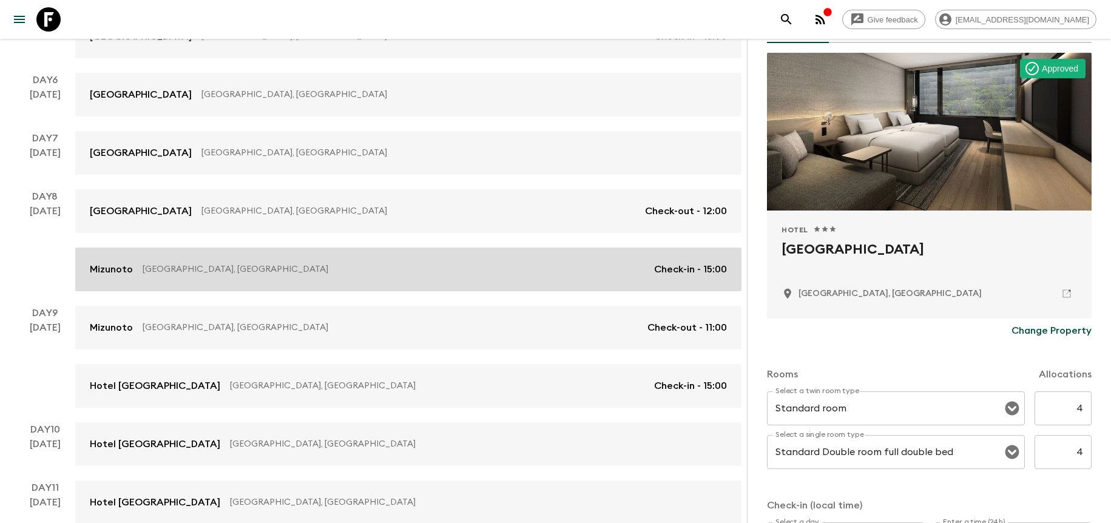
click at [331, 275] on p "[GEOGRAPHIC_DATA], [GEOGRAPHIC_DATA]" at bounding box center [394, 269] width 502 height 12
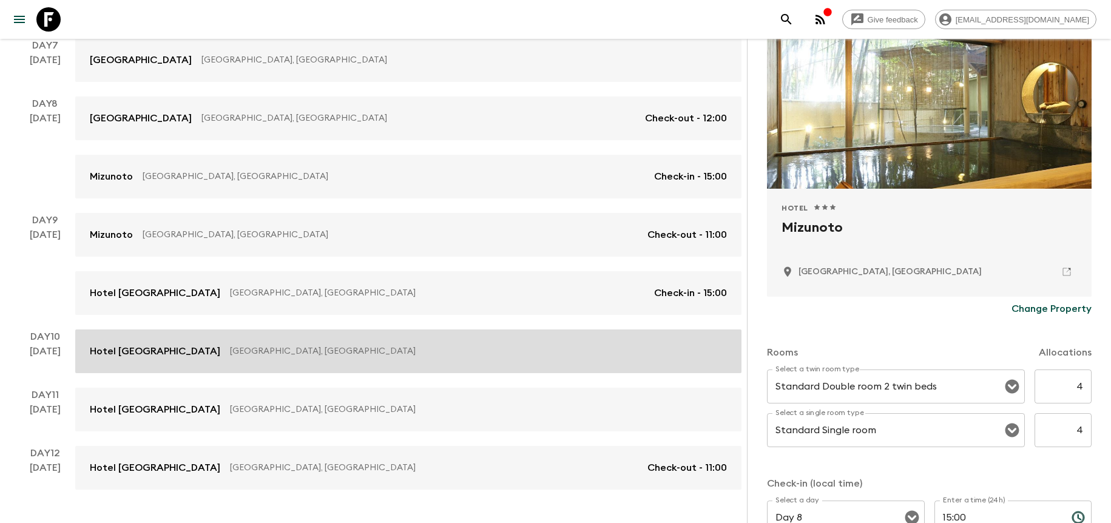
click at [390, 368] on link "Hotel [GEOGRAPHIC_DATA] [GEOGRAPHIC_DATA], [GEOGRAPHIC_DATA]" at bounding box center [408, 351] width 666 height 44
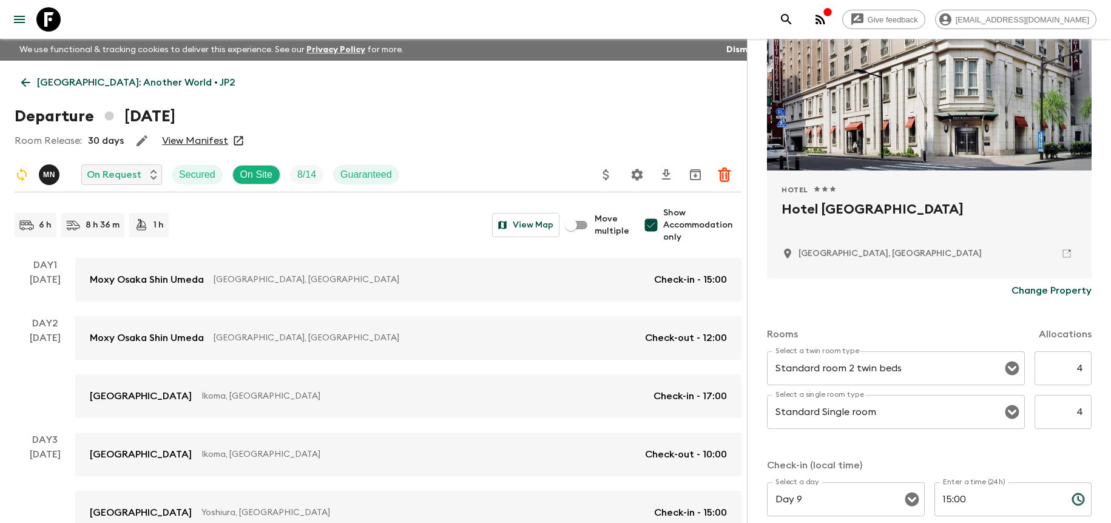
click at [130, 140] on button "button" at bounding box center [142, 141] width 24 height 24
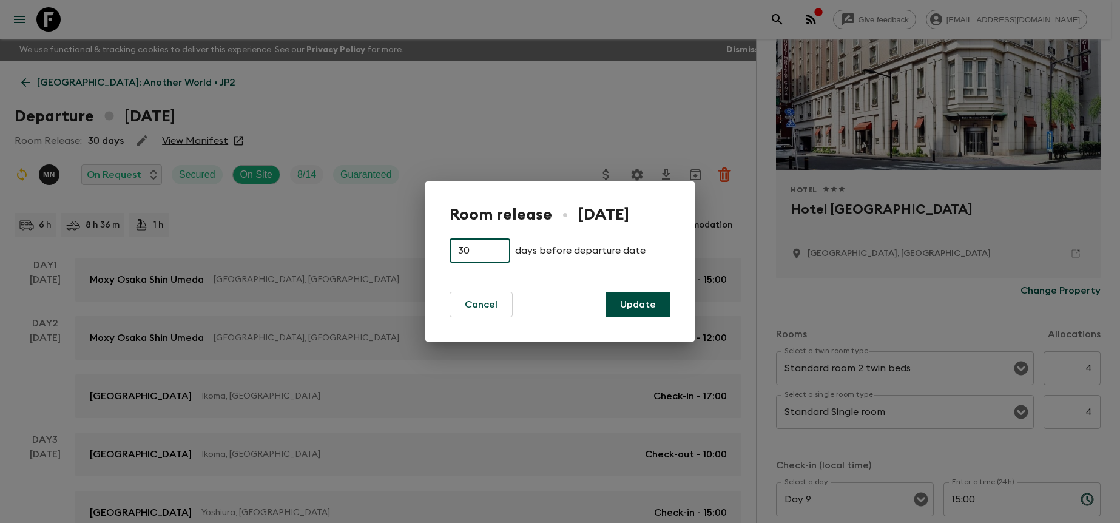
drag, startPoint x: 479, startPoint y: 249, endPoint x: 443, endPoint y: 238, distance: 38.2
click at [443, 239] on div "Room release • [DATE] 30 ​ days before departure date Cancel Update" at bounding box center [559, 261] width 269 height 160
type input "14"
click at [630, 310] on button "Update" at bounding box center [637, 304] width 65 height 25
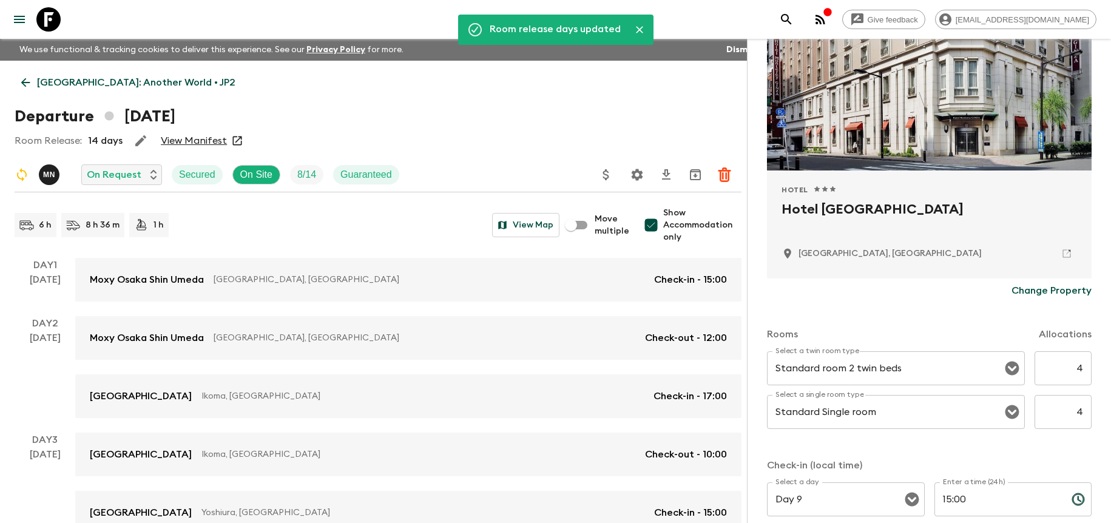
click at [64, 89] on p "[GEOGRAPHIC_DATA]: Another World • JP2" at bounding box center [136, 82] width 198 height 15
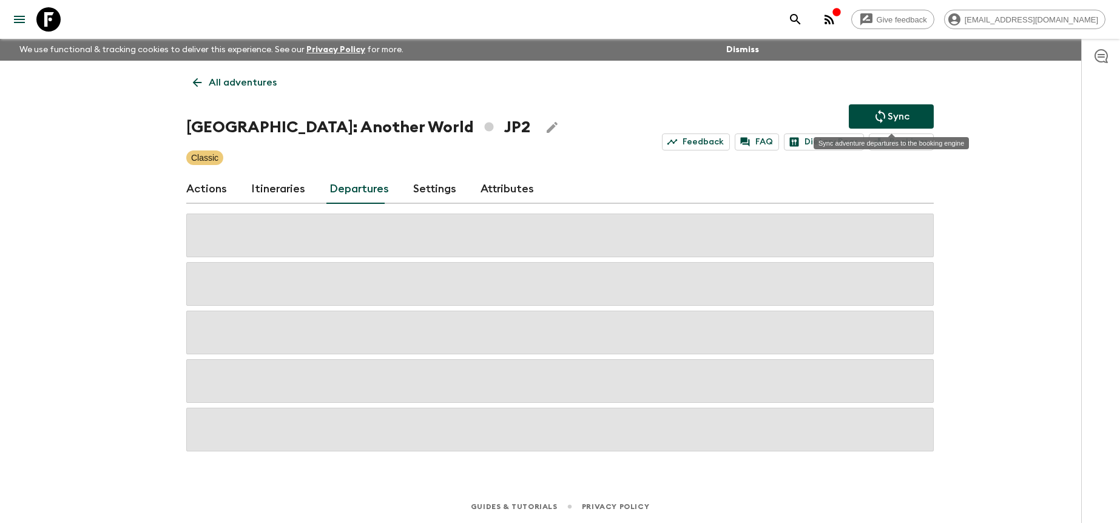
click at [854, 110] on button "Sync" at bounding box center [891, 116] width 85 height 24
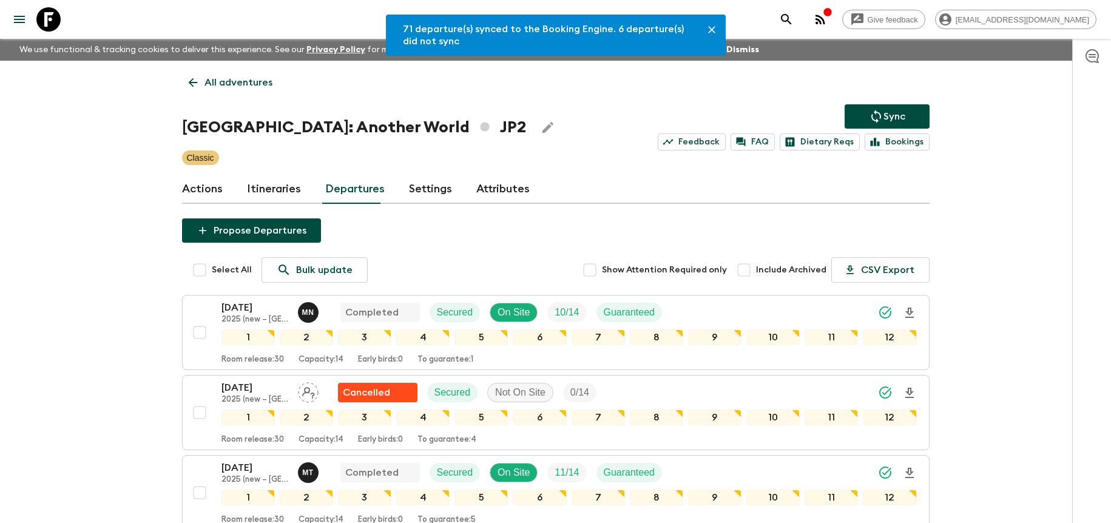
click at [896, 117] on p "Sync" at bounding box center [894, 116] width 22 height 15
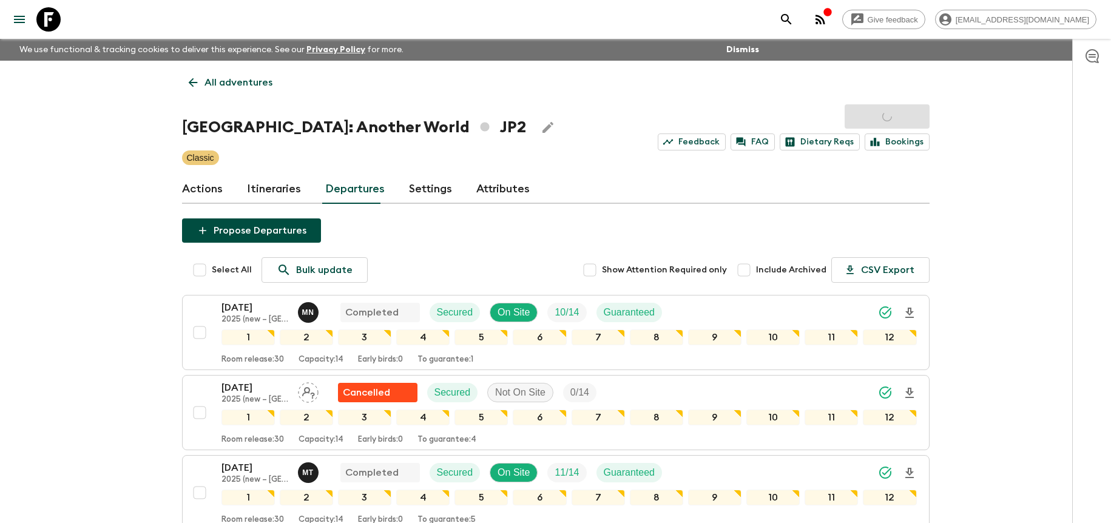
click at [887, 112] on div "Sync Feedback FAQ Dietary Reqs Bookings" at bounding box center [794, 127] width 272 height 46
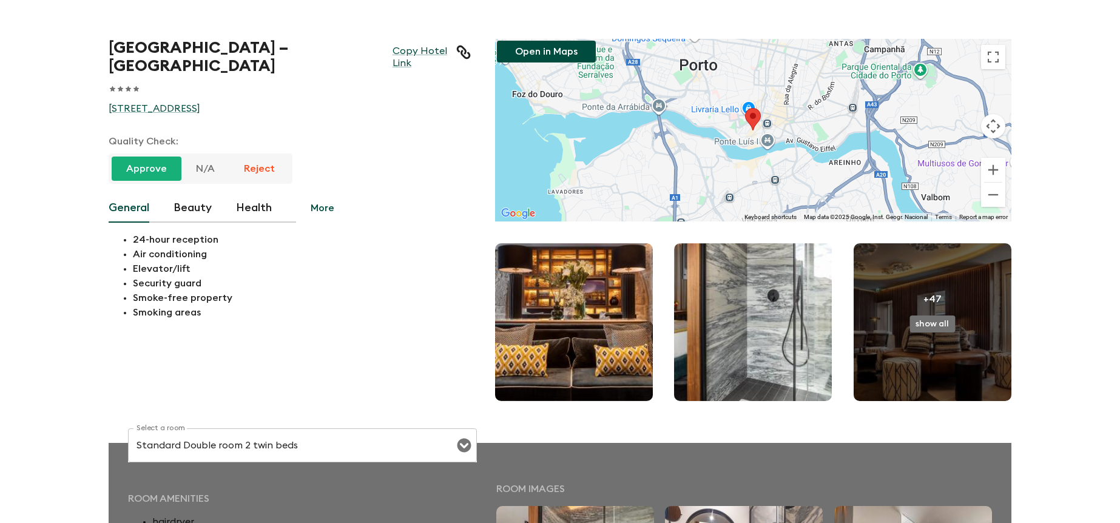
click at [315, 194] on button "More" at bounding box center [322, 208] width 53 height 29
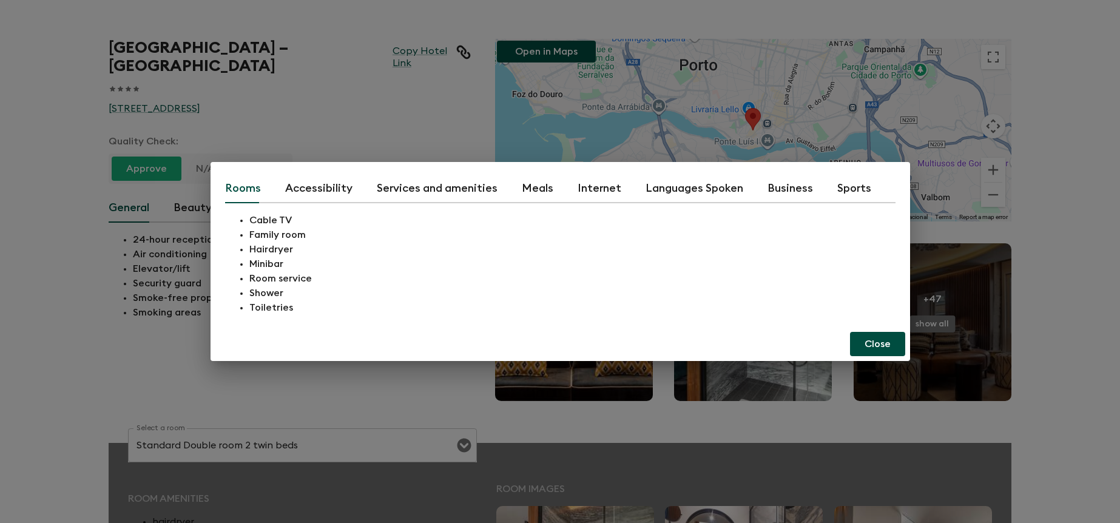
click at [426, 180] on button "Services and amenities" at bounding box center [437, 188] width 121 height 29
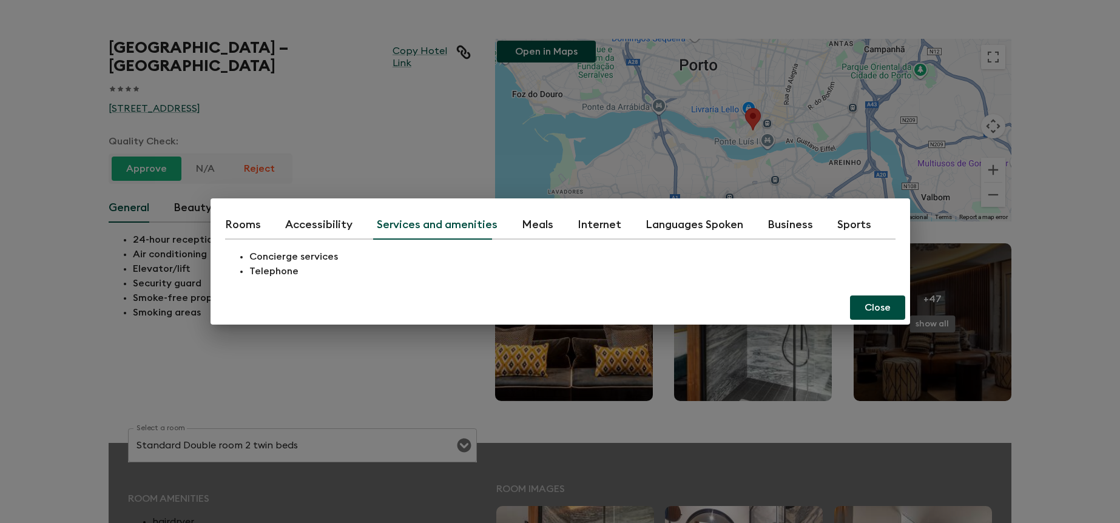
click at [886, 309] on button "Close" at bounding box center [877, 307] width 55 height 24
